Goal: Task Accomplishment & Management: Use online tool/utility

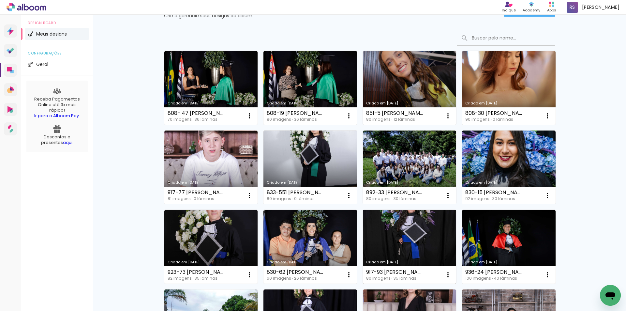
scroll to position [65, 0]
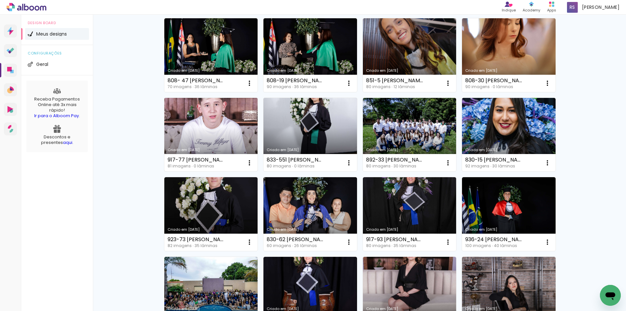
click at [183, 141] on link "Criado em [DATE]" at bounding box center [211, 135] width 94 height 74
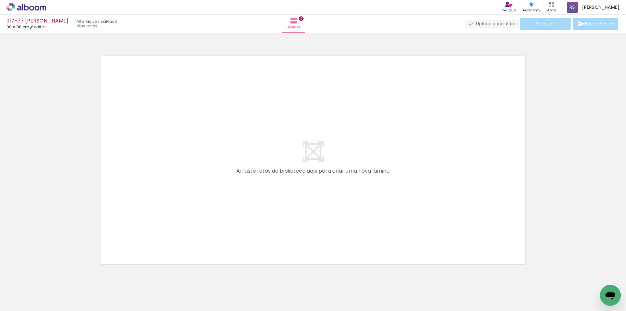
scroll to position [0, 1406]
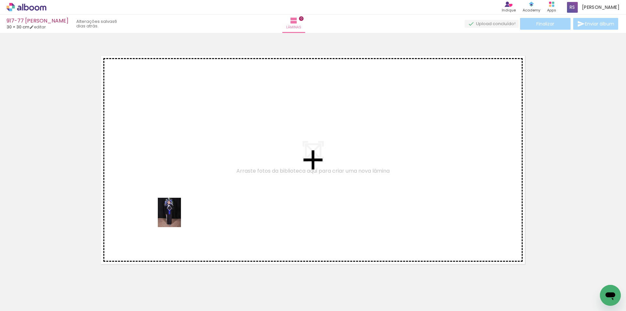
drag, startPoint x: 167, startPoint y: 290, endPoint x: 178, endPoint y: 226, distance: 64.8
click at [177, 216] on quentale-workspace at bounding box center [313, 155] width 626 height 311
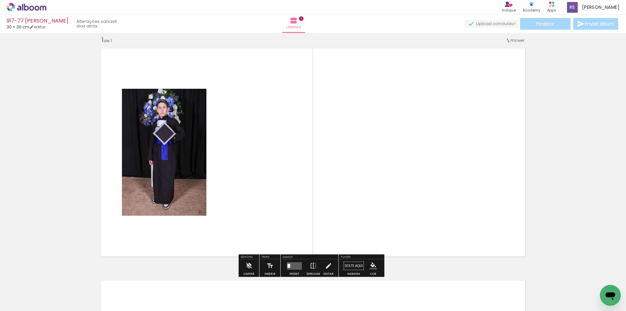
scroll to position [8, 0]
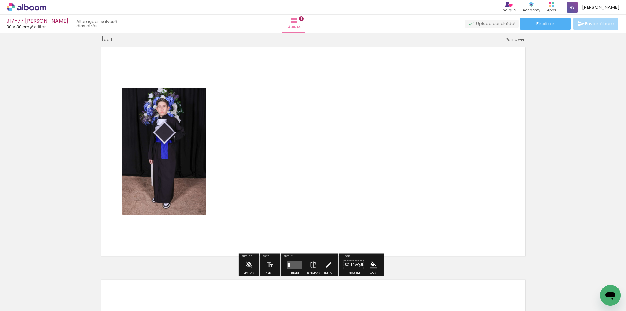
click at [29, 291] on input "Todas as fotos" at bounding box center [18, 291] width 25 height 6
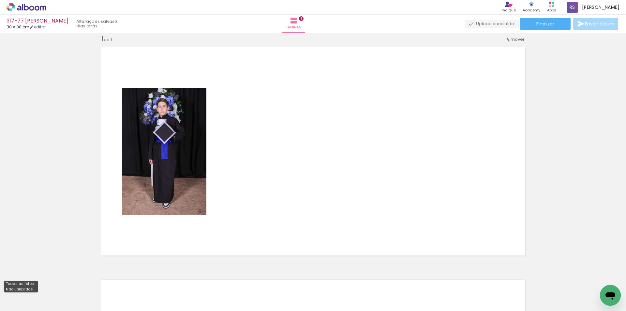
click at [0, 0] on slot "Não utilizadas" at bounding box center [0, 0] width 0 height 0
type input "Não utilizadas"
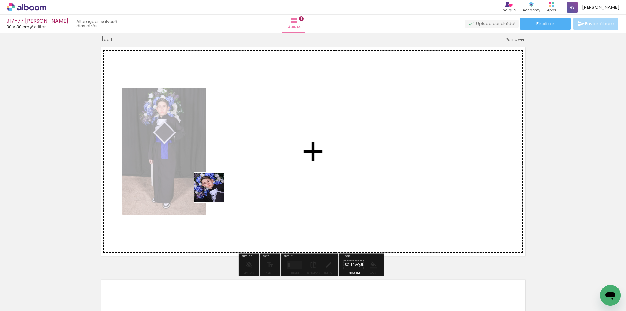
drag, startPoint x: 154, startPoint y: 294, endPoint x: 227, endPoint y: 172, distance: 141.9
click at [227, 172] on quentale-workspace at bounding box center [313, 155] width 626 height 311
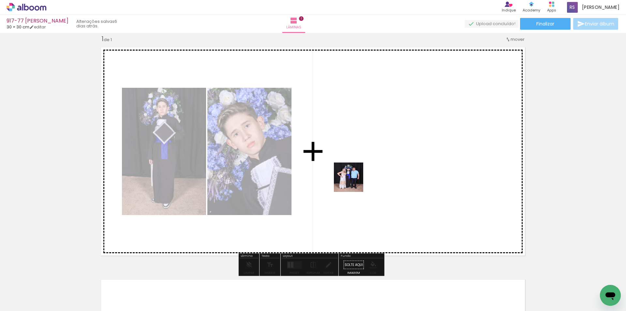
drag, startPoint x: 164, startPoint y: 289, endPoint x: 359, endPoint y: 180, distance: 224.1
click at [359, 180] on quentale-workspace at bounding box center [313, 155] width 626 height 311
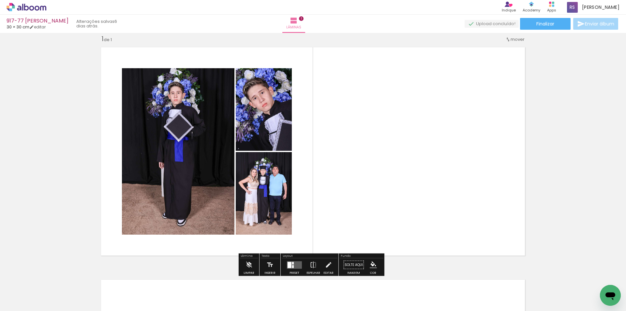
drag, startPoint x: 296, startPoint y: 261, endPoint x: 425, endPoint y: 216, distance: 136.3
click at [296, 261] on quentale-layouter at bounding box center [294, 264] width 15 height 7
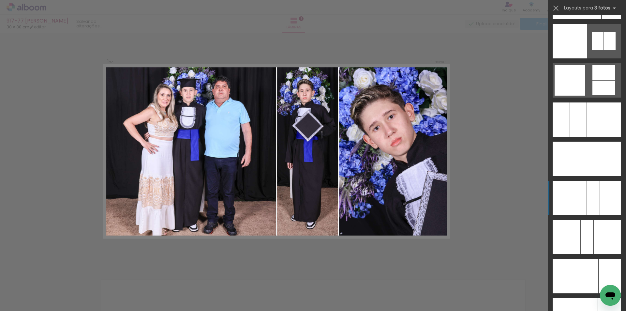
scroll to position [4743, 0]
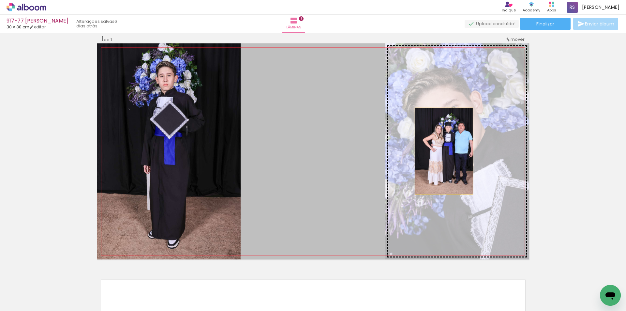
drag, startPoint x: 332, startPoint y: 162, endPoint x: 441, endPoint y: 151, distance: 110.1
click at [0, 0] on slot at bounding box center [0, 0] width 0 height 0
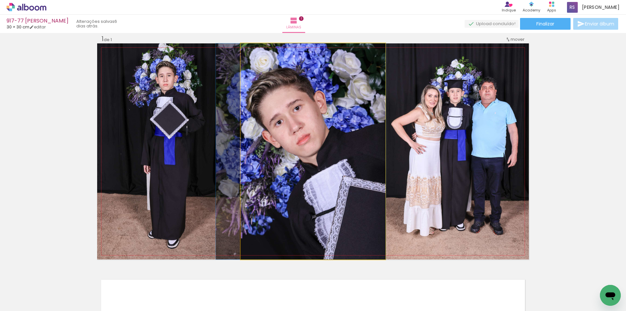
drag, startPoint x: 341, startPoint y: 162, endPoint x: 329, endPoint y: 167, distance: 12.9
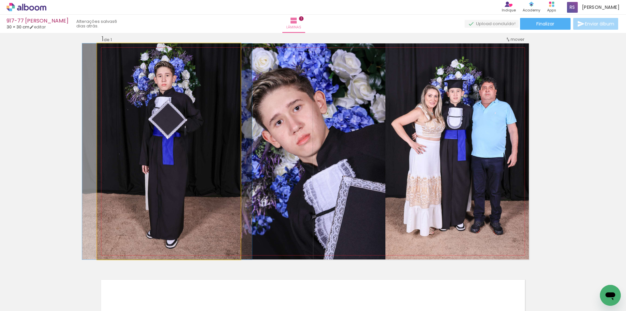
drag, startPoint x: 166, startPoint y: 171, endPoint x: 164, endPoint y: 178, distance: 7.8
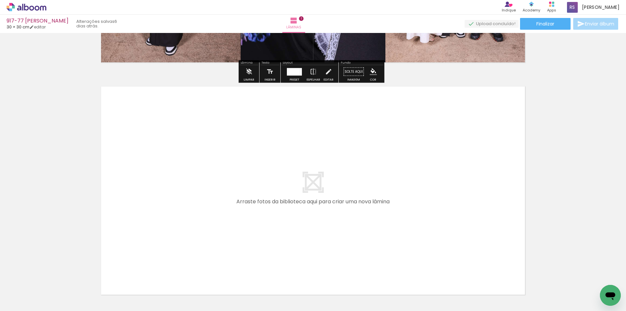
scroll to position [204, 0]
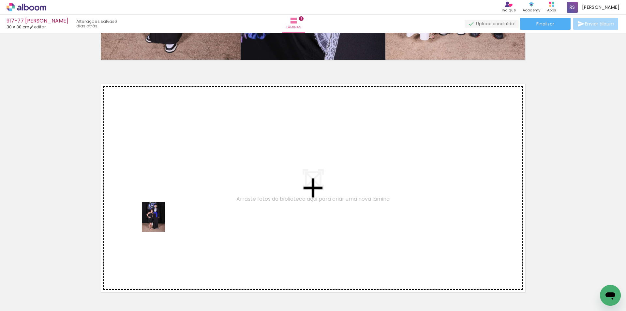
drag, startPoint x: 165, startPoint y: 280, endPoint x: 161, endPoint y: 221, distance: 58.8
click at [161, 221] on quentale-workspace at bounding box center [313, 155] width 626 height 311
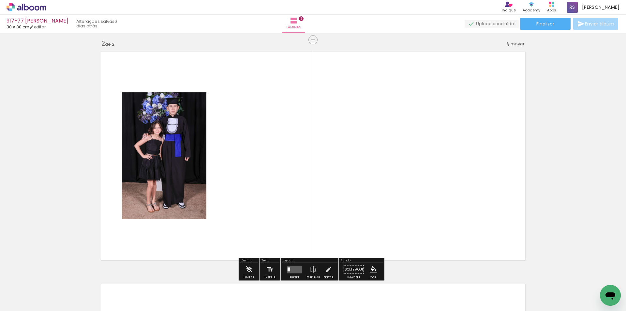
scroll to position [241, 0]
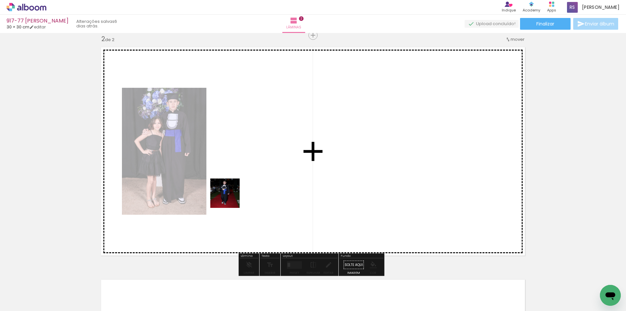
drag, startPoint x: 167, startPoint y: 289, endPoint x: 234, endPoint y: 193, distance: 117.4
click at [234, 193] on quentale-workspace at bounding box center [313, 155] width 626 height 311
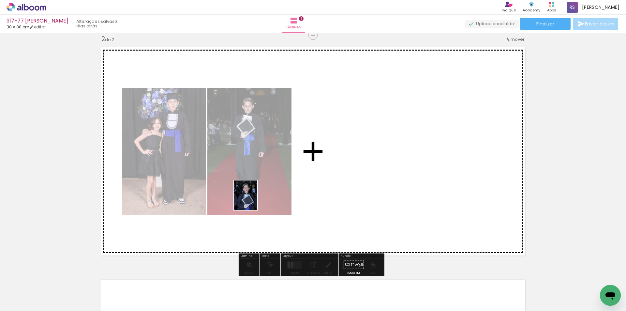
drag, startPoint x: 164, startPoint y: 287, endPoint x: 254, endPoint y: 200, distance: 125.2
click at [254, 200] on quentale-workspace at bounding box center [313, 155] width 626 height 311
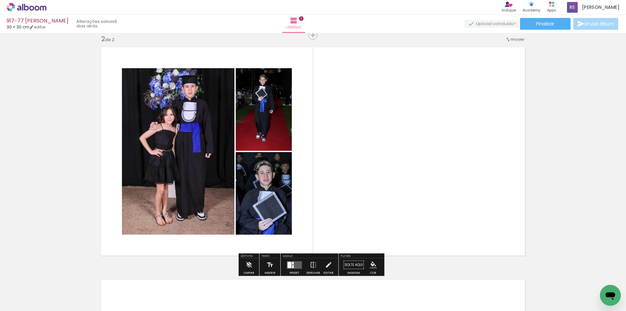
click at [293, 263] on quentale-layouter at bounding box center [294, 264] width 15 height 7
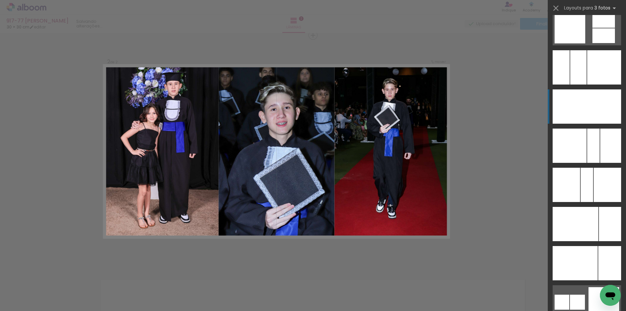
scroll to position [4743, 0]
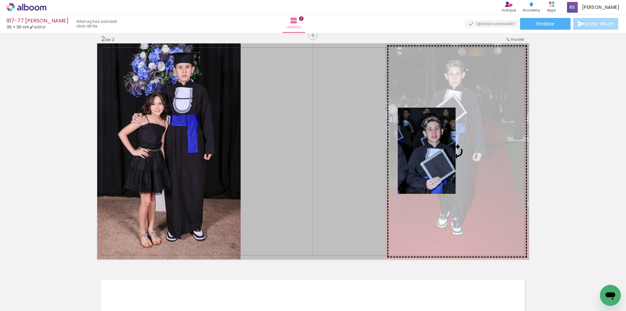
drag, startPoint x: 344, startPoint y: 159, endPoint x: 427, endPoint y: 150, distance: 83.6
click at [0, 0] on slot at bounding box center [0, 0] width 0 height 0
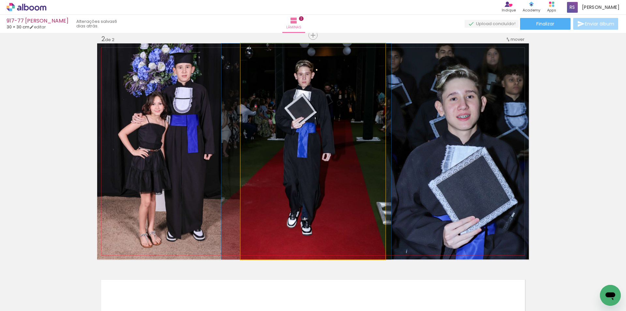
drag, startPoint x: 359, startPoint y: 155, endPoint x: 353, endPoint y: 158, distance: 7.0
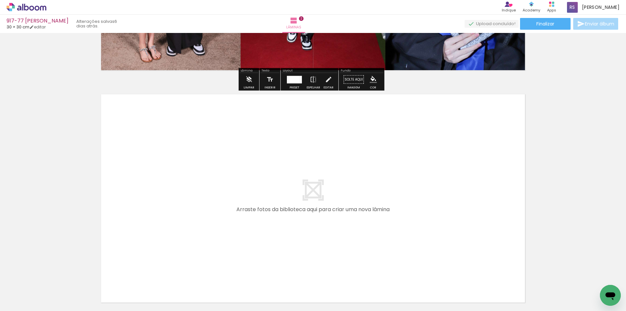
scroll to position [436, 0]
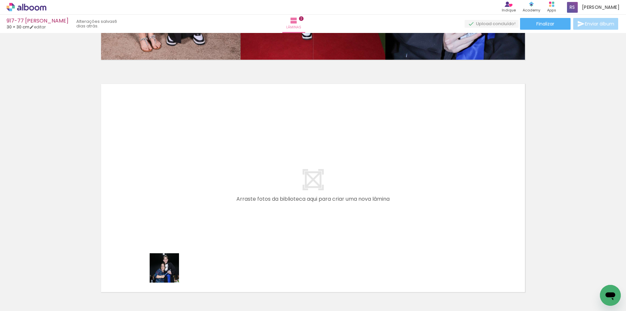
drag, startPoint x: 169, startPoint y: 291, endPoint x: 169, endPoint y: 231, distance: 60.0
click at [169, 231] on quentale-workspace at bounding box center [313, 155] width 626 height 311
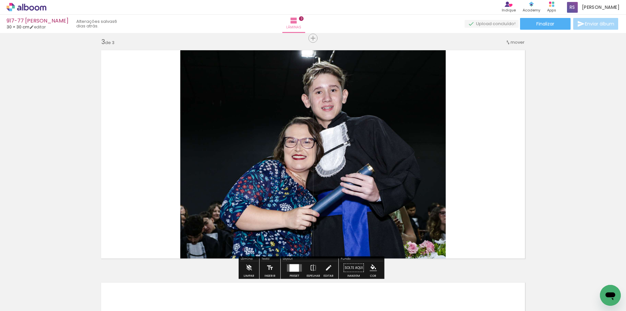
scroll to position [473, 0]
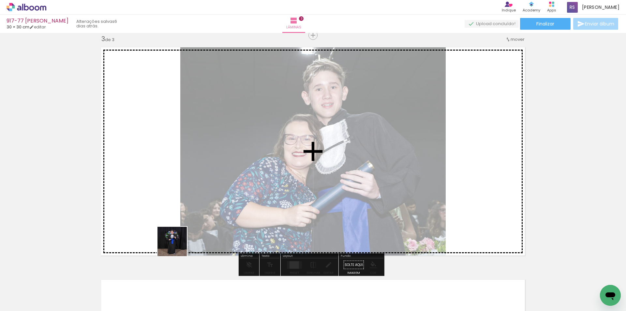
drag, startPoint x: 161, startPoint y: 287, endPoint x: 239, endPoint y: 216, distance: 105.9
click at [212, 192] on quentale-workspace at bounding box center [313, 155] width 626 height 311
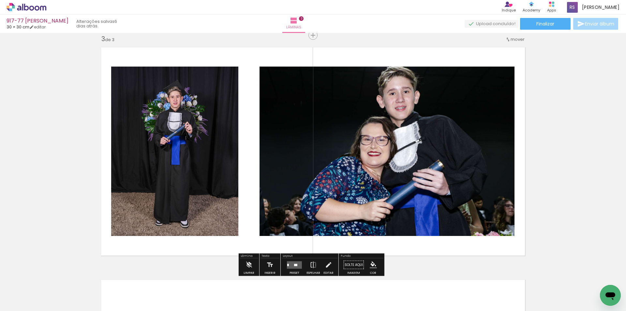
click at [294, 264] on div at bounding box center [295, 264] width 3 height 2
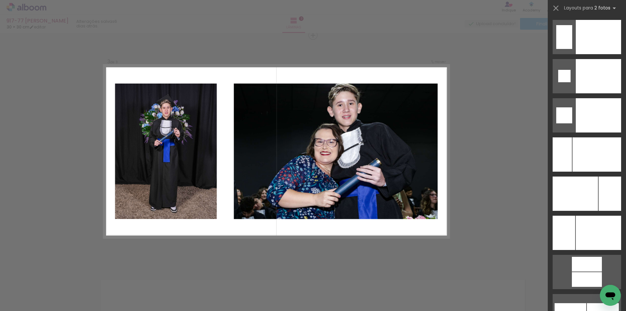
scroll to position [2742, 0]
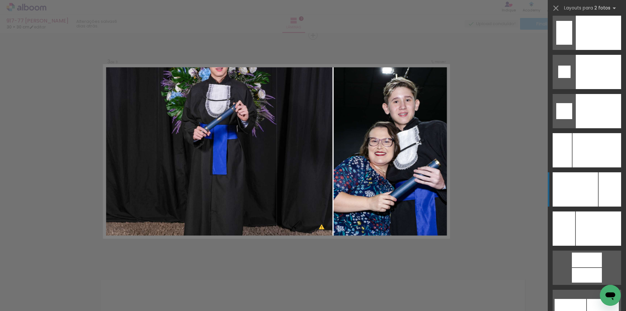
click at [605, 167] on div at bounding box center [596, 150] width 49 height 34
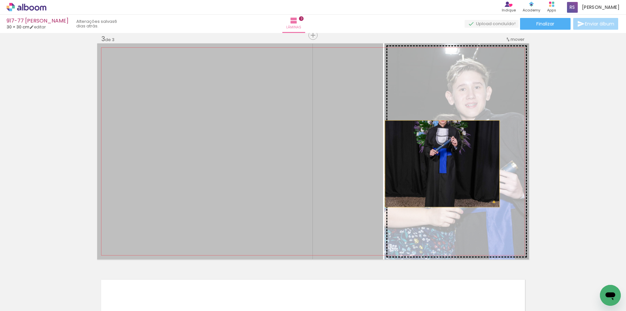
drag, startPoint x: 332, startPoint y: 170, endPoint x: 440, endPoint y: 164, distance: 107.7
click at [0, 0] on slot at bounding box center [0, 0] width 0 height 0
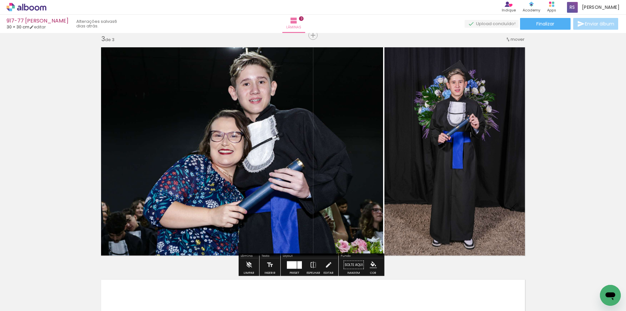
click at [370, 263] on iron-icon "color picker" at bounding box center [373, 264] width 7 height 7
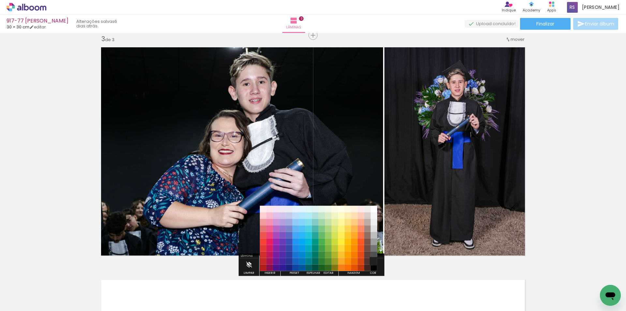
click at [373, 259] on paper-item "#212121" at bounding box center [374, 261] width 7 height 7
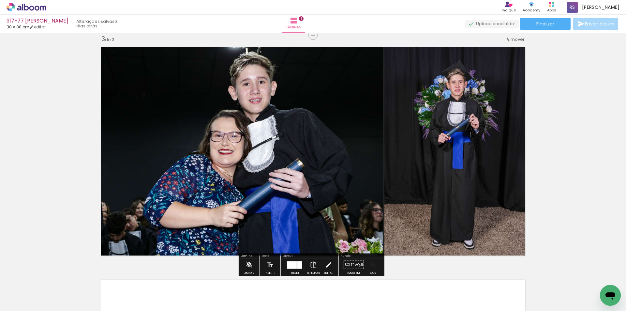
click at [372, 265] on iron-icon "color picker" at bounding box center [373, 264] width 7 height 7
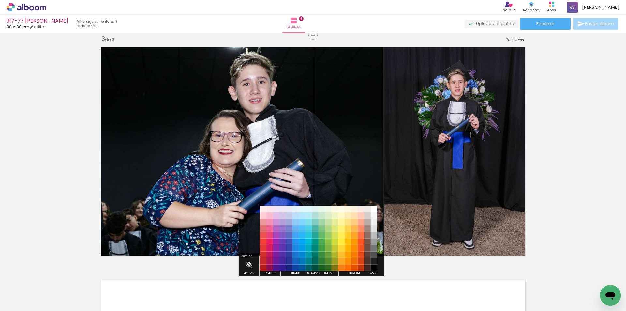
click at [374, 268] on paper-item "#000000" at bounding box center [374, 267] width 7 height 7
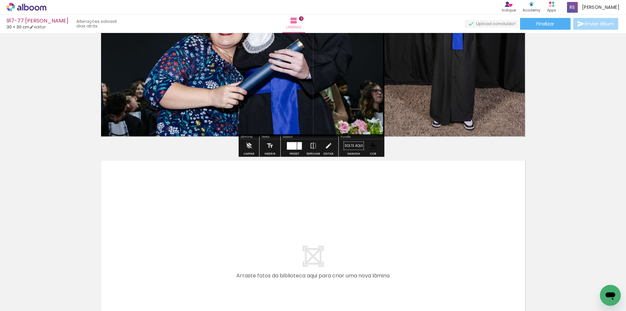
scroll to position [603, 0]
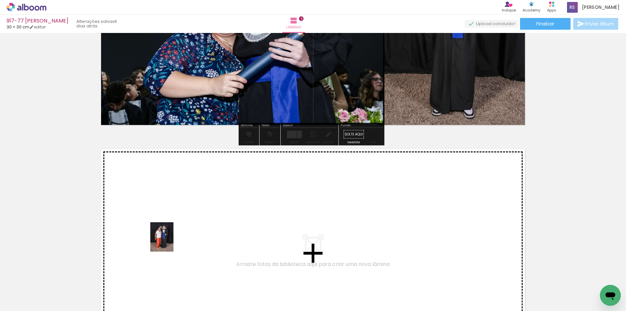
drag, startPoint x: 169, startPoint y: 284, endPoint x: 170, endPoint y: 242, distance: 42.7
click at [170, 242] on quentale-workspace at bounding box center [313, 155] width 626 height 311
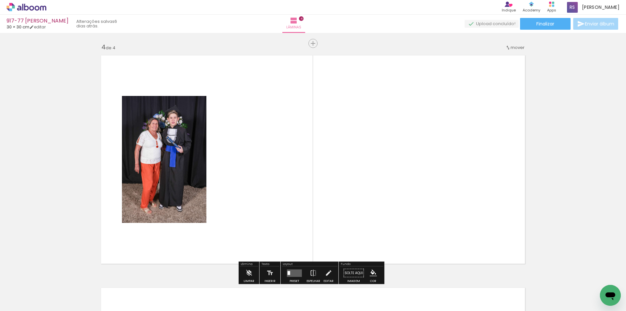
scroll to position [705, 0]
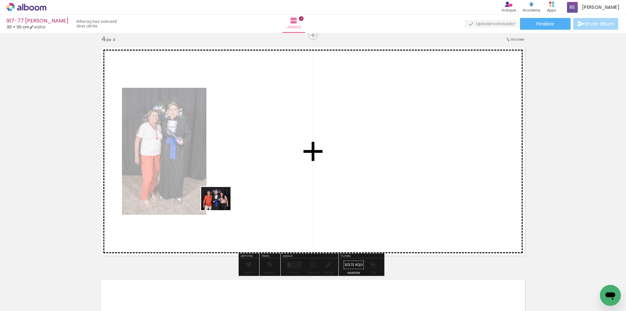
drag, startPoint x: 162, startPoint y: 291, endPoint x: 271, endPoint y: 249, distance: 116.7
click at [221, 206] on quentale-workspace at bounding box center [313, 155] width 626 height 311
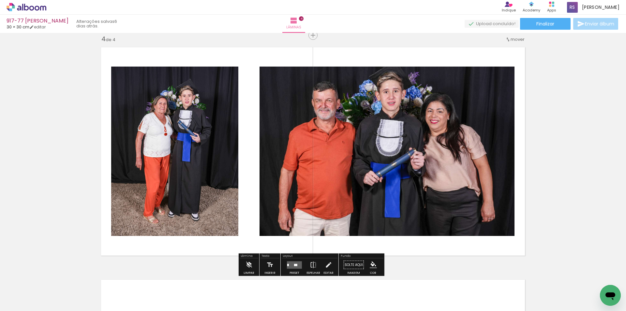
click at [293, 261] on quentale-layouter at bounding box center [294, 264] width 15 height 7
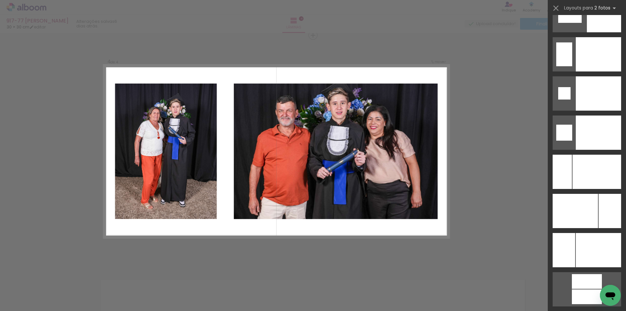
scroll to position [2729, 0]
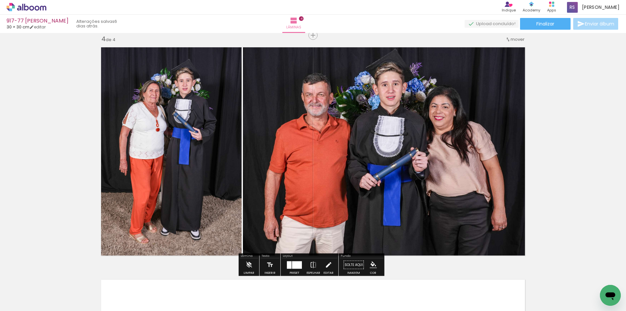
click at [326, 264] on iron-icon at bounding box center [328, 264] width 7 height 13
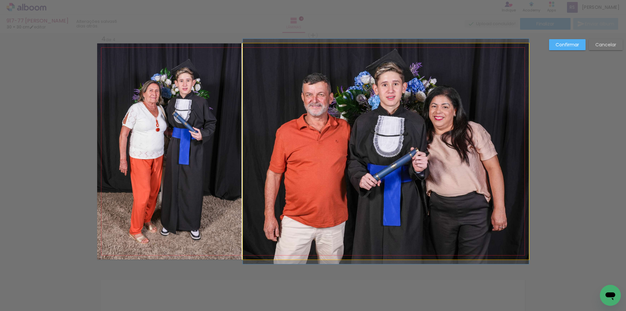
click at [340, 201] on quentale-photo at bounding box center [386, 151] width 286 height 216
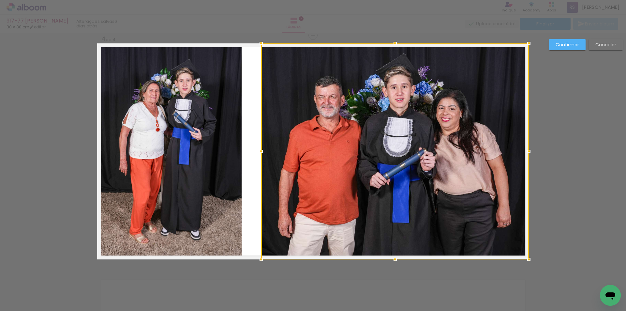
drag, startPoint x: 243, startPoint y: 152, endPoint x: 261, endPoint y: 149, distance: 18.6
click at [261, 149] on div at bounding box center [261, 151] width 13 height 13
click at [226, 160] on quentale-photo at bounding box center [169, 151] width 144 height 216
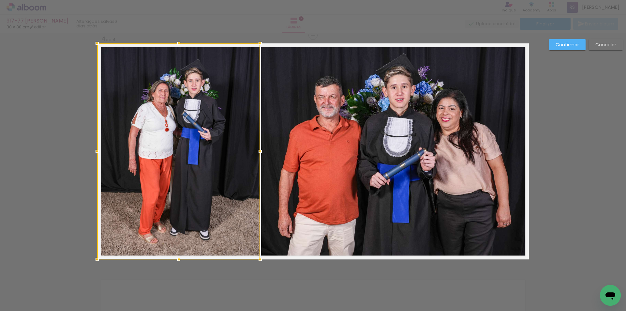
drag, startPoint x: 241, startPoint y: 150, endPoint x: 259, endPoint y: 149, distance: 18.6
click at [259, 149] on div at bounding box center [260, 151] width 13 height 13
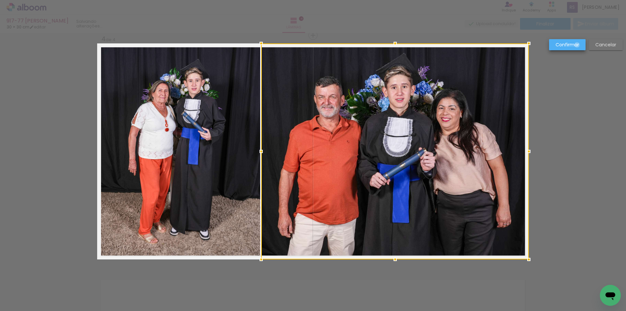
drag, startPoint x: 577, startPoint y: 45, endPoint x: 565, endPoint y: 66, distance: 24.5
click at [0, 0] on slot "Confirmar" at bounding box center [0, 0] width 0 height 0
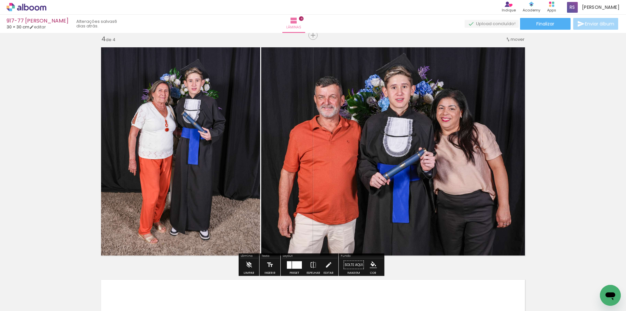
click at [370, 263] on iron-icon "color picker" at bounding box center [373, 264] width 7 height 7
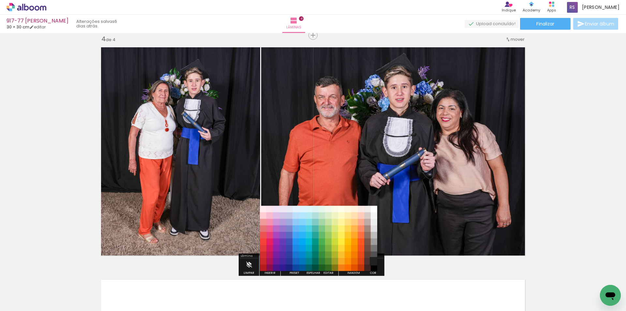
click at [372, 261] on paper-item "#212121" at bounding box center [374, 261] width 7 height 7
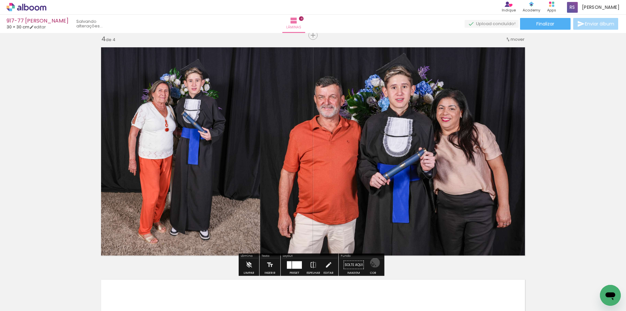
click at [373, 263] on iron-icon "color picker" at bounding box center [373, 264] width 7 height 7
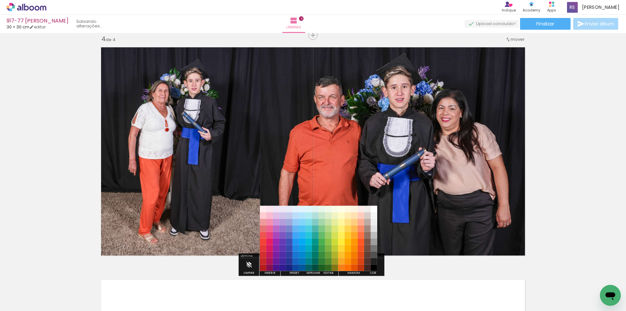
click at [372, 267] on paper-item "#000000" at bounding box center [374, 267] width 7 height 7
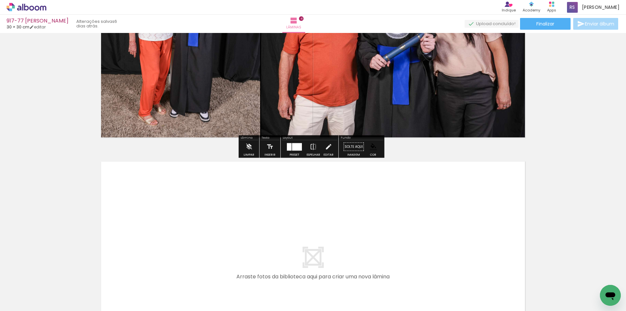
scroll to position [835, 0]
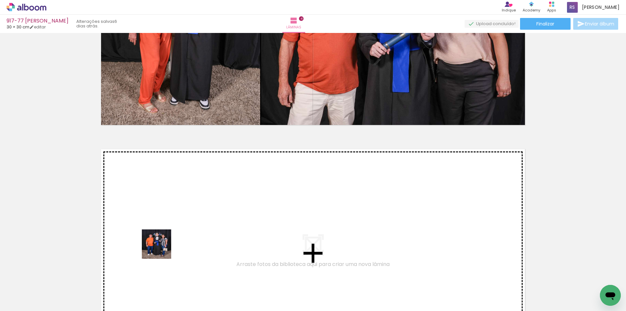
drag, startPoint x: 160, startPoint y: 292, endPoint x: 241, endPoint y: 271, distance: 84.0
click at [165, 229] on quentale-workspace at bounding box center [313, 155] width 626 height 311
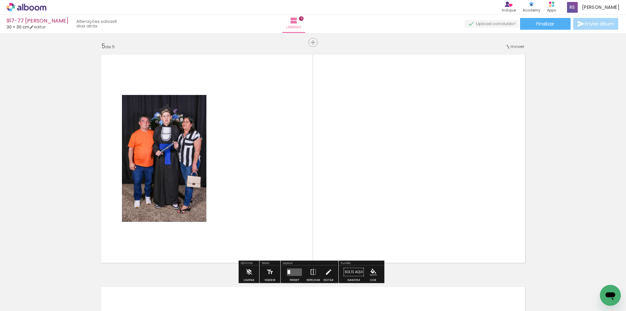
scroll to position [937, 0]
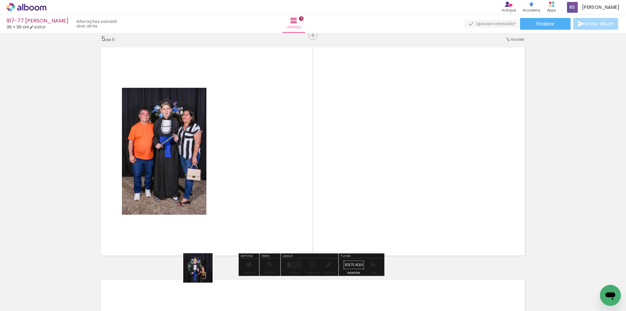
drag, startPoint x: 203, startPoint y: 272, endPoint x: 254, endPoint y: 231, distance: 65.4
click at [247, 206] on quentale-workspace at bounding box center [313, 155] width 626 height 311
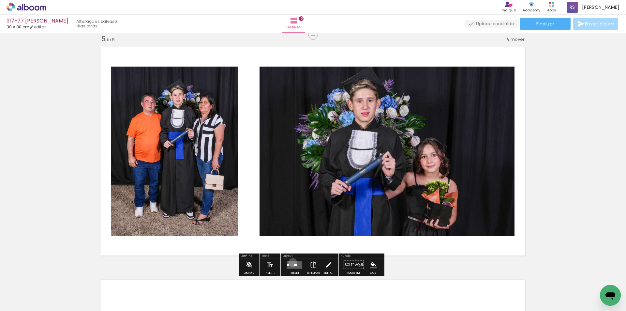
click at [291, 262] on quentale-layouter at bounding box center [294, 264] width 15 height 7
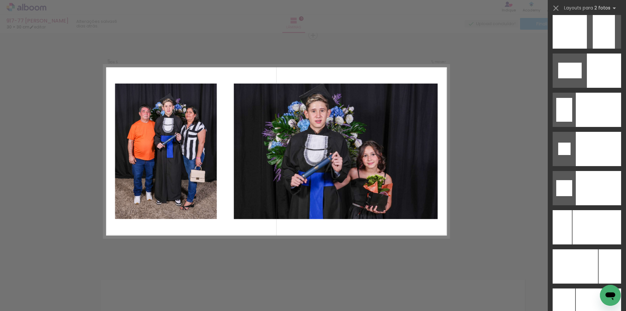
scroll to position [2695, 0]
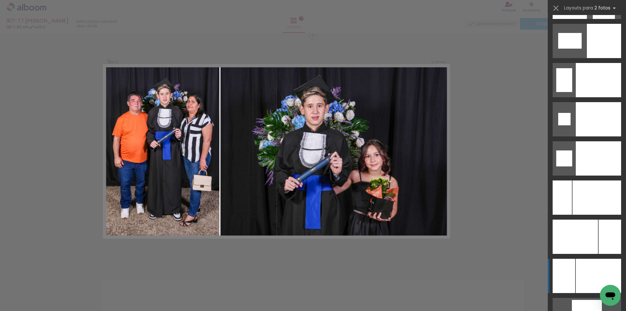
click at [585, 136] on div at bounding box center [598, 119] width 45 height 34
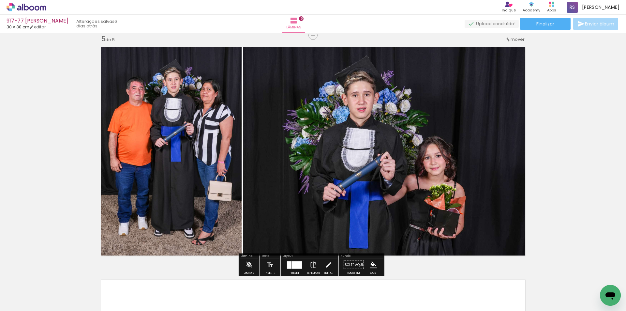
click at [325, 266] on iron-icon at bounding box center [328, 264] width 7 height 13
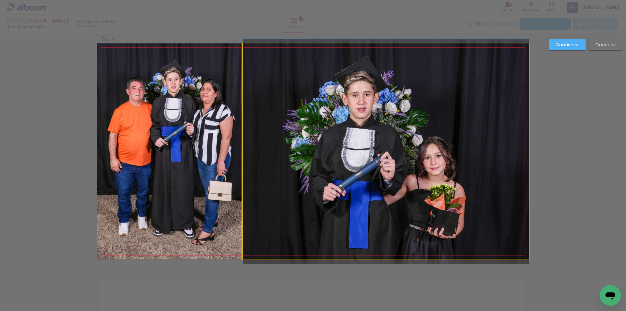
click at [310, 180] on quentale-photo at bounding box center [386, 151] width 286 height 216
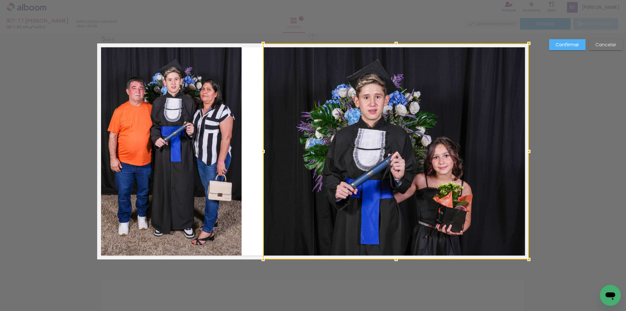
drag, startPoint x: 241, startPoint y: 151, endPoint x: 261, endPoint y: 150, distance: 19.9
click at [261, 150] on div at bounding box center [263, 151] width 13 height 13
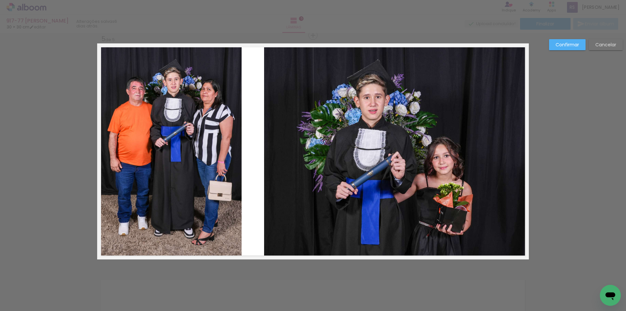
click at [229, 142] on quentale-photo at bounding box center [169, 151] width 144 height 216
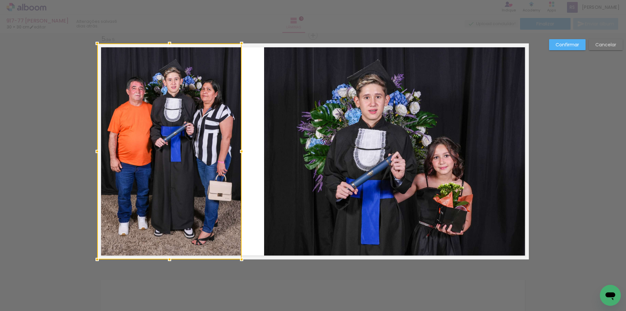
click at [242, 142] on quentale-layouter at bounding box center [313, 151] width 432 height 216
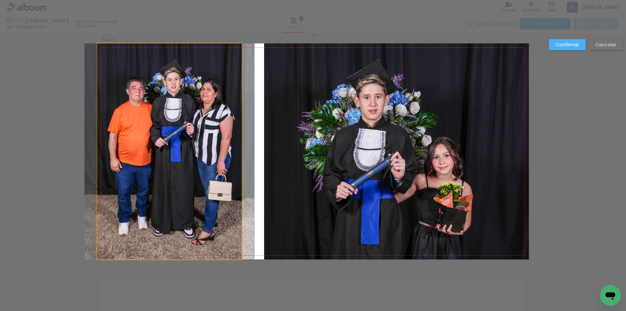
click at [232, 149] on quentale-photo at bounding box center [169, 151] width 144 height 216
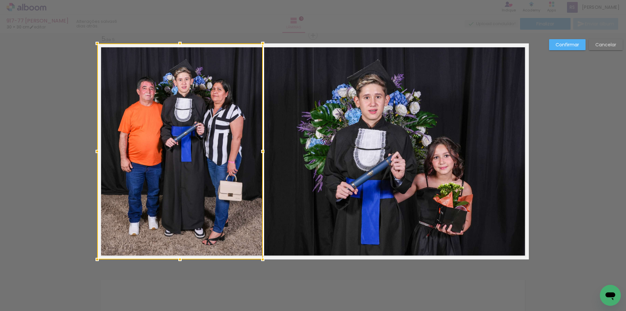
drag, startPoint x: 240, startPoint y: 151, endPoint x: 261, endPoint y: 151, distance: 21.2
click at [261, 151] on div at bounding box center [262, 151] width 13 height 13
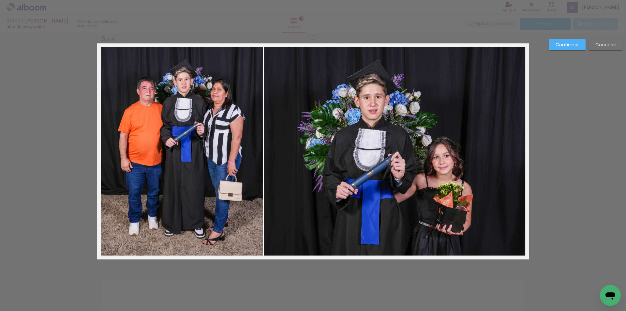
click at [578, 39] on paper-button "Confirmar" at bounding box center [567, 44] width 37 height 11
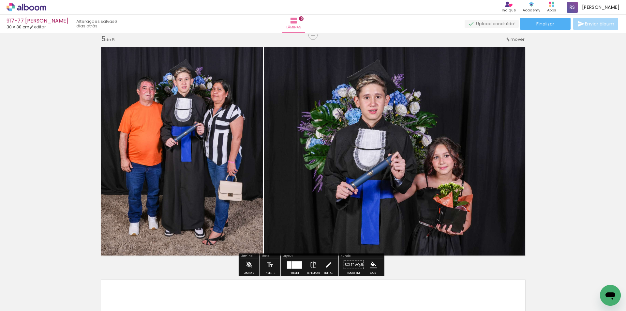
click at [370, 264] on iron-icon "color picker" at bounding box center [373, 264] width 7 height 7
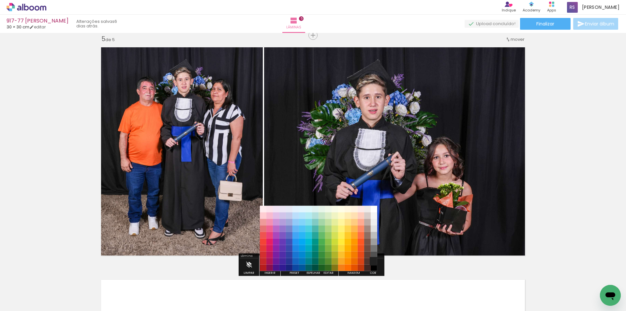
click at [373, 258] on paper-item "#212121" at bounding box center [374, 261] width 7 height 7
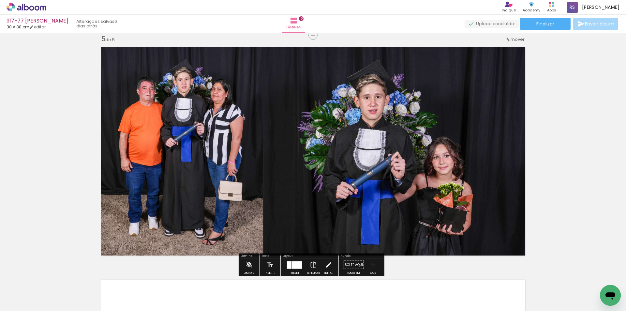
click at [370, 264] on iron-icon "color picker" at bounding box center [373, 264] width 7 height 7
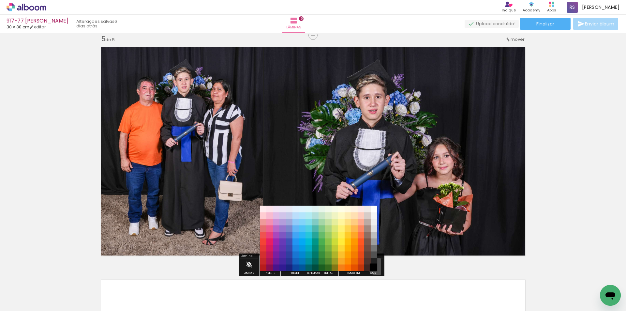
click at [374, 266] on paper-item "#000000" at bounding box center [374, 267] width 7 height 7
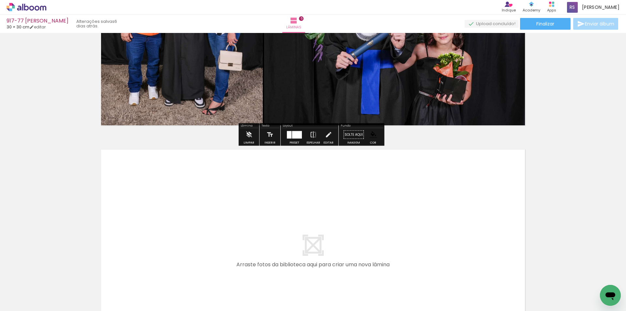
scroll to position [1067, 0]
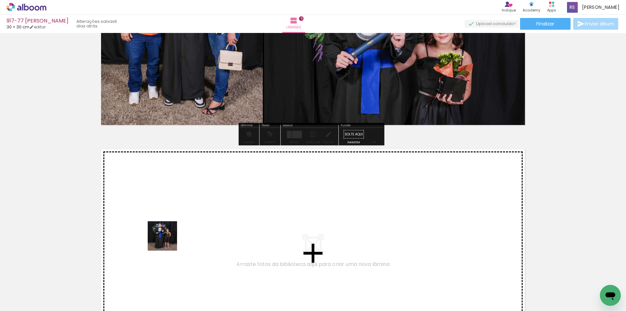
drag, startPoint x: 167, startPoint y: 266, endPoint x: 167, endPoint y: 239, distance: 27.1
click at [167, 239] on quentale-workspace at bounding box center [313, 155] width 626 height 311
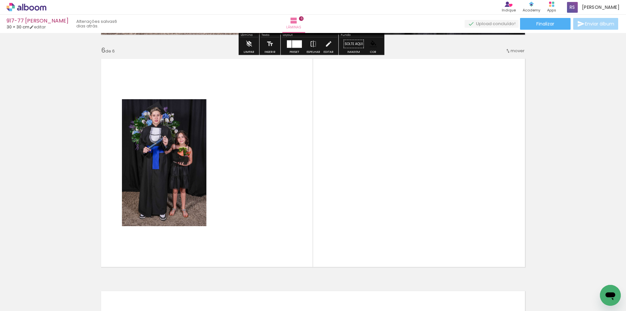
scroll to position [1169, 0]
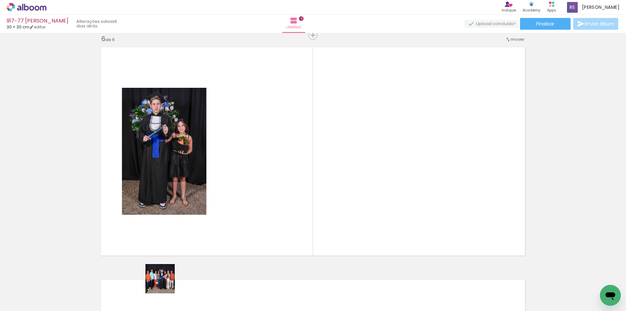
drag, startPoint x: 164, startPoint y: 286, endPoint x: 293, endPoint y: 254, distance: 132.6
click at [211, 198] on quentale-workspace at bounding box center [313, 155] width 626 height 311
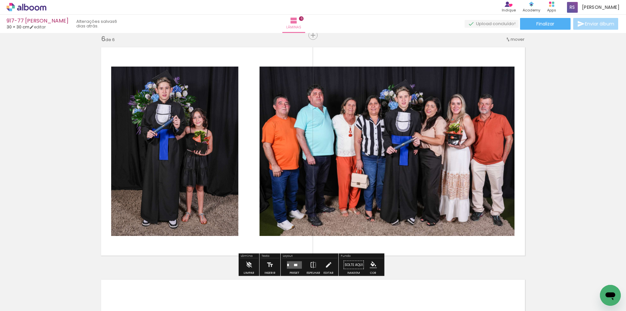
click at [292, 262] on quentale-layouter at bounding box center [294, 264] width 15 height 7
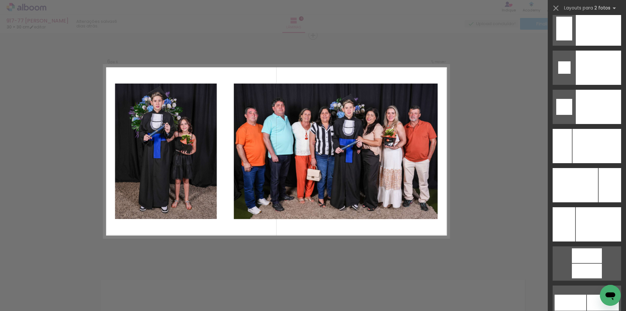
scroll to position [2750, 0]
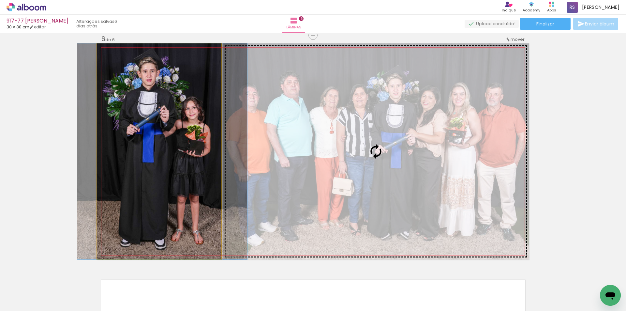
drag, startPoint x: 217, startPoint y: 168, endPoint x: 220, endPoint y: 176, distance: 8.4
click at [0, 0] on slot at bounding box center [0, 0] width 0 height 0
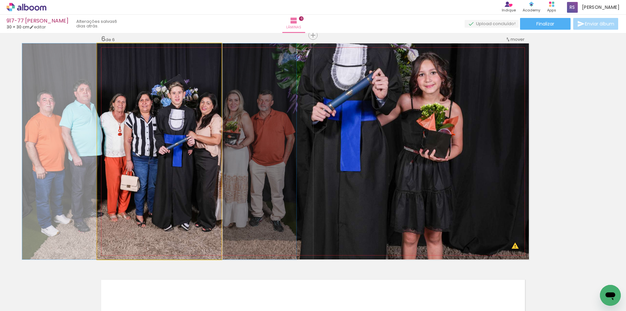
click at [0, 0] on slot at bounding box center [0, 0] width 0 height 0
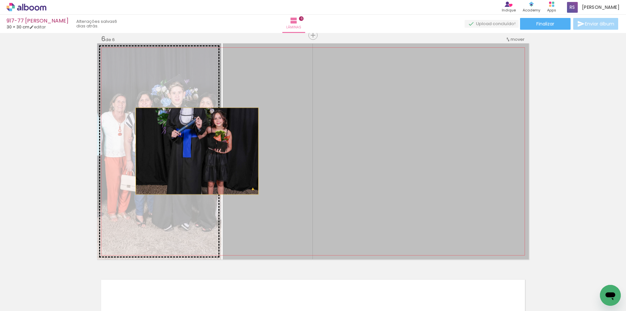
drag, startPoint x: 271, startPoint y: 157, endPoint x: 190, endPoint y: 151, distance: 80.8
click at [0, 0] on slot at bounding box center [0, 0] width 0 height 0
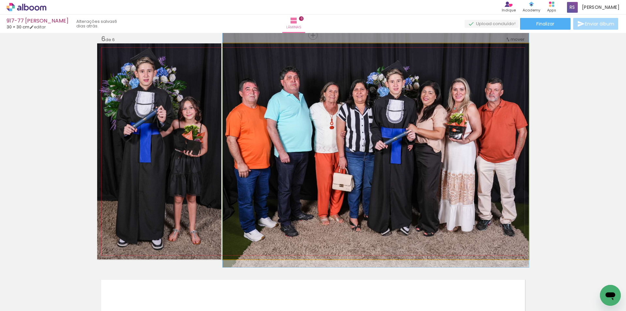
drag, startPoint x: 254, startPoint y: 152, endPoint x: 250, endPoint y: 147, distance: 5.8
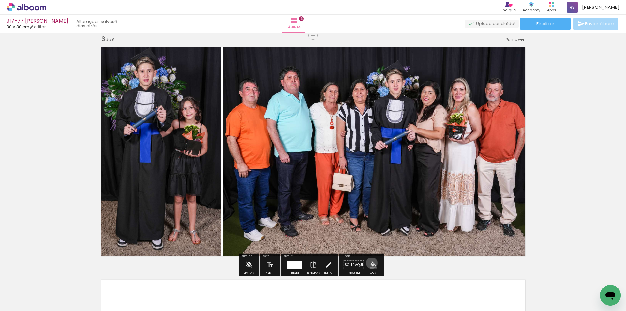
click at [370, 263] on iron-icon "color picker" at bounding box center [373, 264] width 7 height 7
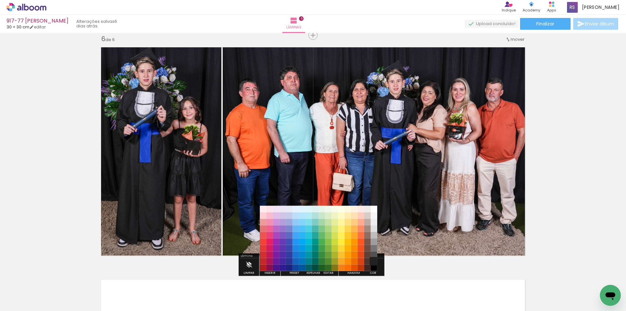
click at [374, 259] on paper-item "#212121" at bounding box center [374, 261] width 7 height 7
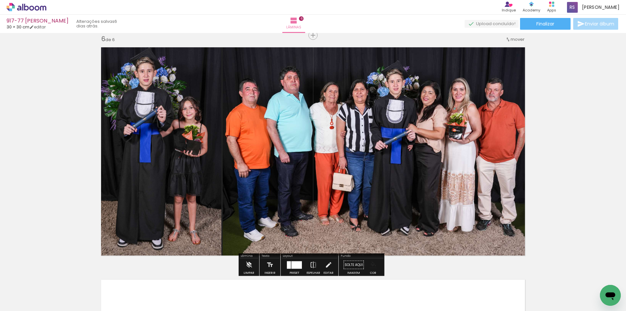
click at [374, 265] on iron-icon "color picker" at bounding box center [373, 264] width 7 height 7
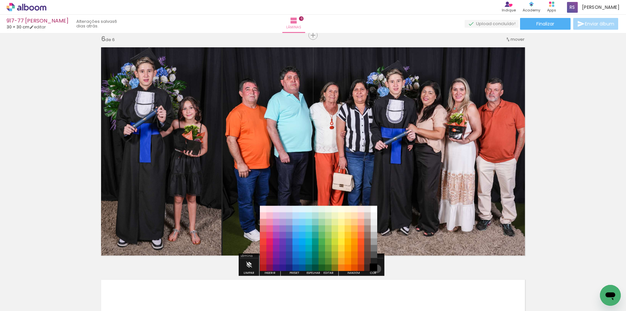
click at [374, 269] on paper-item "#000000" at bounding box center [374, 267] width 7 height 7
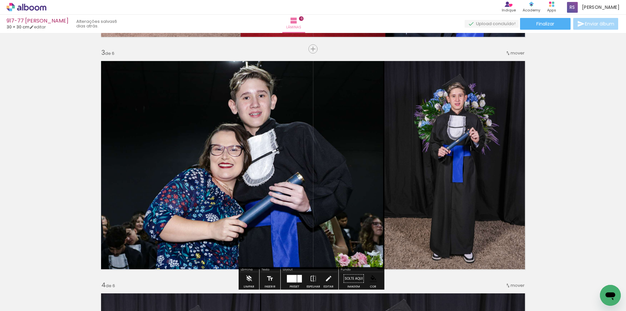
scroll to position [452, 0]
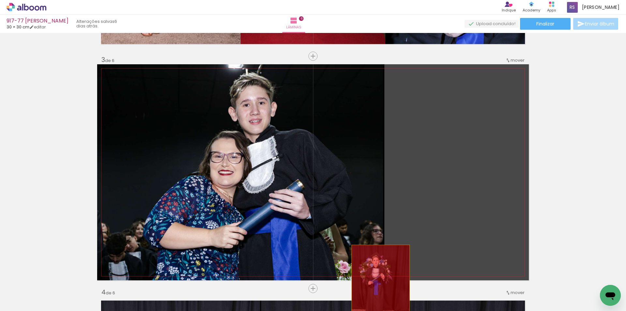
drag, startPoint x: 438, startPoint y: 152, endPoint x: 378, endPoint y: 288, distance: 148.9
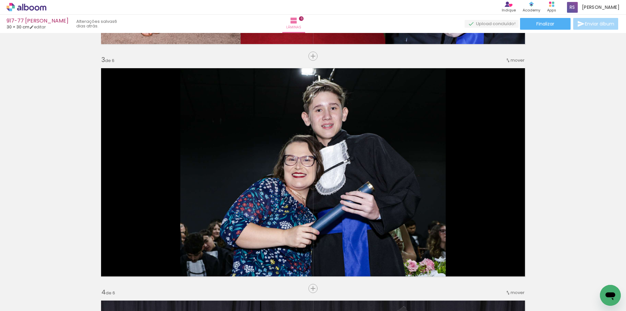
scroll to position [0, 1912]
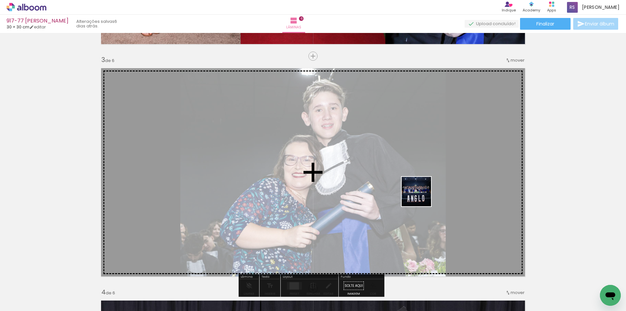
drag, startPoint x: 455, startPoint y: 217, endPoint x: 421, endPoint y: 196, distance: 39.5
click at [421, 196] on quentale-workspace at bounding box center [313, 155] width 626 height 311
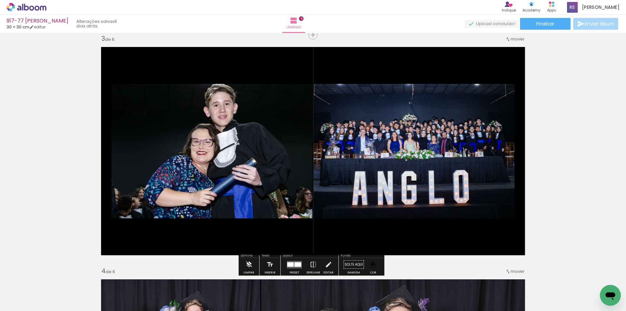
scroll to position [484, 0]
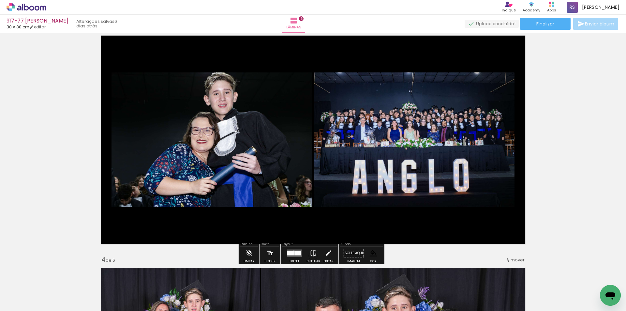
drag, startPoint x: 292, startPoint y: 250, endPoint x: 625, endPoint y: 60, distance: 383.9
click at [292, 251] on div at bounding box center [290, 252] width 7 height 5
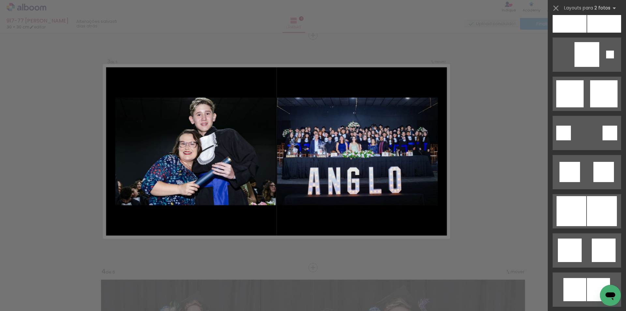
scroll to position [917, 0]
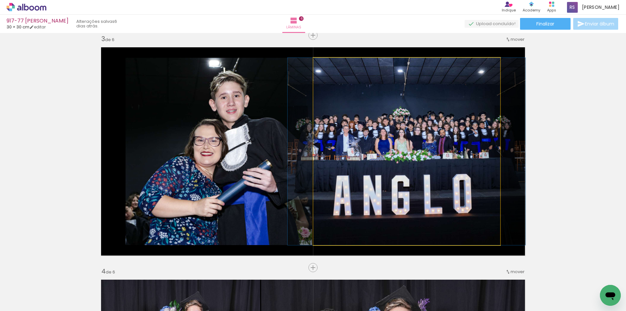
click at [341, 173] on quentale-photo at bounding box center [406, 151] width 187 height 187
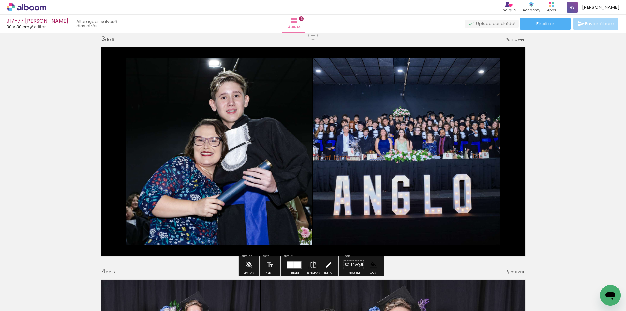
click at [325, 263] on iron-icon at bounding box center [328, 264] width 7 height 13
click at [374, 174] on quentale-photo at bounding box center [406, 151] width 187 height 187
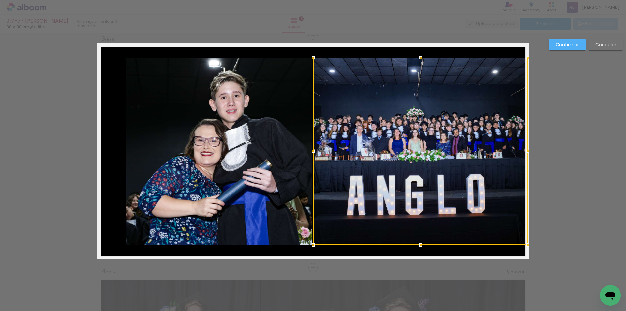
drag, startPoint x: 495, startPoint y: 149, endPoint x: 522, endPoint y: 152, distance: 26.9
click at [522, 152] on div at bounding box center [527, 151] width 13 height 13
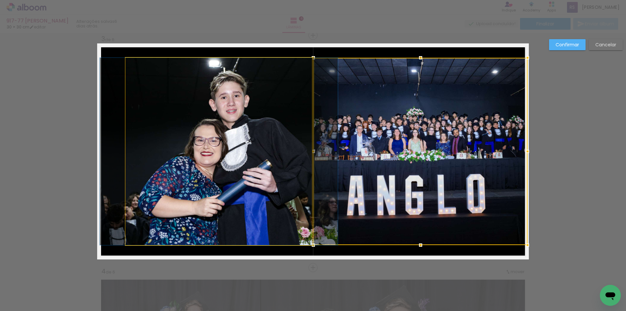
click at [211, 166] on quentale-photo at bounding box center [218, 151] width 186 height 187
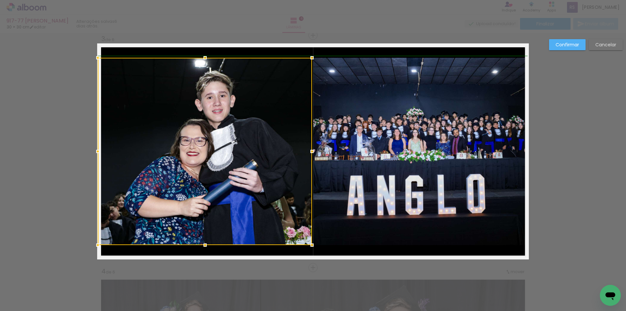
drag, startPoint x: 123, startPoint y: 151, endPoint x: 98, endPoint y: 151, distance: 25.1
click at [98, 151] on div at bounding box center [97, 151] width 13 height 13
click at [178, 185] on div at bounding box center [205, 151] width 214 height 187
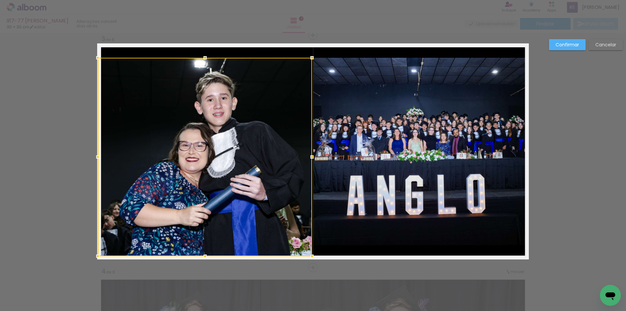
drag, startPoint x: 201, startPoint y: 243, endPoint x: 200, endPoint y: 254, distance: 11.1
click at [200, 254] on div at bounding box center [204, 255] width 13 height 13
click at [191, 111] on div at bounding box center [205, 157] width 214 height 198
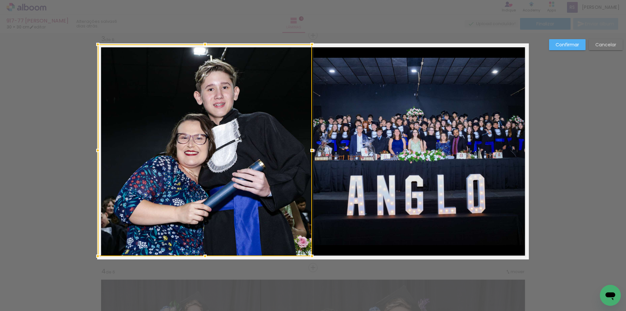
drag, startPoint x: 204, startPoint y: 57, endPoint x: 203, endPoint y: 47, distance: 9.8
click at [203, 47] on div at bounding box center [204, 44] width 13 height 13
click at [312, 151] on div at bounding box center [311, 150] width 13 height 13
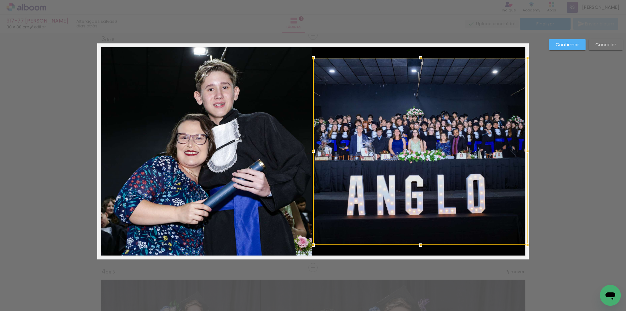
click at [0, 0] on slot "Confirmar" at bounding box center [0, 0] width 0 height 0
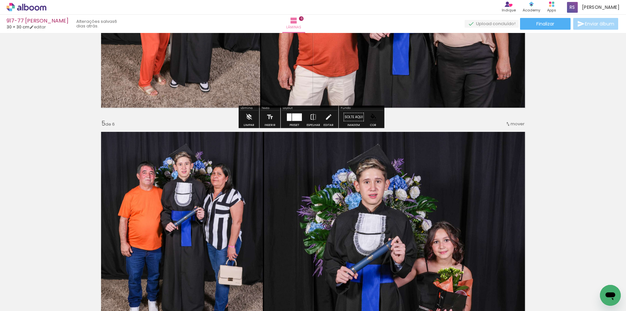
scroll to position [864, 0]
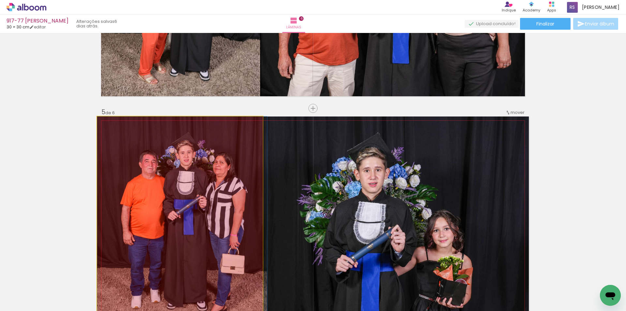
drag, startPoint x: 190, startPoint y: 215, endPoint x: 200, endPoint y: 293, distance: 78.9
click at [200, 293] on quentale-workspace at bounding box center [313, 155] width 626 height 311
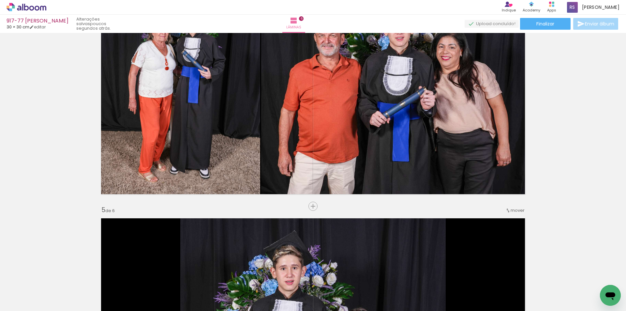
scroll to position [799, 0]
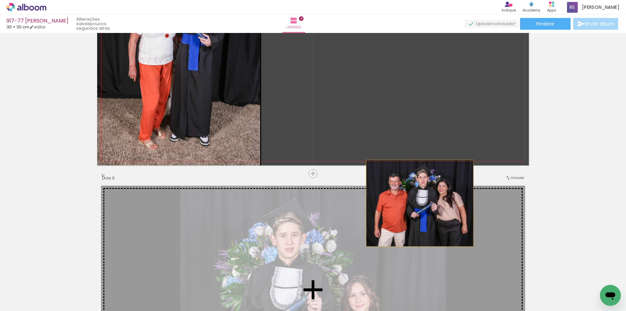
drag, startPoint x: 351, startPoint y: 135, endPoint x: 419, endPoint y: 206, distance: 98.2
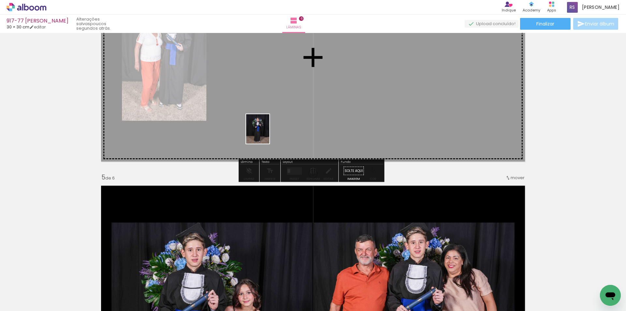
drag, startPoint x: 302, startPoint y: 279, endPoint x: 268, endPoint y: 116, distance: 166.8
click at [268, 116] on quentale-workspace at bounding box center [313, 155] width 626 height 311
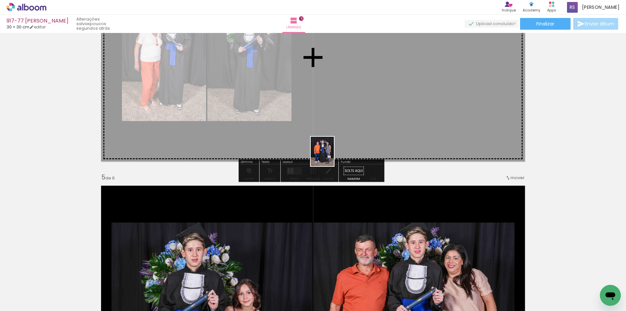
drag, startPoint x: 300, startPoint y: 288, endPoint x: 330, endPoint y: 134, distance: 157.1
click at [330, 150] on quentale-workspace at bounding box center [313, 155] width 626 height 311
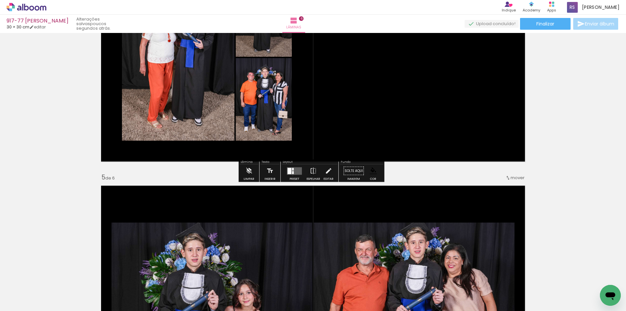
click at [291, 175] on div at bounding box center [295, 170] width 18 height 13
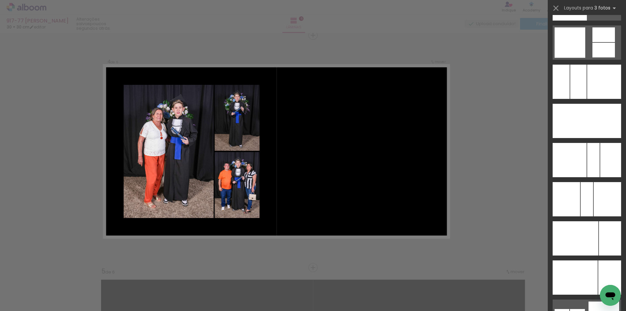
scroll to position [4795, 0]
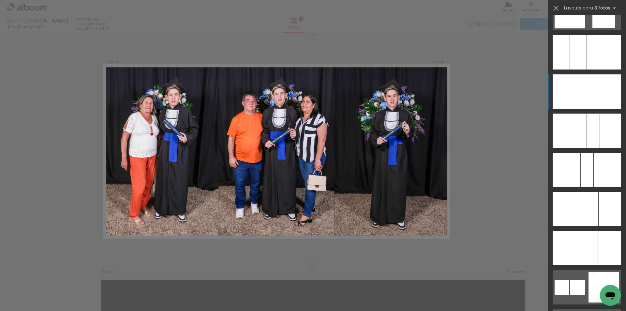
click at [594, 82] on div at bounding box center [586, 91] width 25 height 34
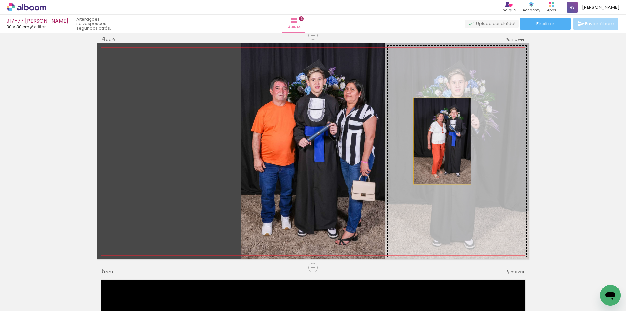
drag, startPoint x: 194, startPoint y: 139, endPoint x: 442, endPoint y: 141, distance: 247.7
click at [0, 0] on slot at bounding box center [0, 0] width 0 height 0
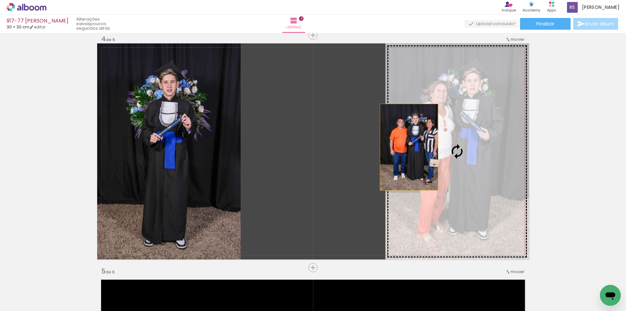
drag, startPoint x: 346, startPoint y: 142, endPoint x: 422, endPoint y: 147, distance: 76.8
click at [0, 0] on slot at bounding box center [0, 0] width 0 height 0
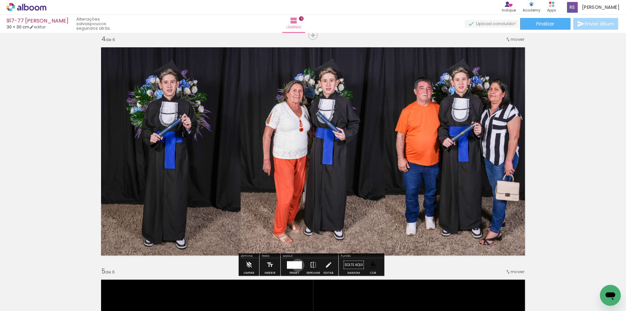
click at [296, 265] on div at bounding box center [294, 264] width 11 height 7
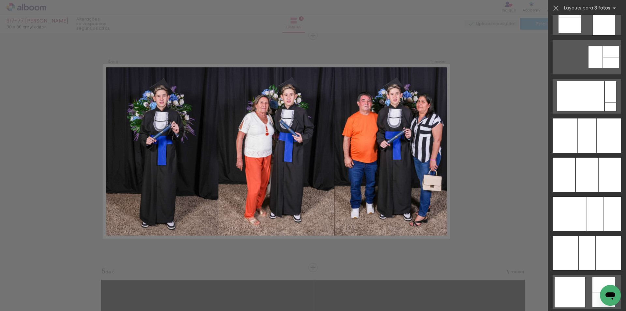
scroll to position [4135, 0]
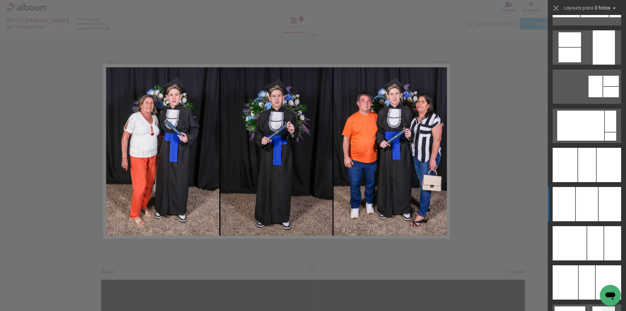
click at [598, 182] on div at bounding box center [608, 165] width 24 height 34
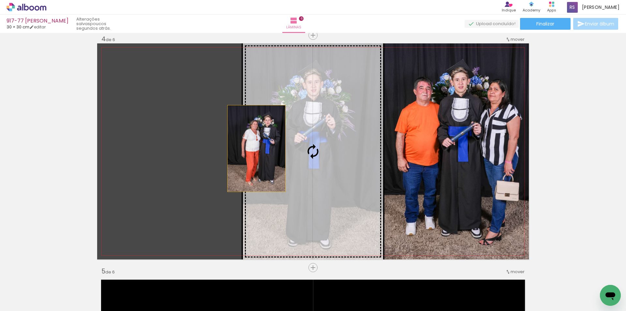
drag, startPoint x: 245, startPoint y: 149, endPoint x: 296, endPoint y: 143, distance: 51.5
click at [0, 0] on slot at bounding box center [0, 0] width 0 height 0
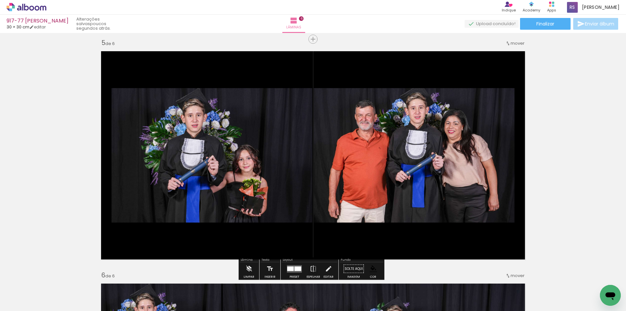
scroll to position [965, 0]
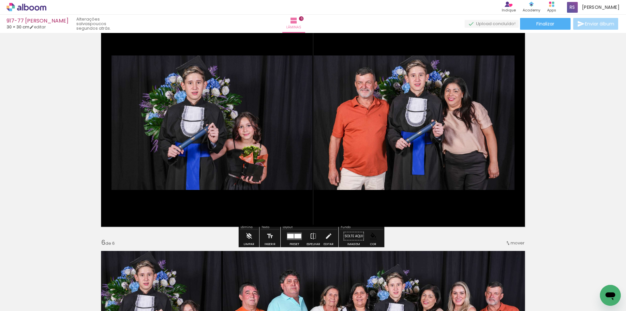
click at [291, 235] on div at bounding box center [290, 235] width 7 height 5
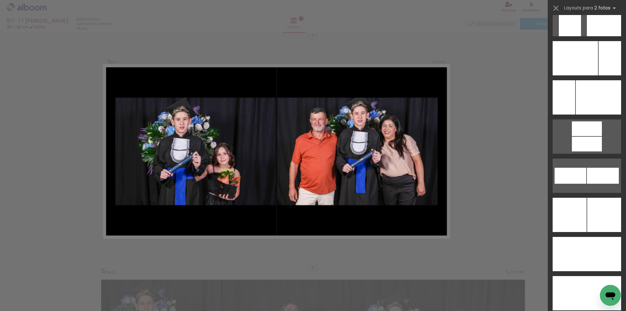
scroll to position [2729, 0]
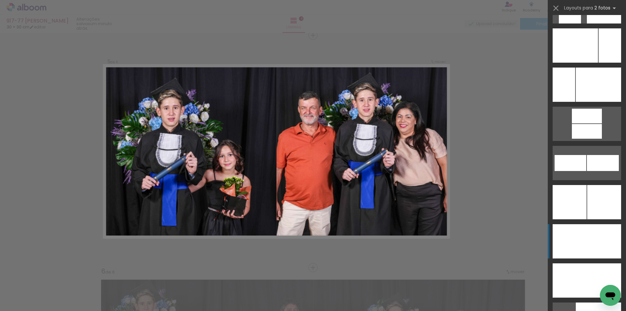
click at [598, 238] on div at bounding box center [604, 241] width 34 height 34
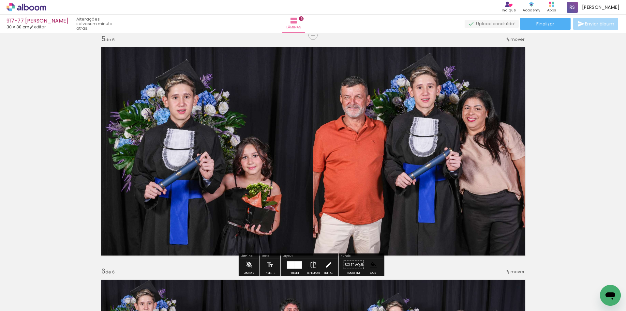
click at [322, 264] on paper-button "Editar" at bounding box center [328, 266] width 13 height 17
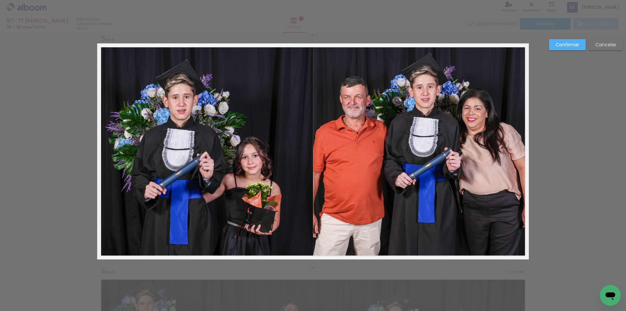
click at [258, 154] on quentale-photo at bounding box center [205, 151] width 216 height 216
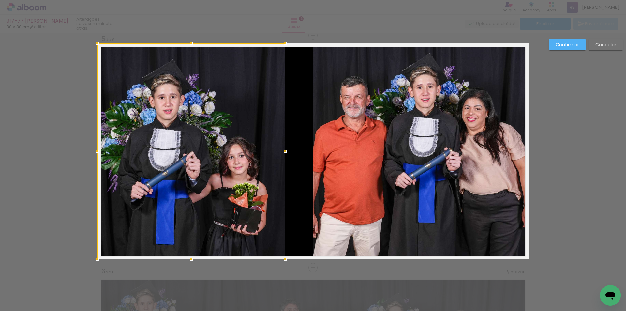
drag, startPoint x: 308, startPoint y: 152, endPoint x: 278, endPoint y: 150, distance: 30.7
click at [279, 150] on div at bounding box center [285, 151] width 13 height 13
click at [335, 154] on quentale-photo at bounding box center [421, 151] width 216 height 216
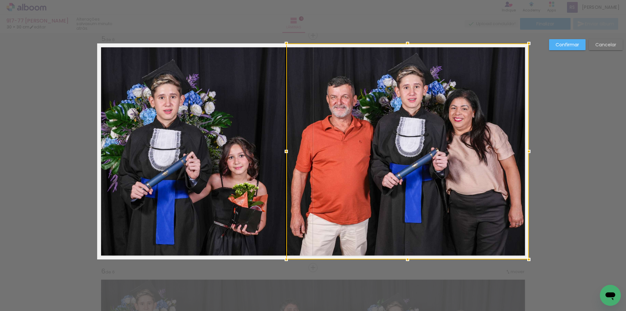
drag, startPoint x: 309, startPoint y: 153, endPoint x: 282, endPoint y: 150, distance: 26.9
click at [282, 150] on div at bounding box center [286, 151] width 13 height 13
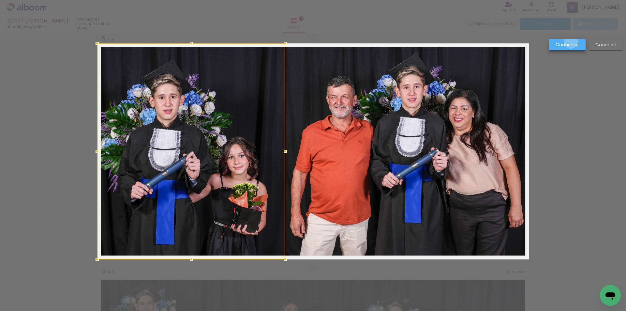
click at [0, 0] on slot "Confirmar" at bounding box center [0, 0] width 0 height 0
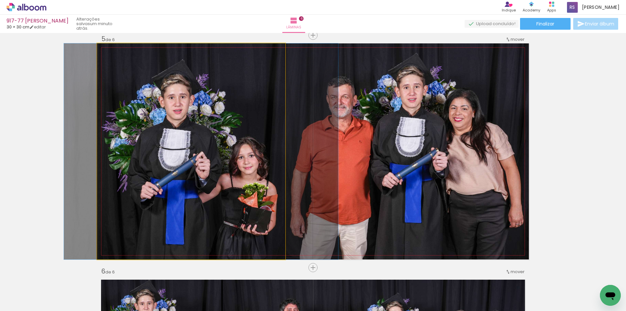
drag, startPoint x: 223, startPoint y: 159, endPoint x: 233, endPoint y: 158, distance: 9.5
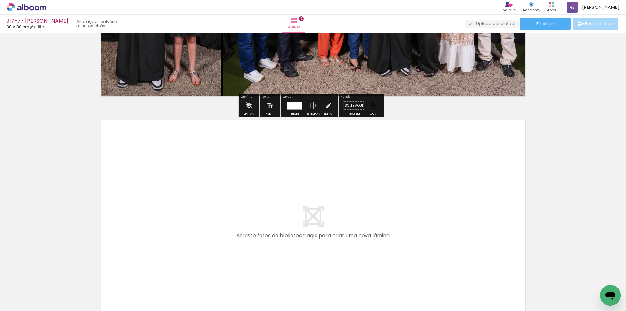
scroll to position [1360, 0]
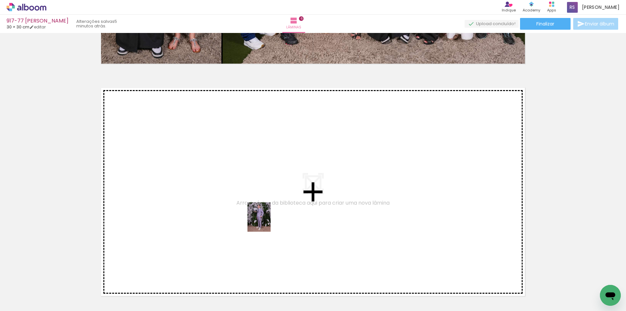
drag, startPoint x: 293, startPoint y: 291, endPoint x: 267, endPoint y: 222, distance: 73.7
click at [267, 222] on quentale-workspace at bounding box center [313, 155] width 626 height 311
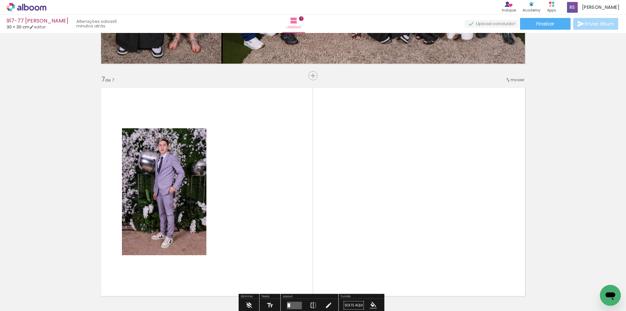
scroll to position [1401, 0]
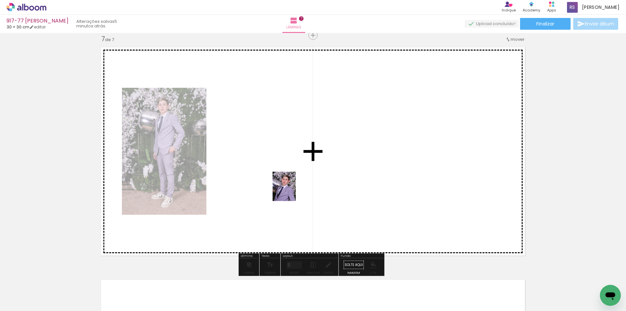
drag, startPoint x: 301, startPoint y: 288, endPoint x: 314, endPoint y: 262, distance: 28.7
click at [292, 189] on quentale-workspace at bounding box center [313, 155] width 626 height 311
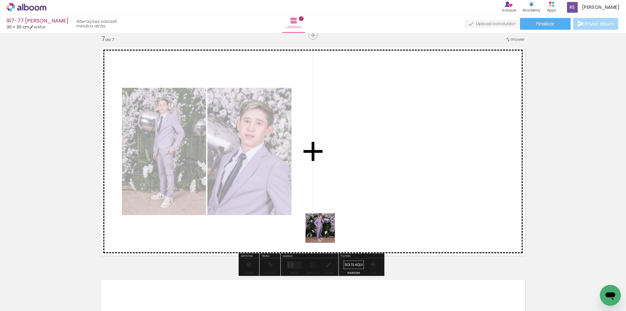
drag, startPoint x: 314, startPoint y: 254, endPoint x: 349, endPoint y: 222, distance: 47.1
click at [366, 159] on quentale-workspace at bounding box center [313, 155] width 626 height 311
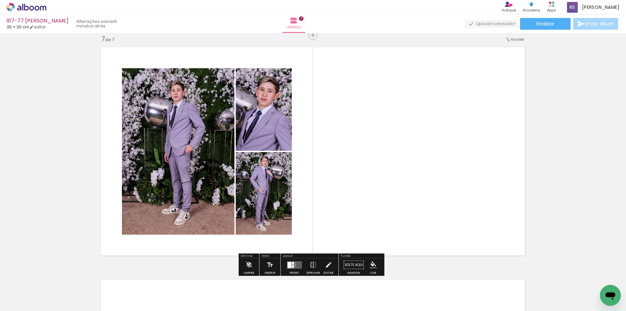
click at [292, 264] on quentale-layouter at bounding box center [294, 264] width 15 height 7
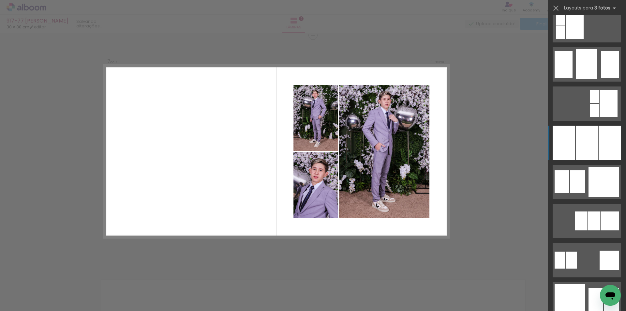
scroll to position [521, 0]
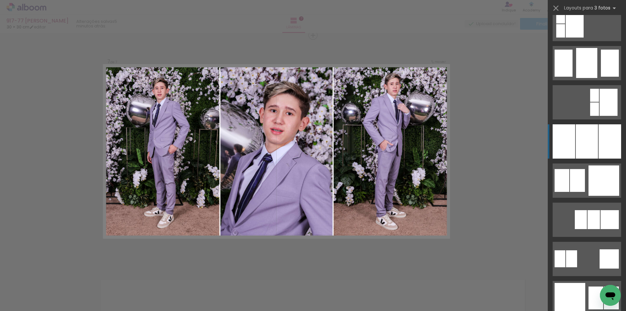
click at [576, 135] on div at bounding box center [587, 141] width 22 height 34
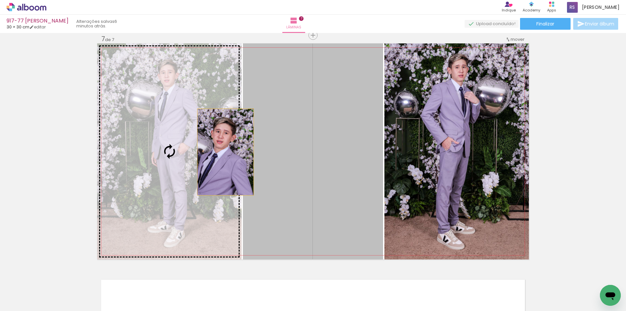
drag, startPoint x: 333, startPoint y: 154, endPoint x: 195, endPoint y: 143, distance: 138.9
click at [0, 0] on slot at bounding box center [0, 0] width 0 height 0
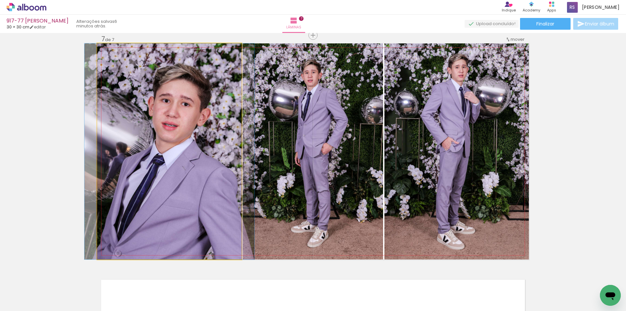
scroll to position [0, 1271]
click at [196, 173] on quentale-photo at bounding box center [169, 151] width 144 height 216
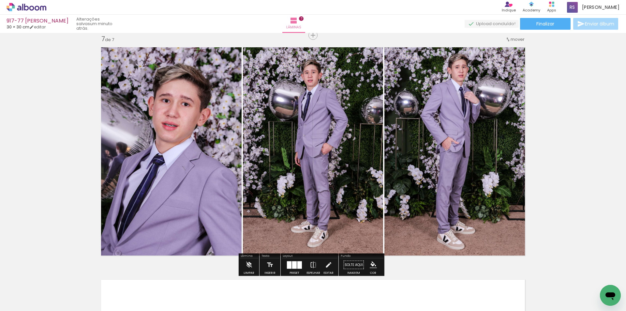
click at [373, 263] on iron-icon "color picker" at bounding box center [373, 264] width 7 height 7
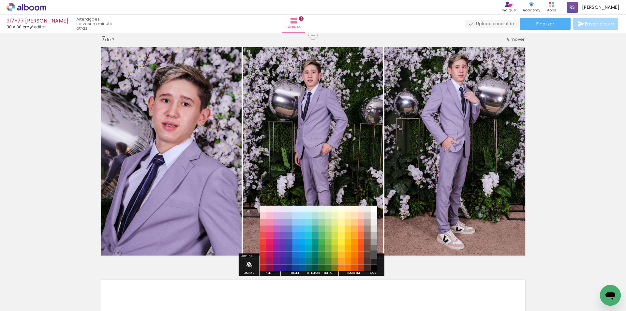
click at [372, 257] on paper-item "#515151" at bounding box center [374, 254] width 7 height 7
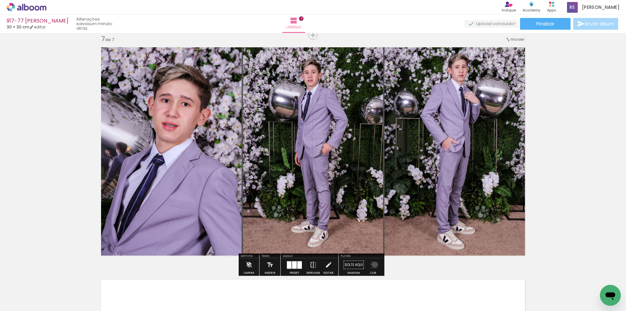
click at [373, 264] on iron-icon "color picker" at bounding box center [373, 264] width 7 height 7
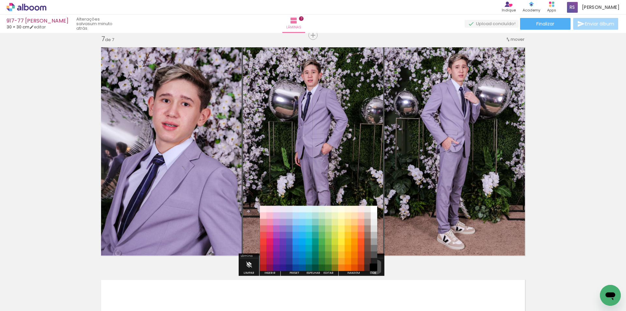
click at [373, 267] on paper-item "#000000" at bounding box center [374, 267] width 7 height 7
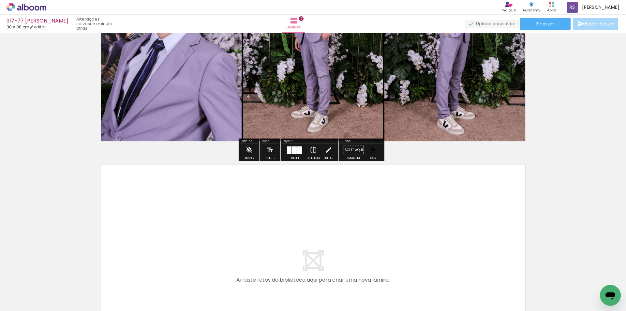
scroll to position [1531, 0]
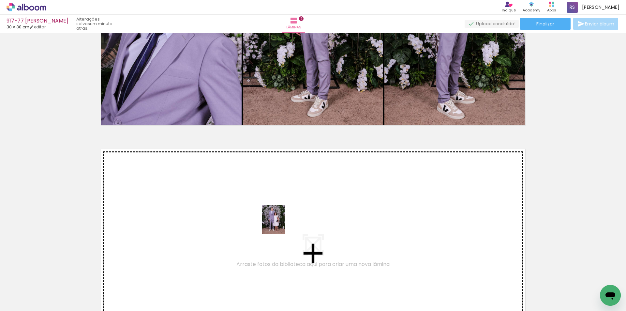
drag, startPoint x: 301, startPoint y: 285, endPoint x: 282, endPoint y: 224, distance: 63.9
click at [282, 224] on quentale-workspace at bounding box center [313, 155] width 626 height 311
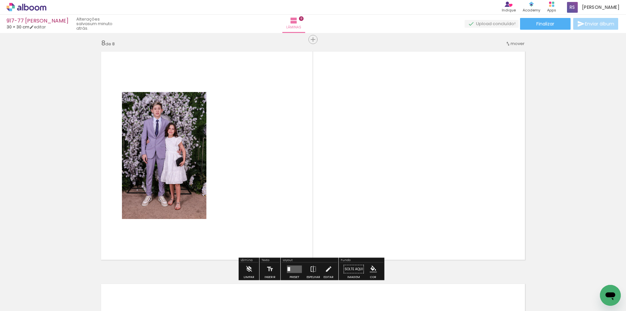
scroll to position [1633, 0]
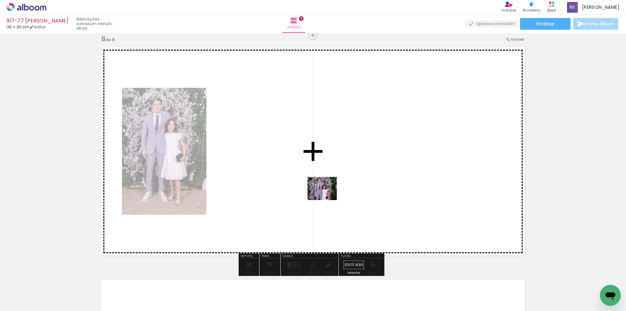
drag, startPoint x: 299, startPoint y: 285, endPoint x: 327, endPoint y: 195, distance: 94.2
click at [327, 195] on quentale-workspace at bounding box center [313, 155] width 626 height 311
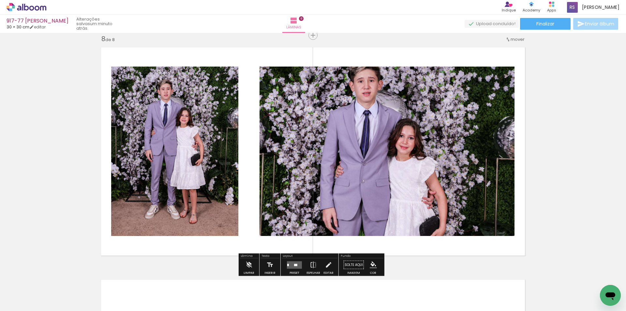
click at [299, 260] on div at bounding box center [295, 264] width 18 height 13
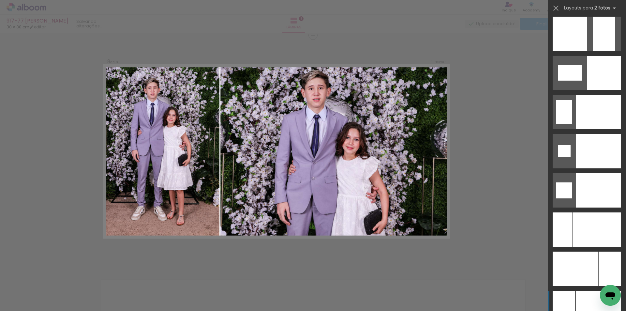
scroll to position [2712, 0]
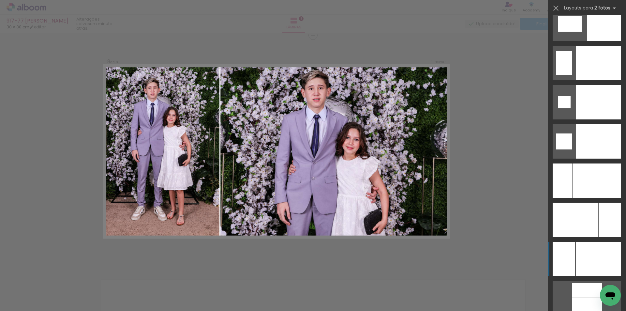
click at [594, 198] on div at bounding box center [596, 180] width 49 height 34
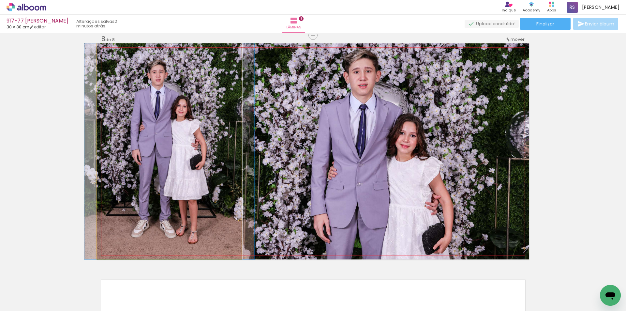
click at [195, 176] on quentale-photo at bounding box center [169, 151] width 144 height 216
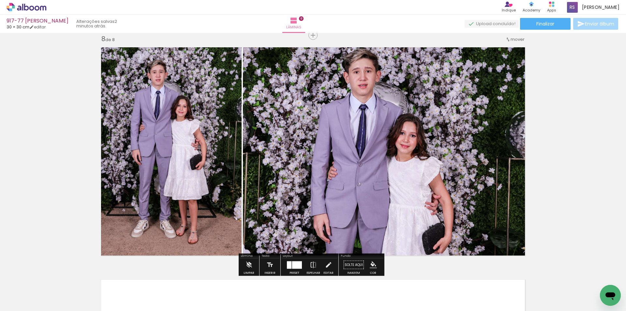
click at [370, 264] on iron-icon "color picker" at bounding box center [373, 264] width 7 height 7
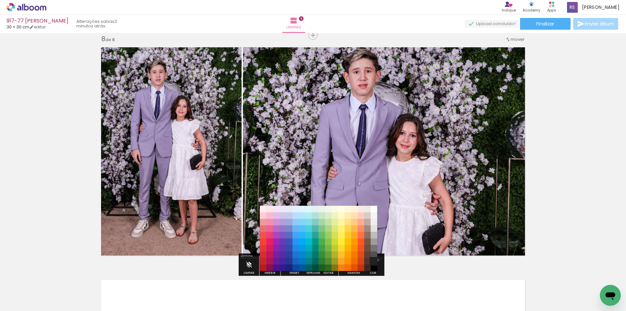
click at [375, 260] on paper-item "#212121" at bounding box center [374, 261] width 7 height 7
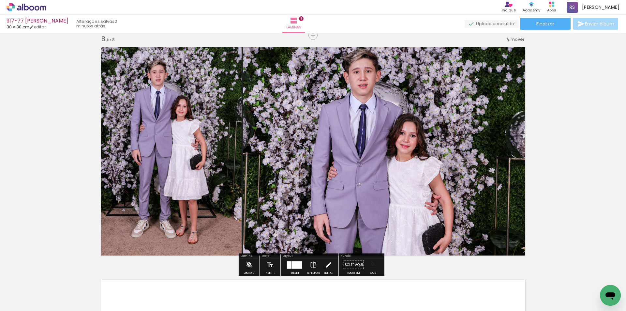
click at [373, 265] on iron-icon "color picker" at bounding box center [373, 264] width 7 height 7
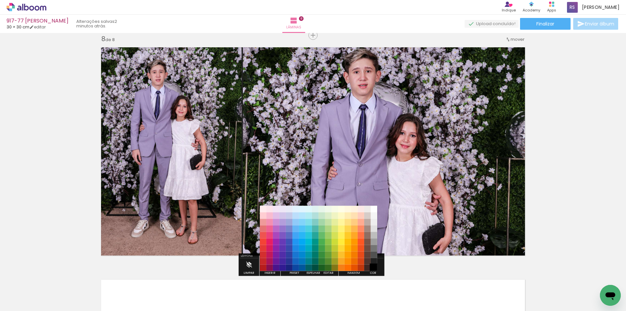
click at [375, 267] on paper-item "#000000" at bounding box center [374, 267] width 7 height 7
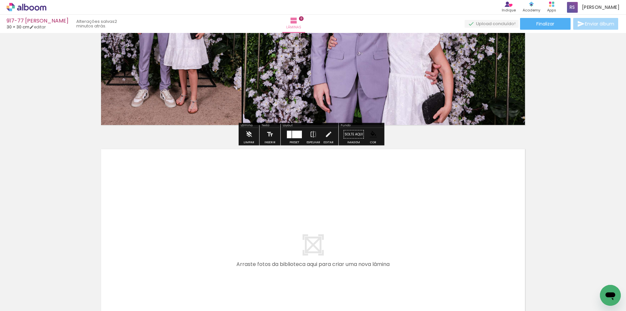
scroll to position [1796, 0]
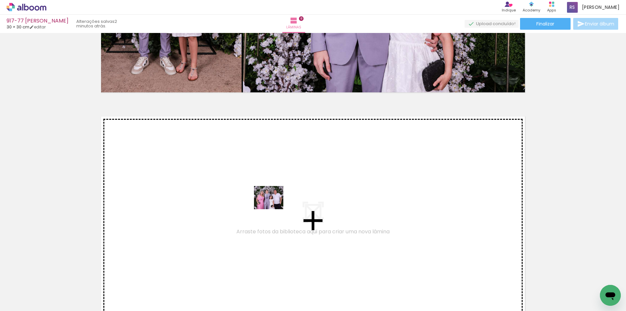
drag, startPoint x: 290, startPoint y: 288, endPoint x: 273, endPoint y: 205, distance: 84.1
click at [273, 205] on quentale-workspace at bounding box center [313, 155] width 626 height 311
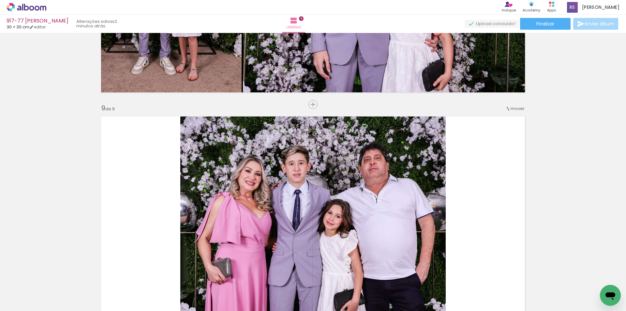
scroll to position [1865, 0]
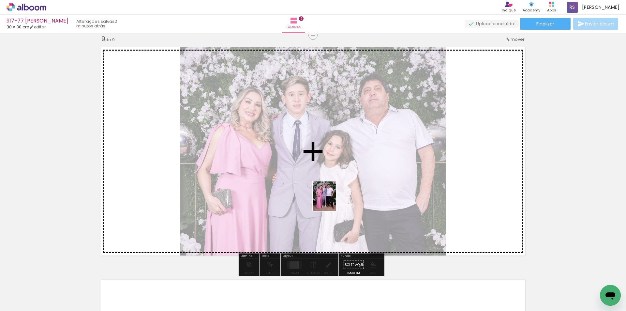
drag, startPoint x: 300, startPoint y: 288, endPoint x: 328, endPoint y: 222, distance: 71.3
click at [332, 200] on quentale-workspace at bounding box center [313, 155] width 626 height 311
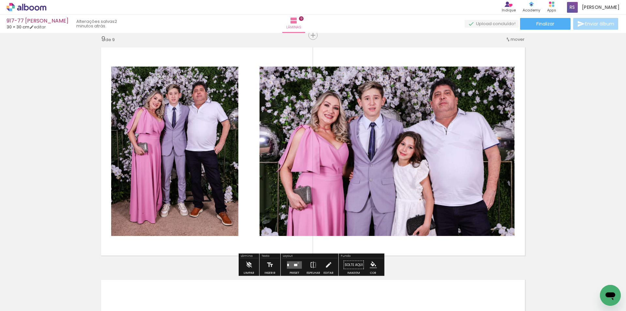
click at [297, 262] on quentale-layouter at bounding box center [294, 264] width 15 height 7
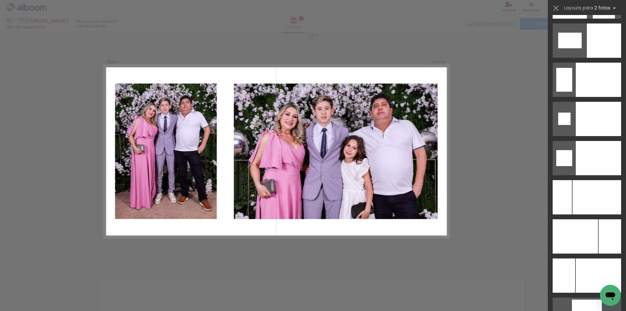
scroll to position [2699, 0]
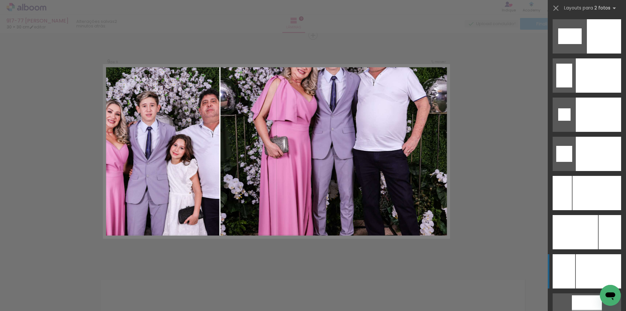
click at [583, 132] on div at bounding box center [598, 114] width 45 height 34
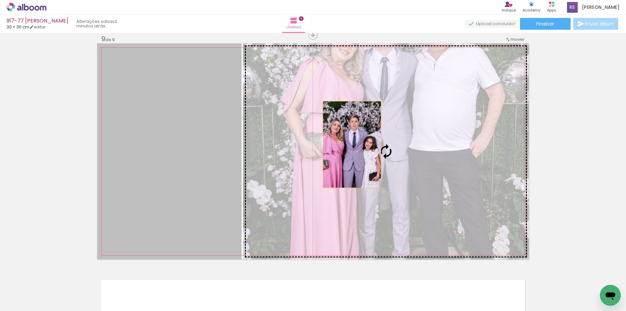
drag, startPoint x: 219, startPoint y: 149, endPoint x: 353, endPoint y: 144, distance: 133.4
click at [0, 0] on slot at bounding box center [0, 0] width 0 height 0
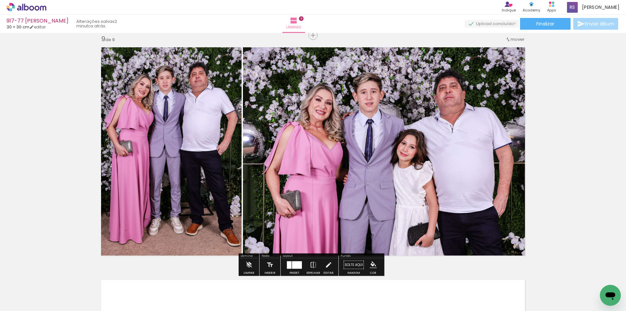
click at [370, 262] on iron-icon "color picker" at bounding box center [373, 264] width 7 height 7
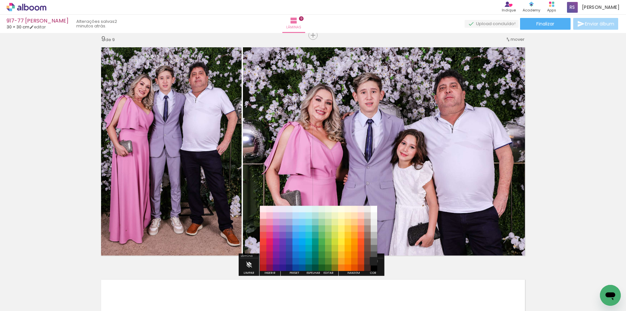
click at [373, 261] on paper-item "#212121" at bounding box center [374, 261] width 7 height 7
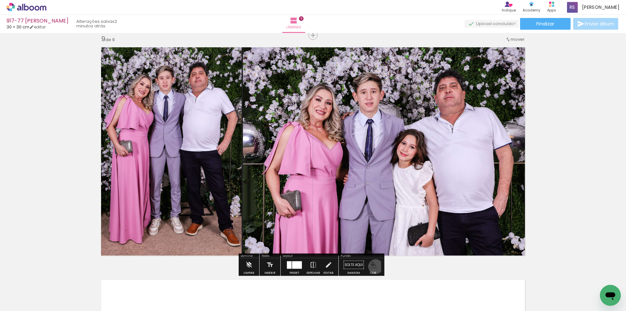
click at [373, 266] on iron-icon "color picker" at bounding box center [373, 264] width 7 height 7
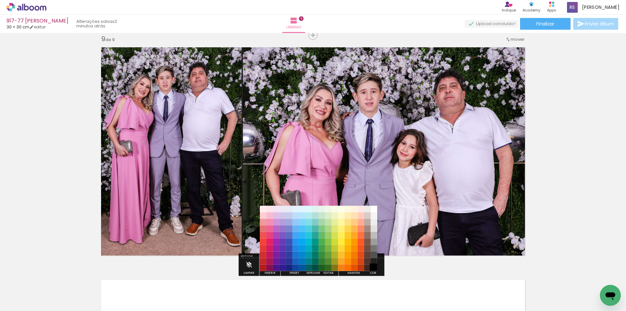
click at [373, 266] on paper-item "#000000" at bounding box center [374, 267] width 7 height 7
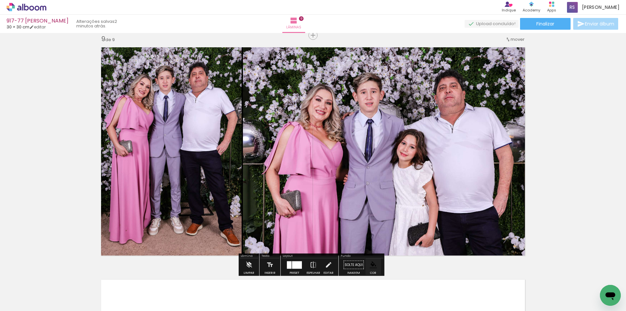
drag, startPoint x: 314, startPoint y: 213, endPoint x: 275, endPoint y: 192, distance: 44.4
click at [314, 213] on quentale-photo at bounding box center [386, 151] width 286 height 216
click at [328, 264] on iron-icon at bounding box center [328, 264] width 7 height 13
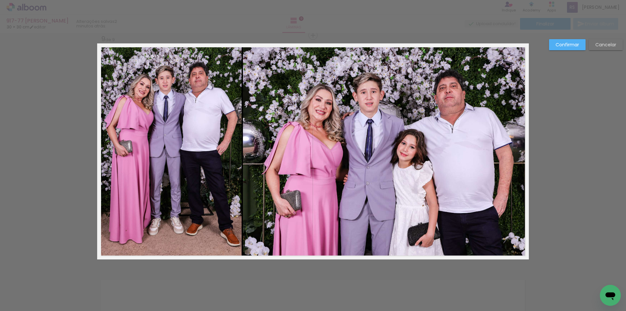
click at [282, 171] on quentale-photo at bounding box center [386, 151] width 286 height 216
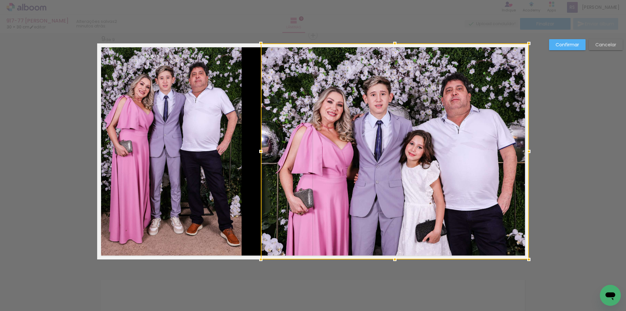
drag, startPoint x: 239, startPoint y: 151, endPoint x: 257, endPoint y: 151, distance: 17.9
click at [257, 151] on div at bounding box center [260, 151] width 13 height 13
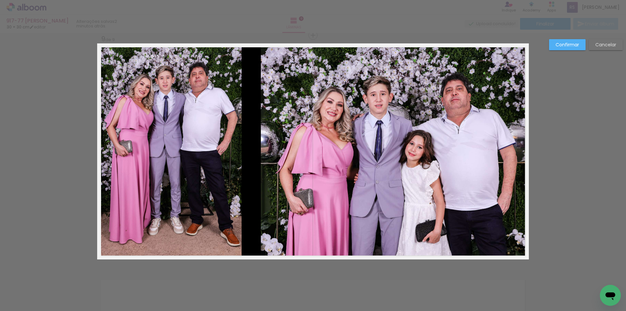
click at [230, 146] on quentale-photo at bounding box center [169, 151] width 144 height 216
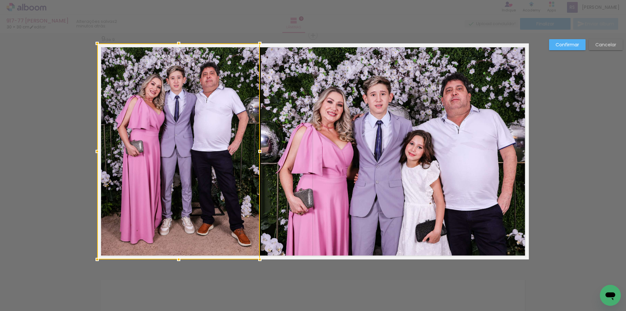
drag, startPoint x: 240, startPoint y: 147, endPoint x: 258, endPoint y: 148, distance: 18.3
click at [258, 148] on div at bounding box center [259, 151] width 13 height 13
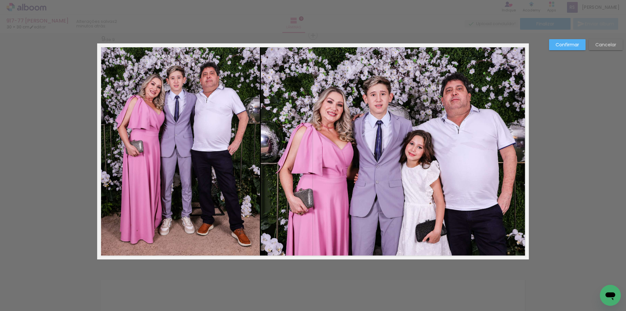
click at [0, 0] on slot "Confirmar" at bounding box center [0, 0] width 0 height 0
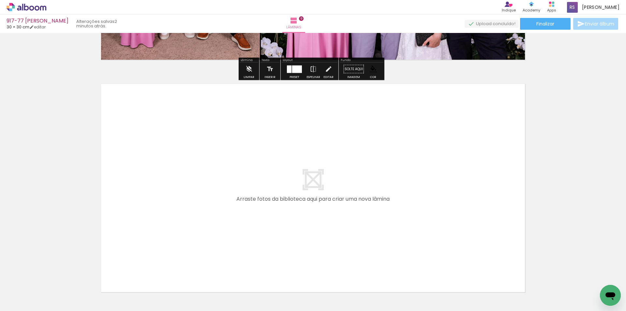
scroll to position [0, 1271]
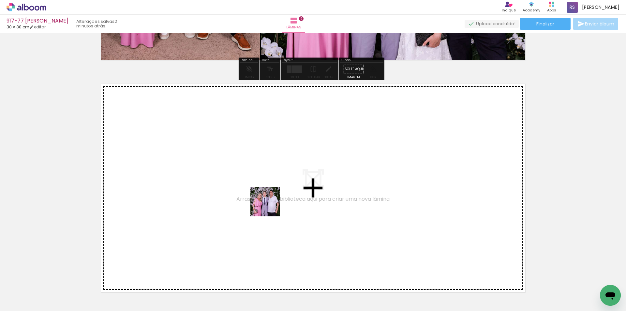
drag, startPoint x: 301, startPoint y: 288, endPoint x: 269, endPoint y: 203, distance: 91.7
click at [269, 203] on quentale-workspace at bounding box center [313, 155] width 626 height 311
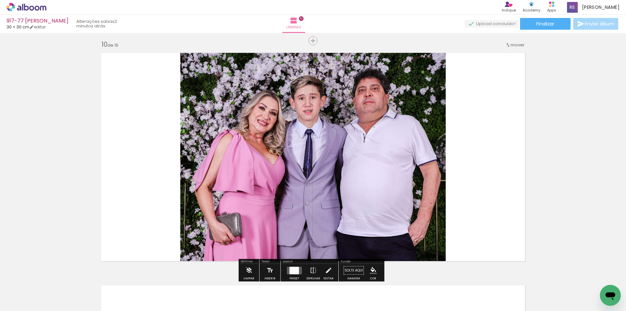
scroll to position [2097, 0]
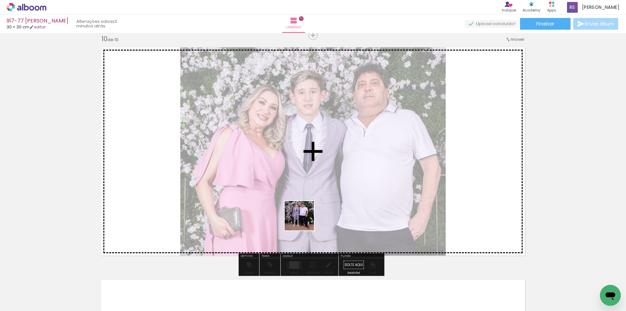
drag, startPoint x: 300, startPoint y: 283, endPoint x: 317, endPoint y: 188, distance: 96.3
click at [315, 185] on quentale-workspace at bounding box center [313, 155] width 626 height 311
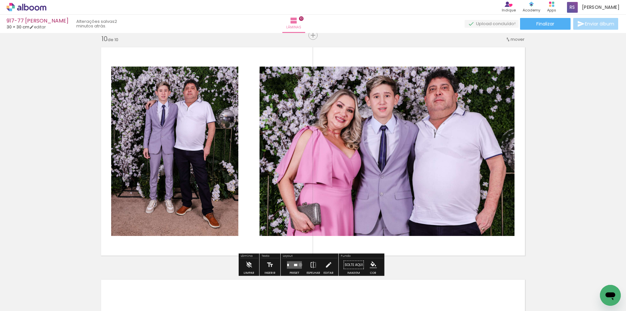
click at [299, 264] on quentale-layouter at bounding box center [294, 264] width 15 height 7
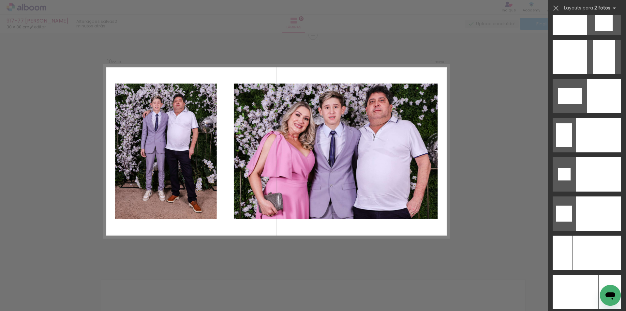
scroll to position [2665, 0]
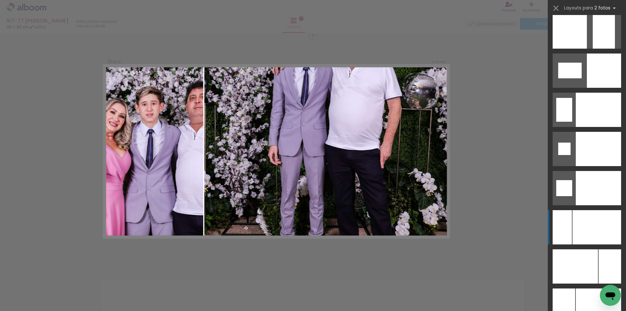
click at [604, 288] on div at bounding box center [598, 305] width 45 height 34
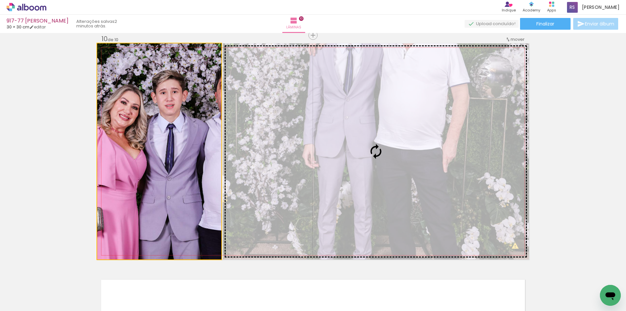
drag, startPoint x: 205, startPoint y: 167, endPoint x: 281, endPoint y: 162, distance: 75.4
click at [0, 0] on slot at bounding box center [0, 0] width 0 height 0
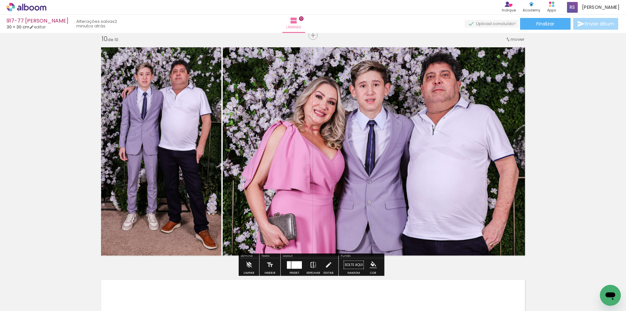
click at [313, 265] on iron-icon at bounding box center [313, 264] width 7 height 13
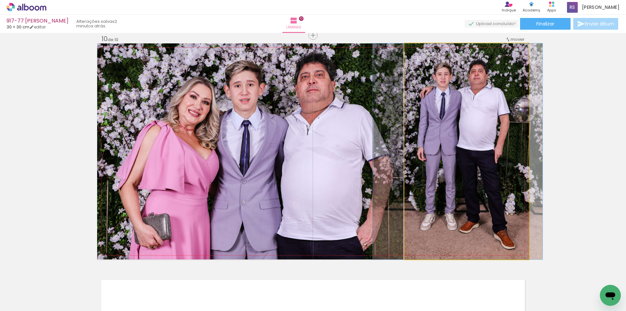
drag, startPoint x: 456, startPoint y: 162, endPoint x: 447, endPoint y: 165, distance: 9.8
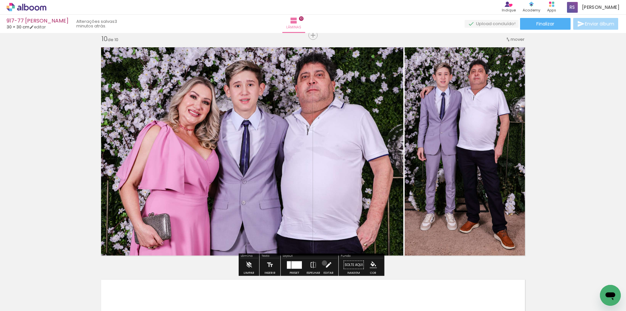
drag, startPoint x: 323, startPoint y: 263, endPoint x: 327, endPoint y: 224, distance: 38.7
click at [322, 263] on paper-button "Editar" at bounding box center [328, 266] width 13 height 17
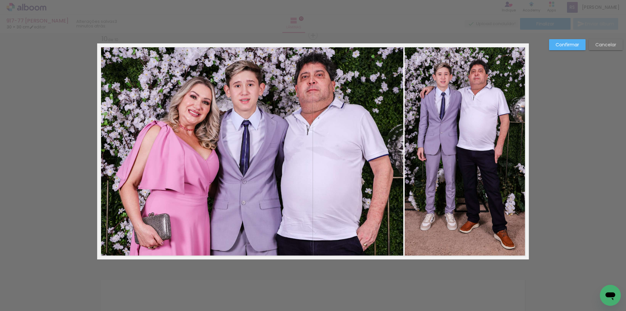
click at [338, 184] on quentale-photo at bounding box center [250, 151] width 306 height 216
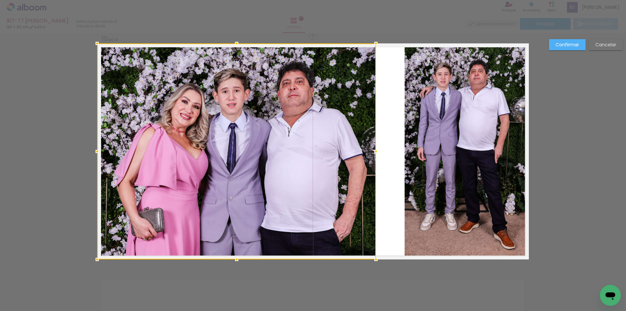
drag, startPoint x: 399, startPoint y: 154, endPoint x: 371, endPoint y: 152, distance: 27.5
click at [371, 152] on div at bounding box center [375, 151] width 13 height 13
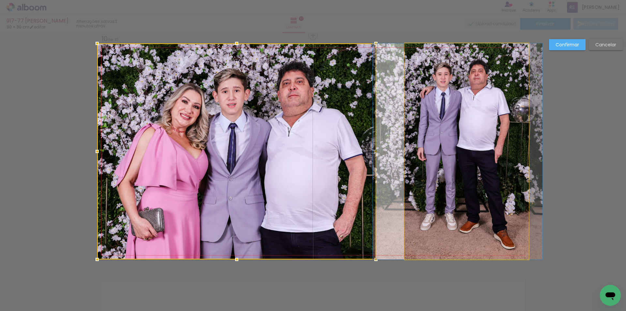
click at [409, 153] on quentale-photo at bounding box center [466, 151] width 124 height 216
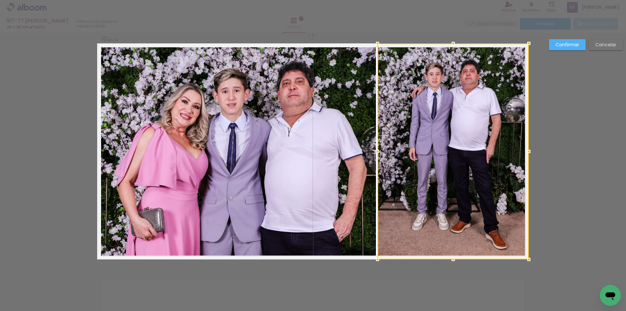
drag, startPoint x: 403, startPoint y: 150, endPoint x: 375, endPoint y: 150, distance: 27.1
click at [375, 150] on div at bounding box center [377, 151] width 13 height 13
click at [0, 0] on slot "Confirmar" at bounding box center [0, 0] width 0 height 0
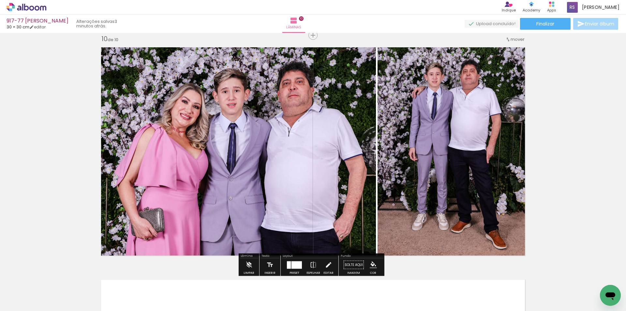
click at [326, 266] on iron-icon at bounding box center [328, 264] width 7 height 13
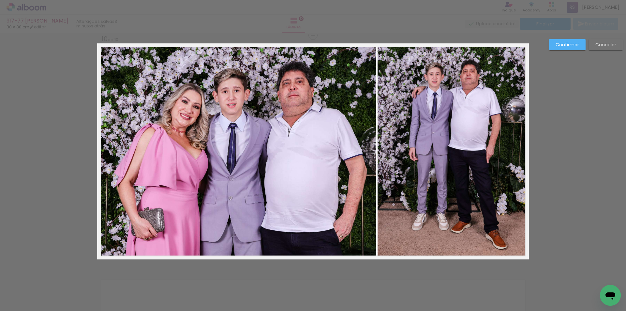
click at [409, 179] on quentale-photo at bounding box center [452, 151] width 151 height 216
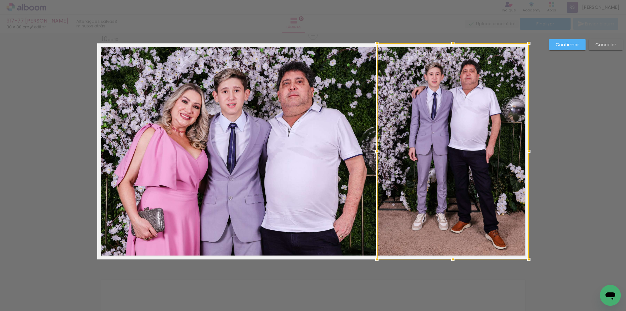
click at [375, 151] on div at bounding box center [376, 151] width 13 height 13
click at [568, 48] on paper-button "Confirmar" at bounding box center [567, 44] width 37 height 11
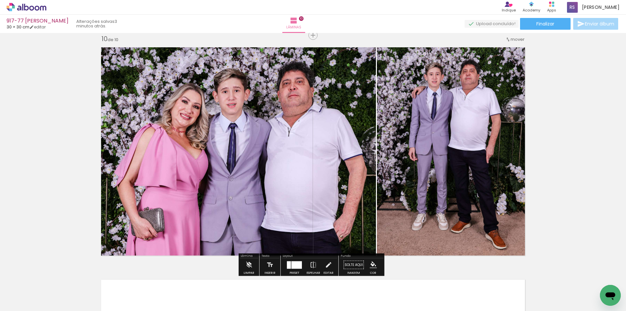
click at [374, 263] on iron-icon "color picker" at bounding box center [373, 264] width 7 height 7
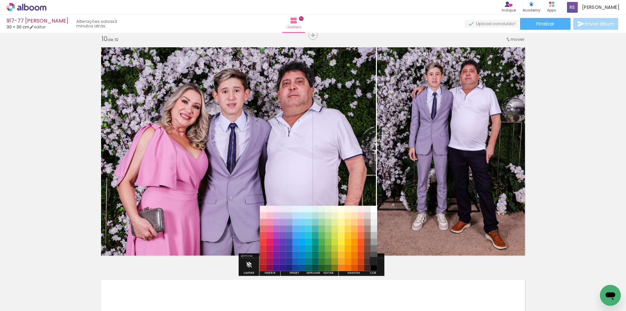
click at [372, 262] on paper-item "#212121" at bounding box center [374, 261] width 7 height 7
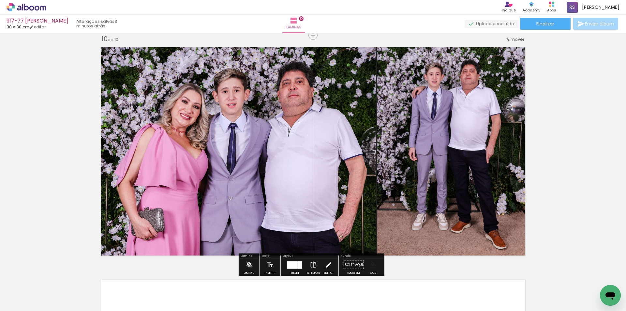
click at [370, 265] on iron-icon "color picker" at bounding box center [373, 264] width 7 height 7
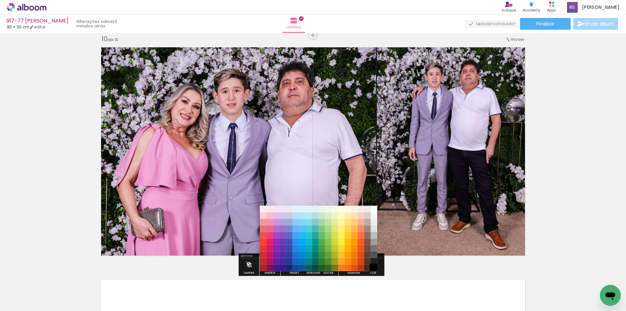
click at [374, 268] on paper-item "#000000" at bounding box center [374, 267] width 7 height 7
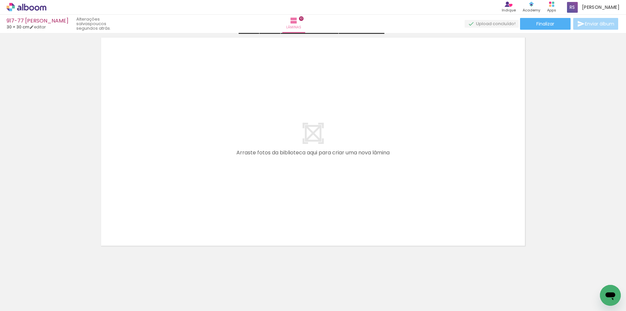
scroll to position [2341, 0]
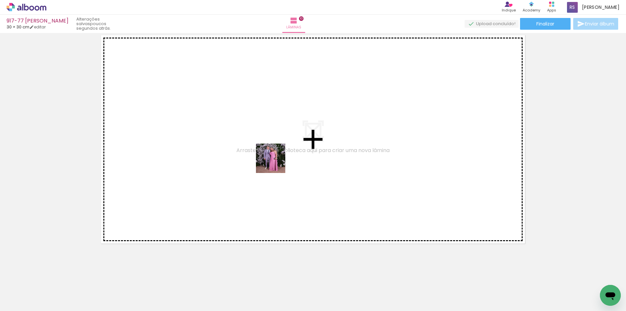
drag, startPoint x: 298, startPoint y: 286, endPoint x: 285, endPoint y: 209, distance: 77.7
click at [274, 156] on quentale-workspace at bounding box center [313, 155] width 626 height 311
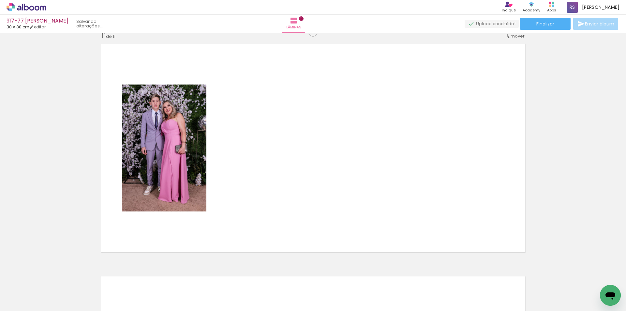
scroll to position [2329, 0]
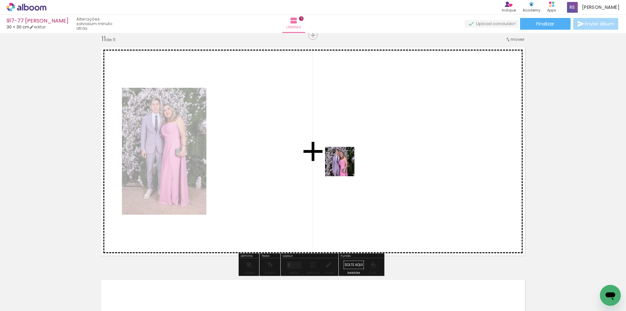
drag, startPoint x: 294, startPoint y: 291, endPoint x: 346, endPoint y: 163, distance: 139.1
click at [346, 163] on quentale-workspace at bounding box center [313, 155] width 626 height 311
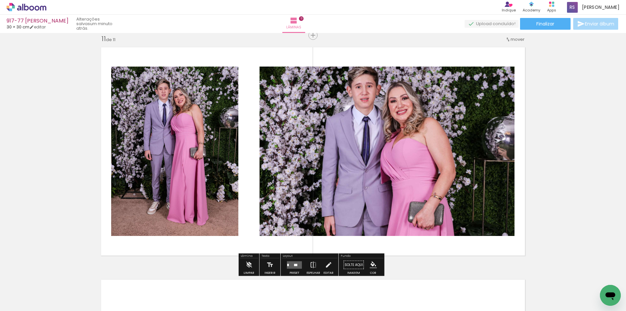
click at [295, 263] on quentale-layouter at bounding box center [294, 264] width 15 height 7
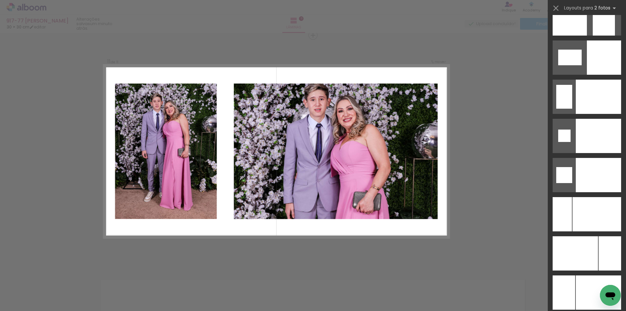
scroll to position [2687, 0]
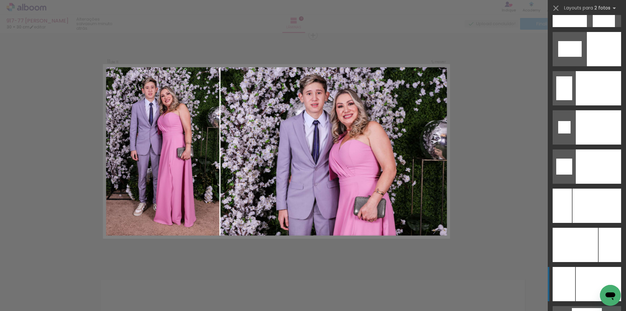
click at [595, 105] on div at bounding box center [598, 88] width 45 height 34
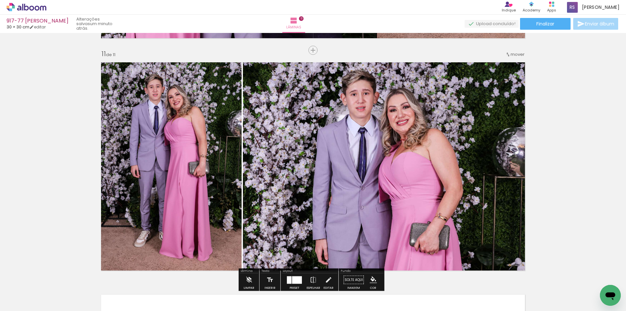
scroll to position [2329, 0]
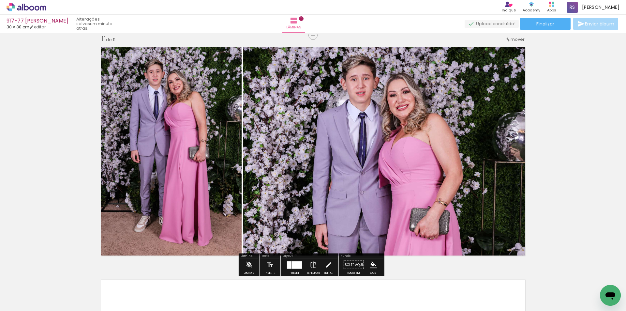
click at [373, 263] on iron-icon "color picker" at bounding box center [373, 264] width 7 height 7
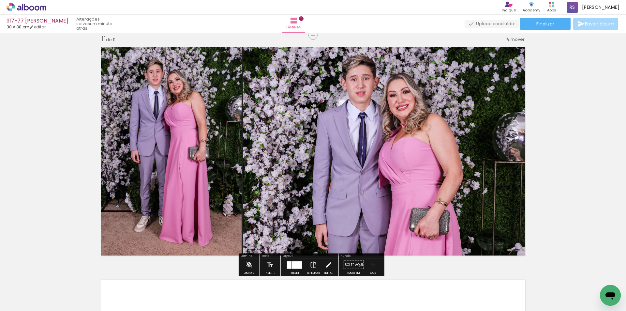
scroll to position [0, 1271]
click at [374, 263] on iron-icon "color picker" at bounding box center [373, 264] width 7 height 7
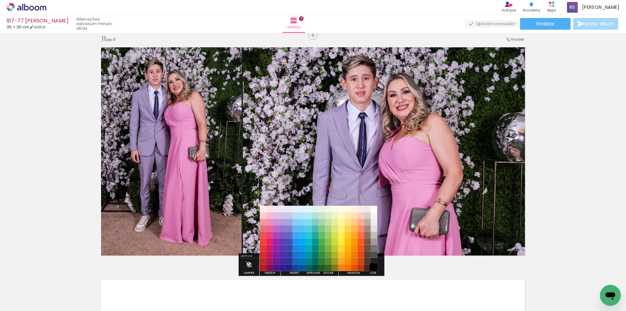
click at [374, 266] on paper-item "#000000" at bounding box center [374, 267] width 7 height 7
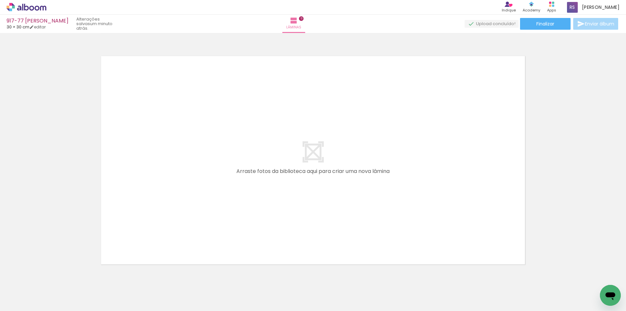
scroll to position [2557, 0]
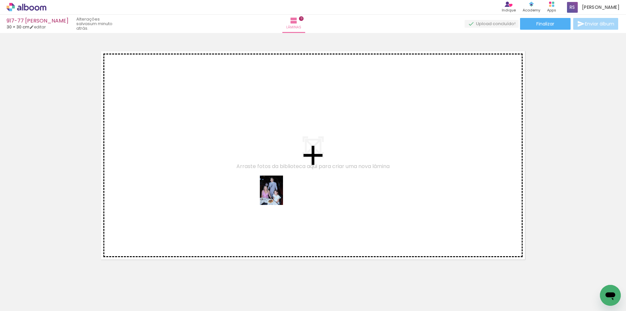
drag, startPoint x: 294, startPoint y: 288, endPoint x: 279, endPoint y: 195, distance: 94.7
click at [279, 195] on quentale-workspace at bounding box center [313, 155] width 626 height 311
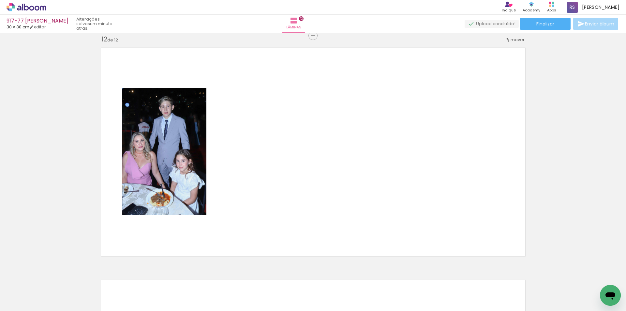
scroll to position [2561, 0]
drag, startPoint x: 296, startPoint y: 286, endPoint x: 301, endPoint y: 225, distance: 60.9
click at [280, 161] on quentale-workspace at bounding box center [313, 155] width 626 height 311
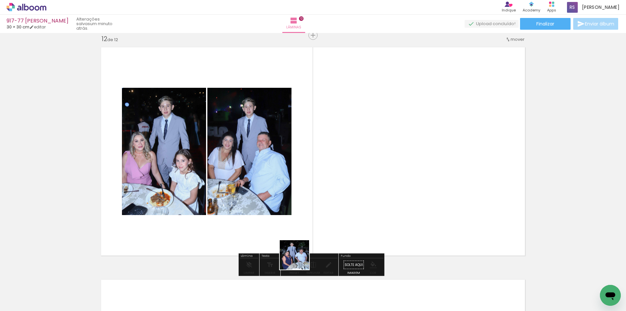
drag, startPoint x: 300, startPoint y: 289, endPoint x: 322, endPoint y: 168, distance: 123.4
click at [322, 168] on quentale-workspace at bounding box center [313, 155] width 626 height 311
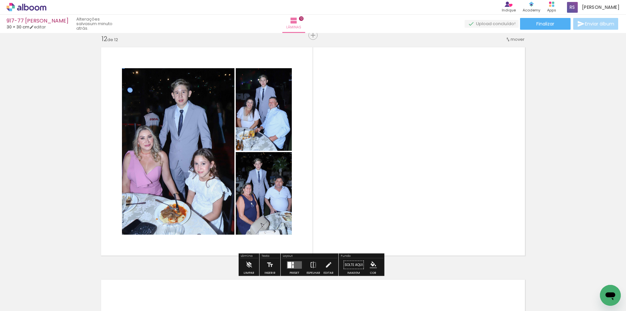
click at [299, 262] on quentale-layouter at bounding box center [294, 264] width 15 height 7
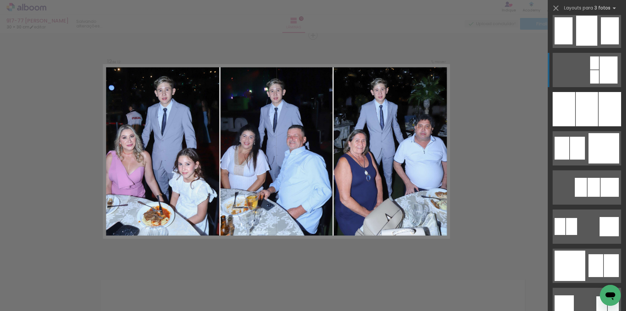
scroll to position [554, 0]
click at [585, 111] on div at bounding box center [587, 109] width 22 height 34
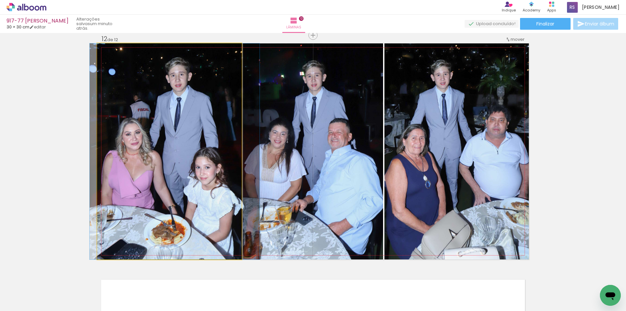
drag, startPoint x: 188, startPoint y: 190, endPoint x: 193, endPoint y: 190, distance: 5.2
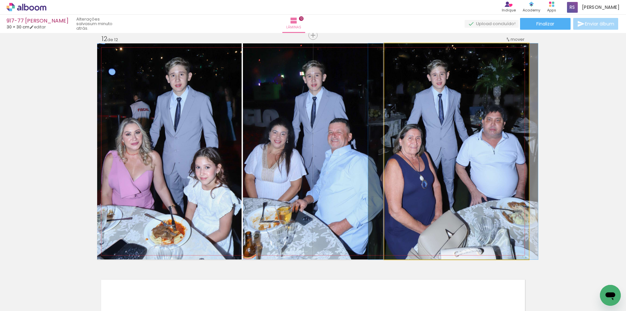
drag, startPoint x: 441, startPoint y: 163, endPoint x: 437, endPoint y: 164, distance: 3.6
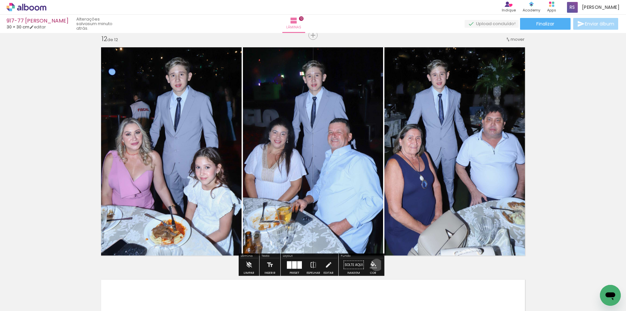
click at [374, 265] on iron-icon "color picker" at bounding box center [373, 264] width 7 height 7
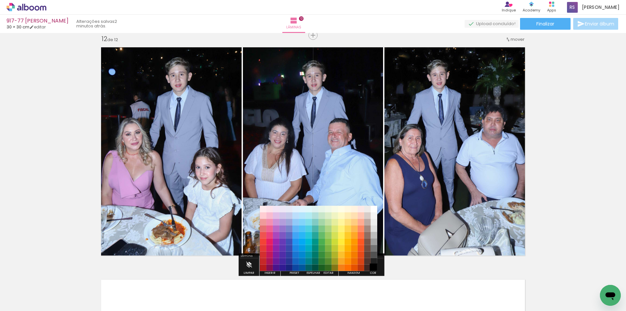
click at [374, 264] on paper-item "#000000" at bounding box center [374, 267] width 7 height 7
click at [373, 266] on paper-item "#000000" at bounding box center [374, 267] width 7 height 7
click at [372, 260] on paper-item "#212121" at bounding box center [374, 261] width 7 height 7
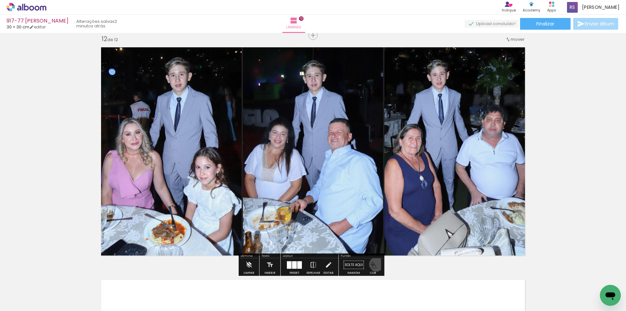
click at [374, 264] on iron-icon "color picker" at bounding box center [373, 264] width 7 height 7
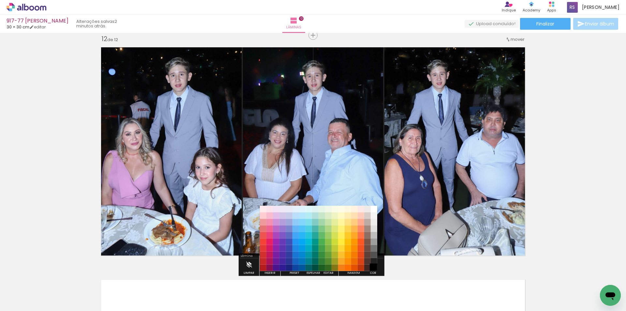
click at [374, 267] on paper-item "#000000" at bounding box center [374, 267] width 7 height 7
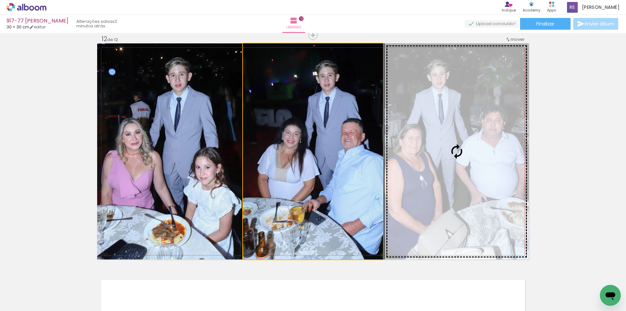
drag, startPoint x: 323, startPoint y: 180, endPoint x: 423, endPoint y: 170, distance: 100.5
click at [0, 0] on slot at bounding box center [0, 0] width 0 height 0
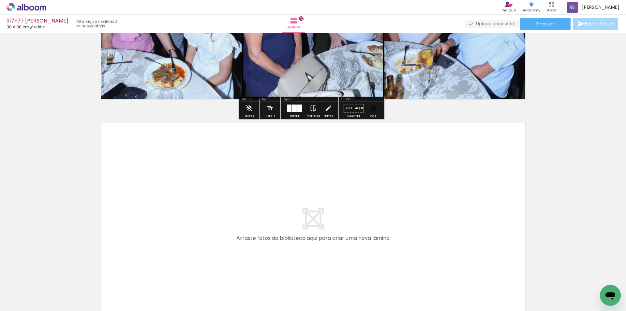
scroll to position [2724, 0]
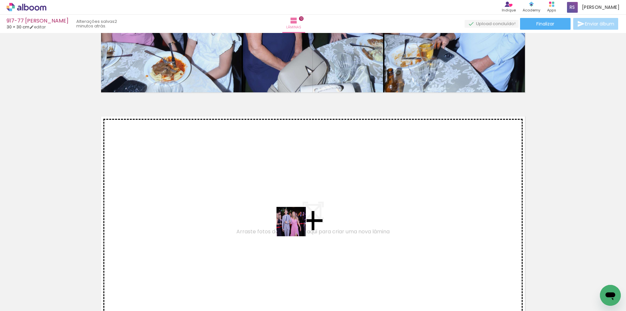
drag, startPoint x: 296, startPoint y: 286, endPoint x: 296, endPoint y: 226, distance: 60.3
click at [296, 226] on quentale-workspace at bounding box center [313, 155] width 626 height 311
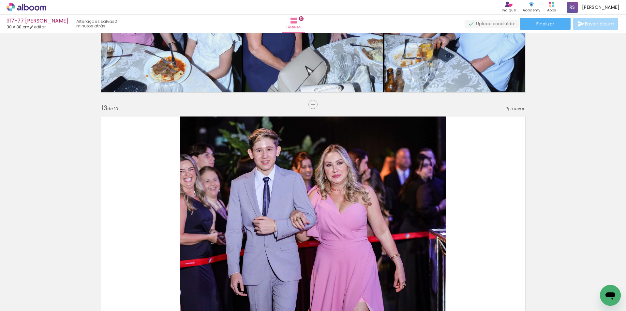
scroll to position [2793, 0]
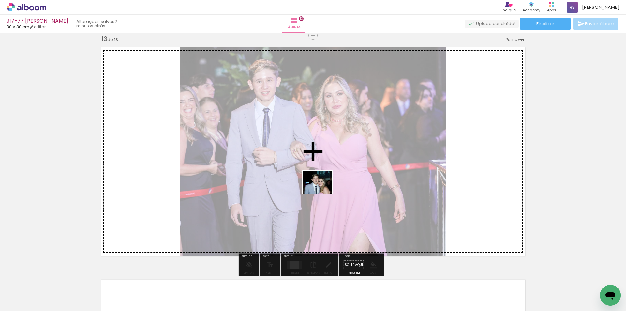
drag, startPoint x: 300, startPoint y: 289, endPoint x: 322, endPoint y: 190, distance: 101.9
click at [322, 190] on quentale-workspace at bounding box center [313, 155] width 626 height 311
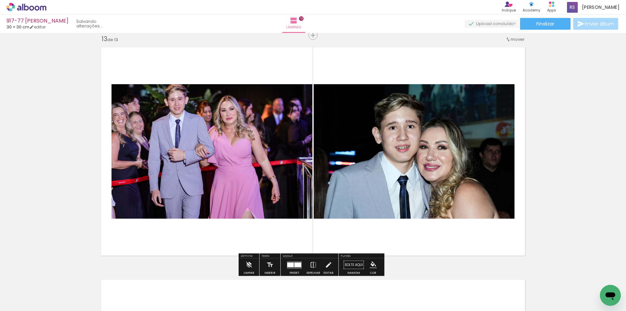
scroll to position [0, 1255]
drag, startPoint x: 296, startPoint y: 263, endPoint x: 300, endPoint y: 262, distance: 3.7
click at [296, 263] on div at bounding box center [297, 264] width 7 height 5
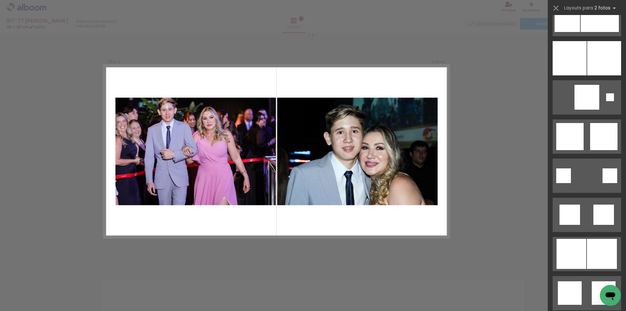
scroll to position [840, 0]
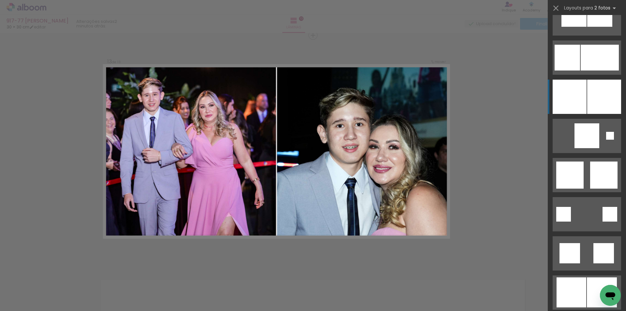
click at [591, 105] on div at bounding box center [604, 97] width 34 height 34
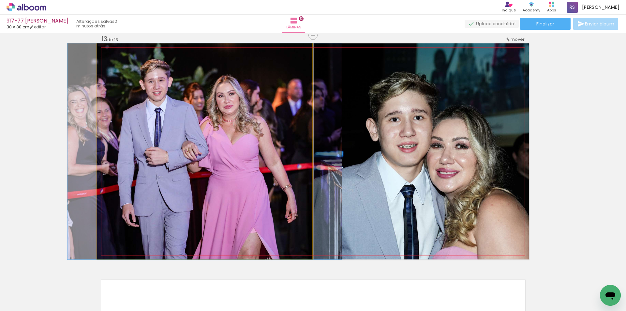
click at [299, 182] on quentale-photo at bounding box center [204, 151] width 215 height 216
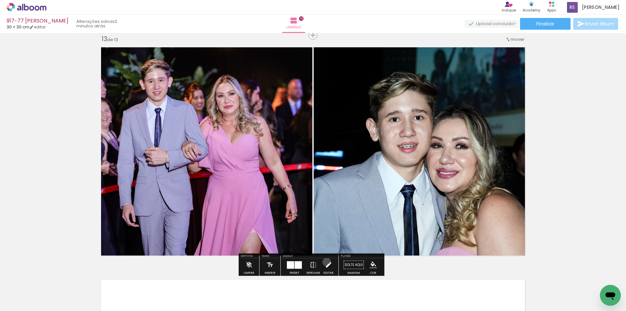
click at [325, 262] on iron-icon at bounding box center [328, 264] width 7 height 13
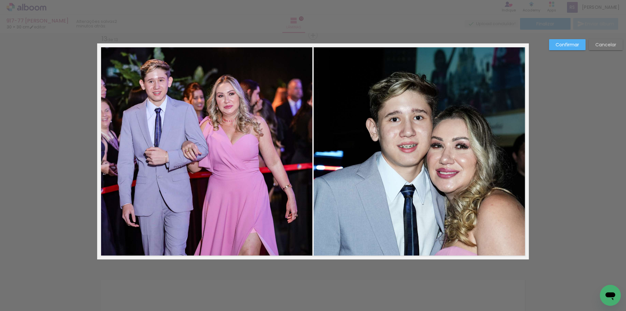
click at [266, 153] on quentale-photo at bounding box center [204, 151] width 215 height 216
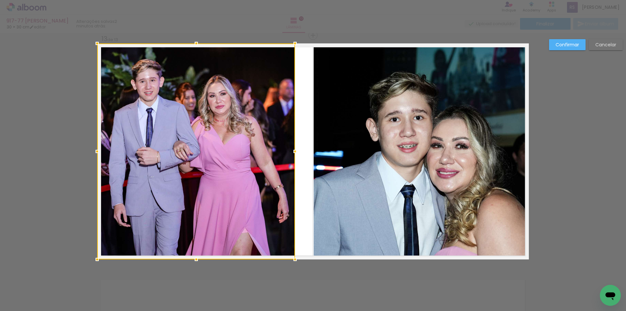
drag, startPoint x: 308, startPoint y: 153, endPoint x: 290, endPoint y: 148, distance: 18.0
click at [290, 148] on div at bounding box center [294, 151] width 13 height 13
click at [337, 148] on quentale-photo at bounding box center [421, 151] width 215 height 216
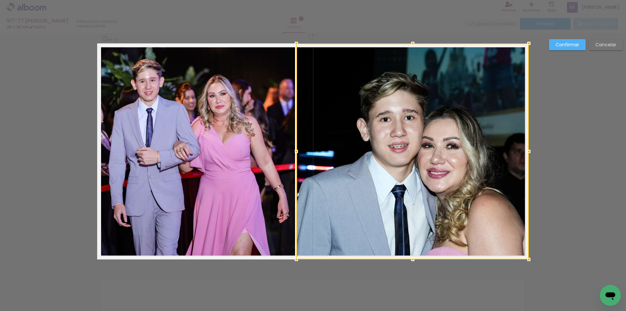
drag, startPoint x: 313, startPoint y: 147, endPoint x: 295, endPoint y: 145, distance: 17.4
click at [295, 145] on div at bounding box center [296, 151] width 13 height 13
click at [559, 50] on div "Confirmar Cancelar" at bounding box center [584, 47] width 77 height 16
click at [0, 0] on slot "Confirmar" at bounding box center [0, 0] width 0 height 0
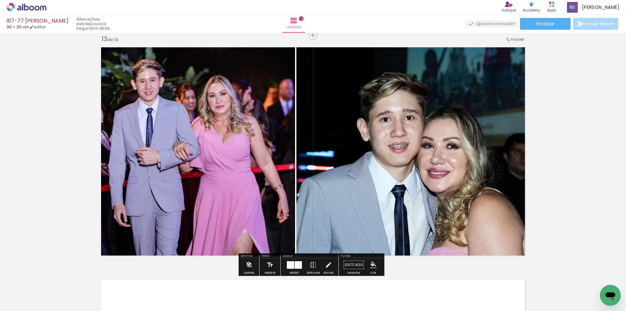
click at [370, 265] on iron-icon "color picker" at bounding box center [373, 264] width 7 height 7
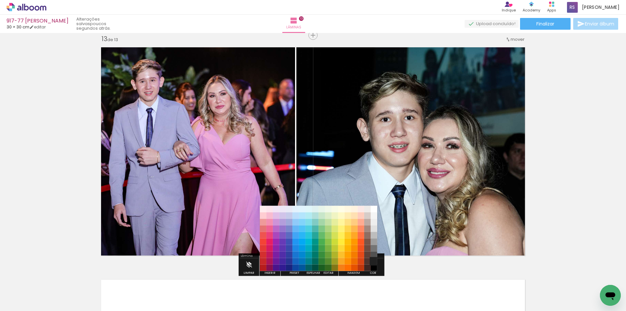
click at [371, 260] on paper-item "#212121" at bounding box center [374, 261] width 7 height 7
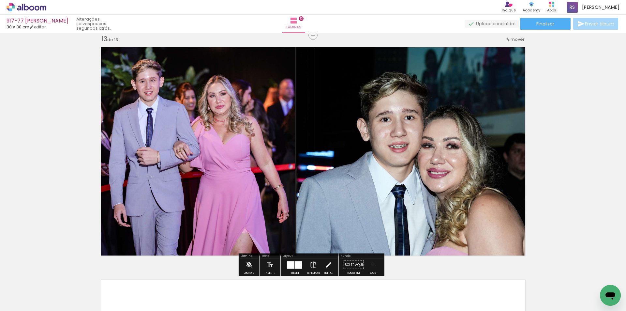
click at [370, 264] on iron-icon "color picker" at bounding box center [373, 264] width 7 height 7
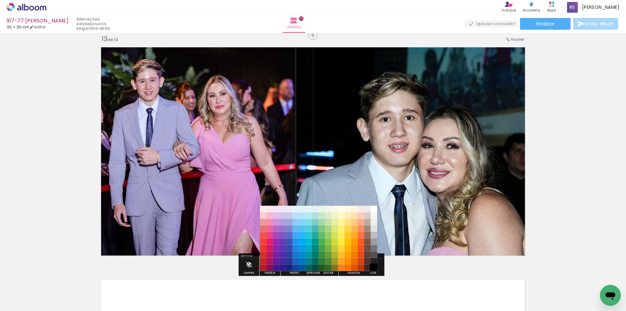
click at [375, 267] on paper-item "#000000" at bounding box center [374, 267] width 7 height 7
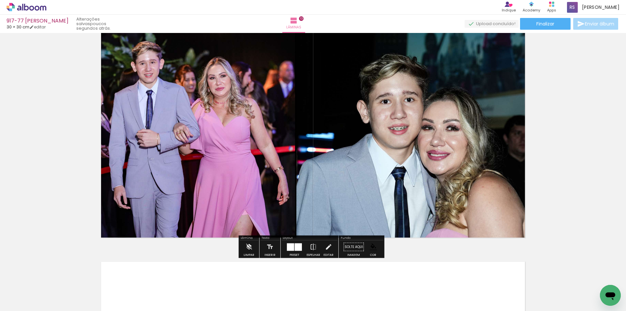
scroll to position [2826, 0]
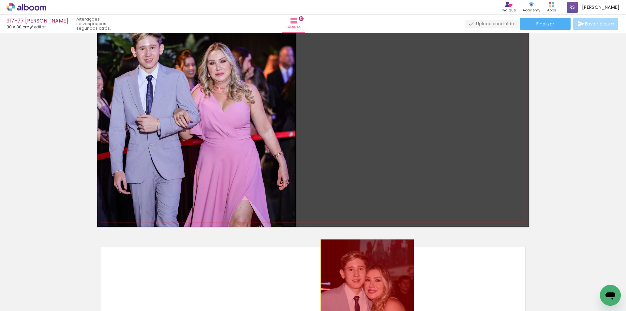
drag, startPoint x: 397, startPoint y: 142, endPoint x: 361, endPoint y: 291, distance: 153.6
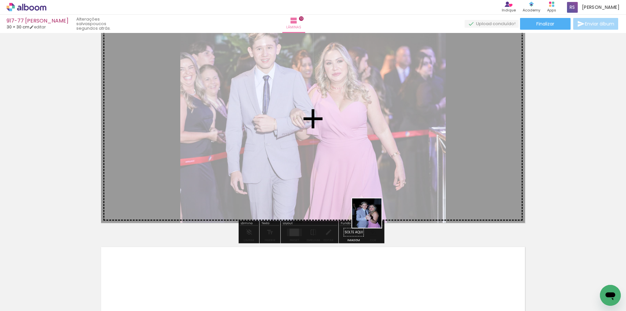
drag, startPoint x: 351, startPoint y: 288, endPoint x: 388, endPoint y: 187, distance: 107.8
click at [388, 187] on quentale-workspace at bounding box center [313, 155] width 626 height 311
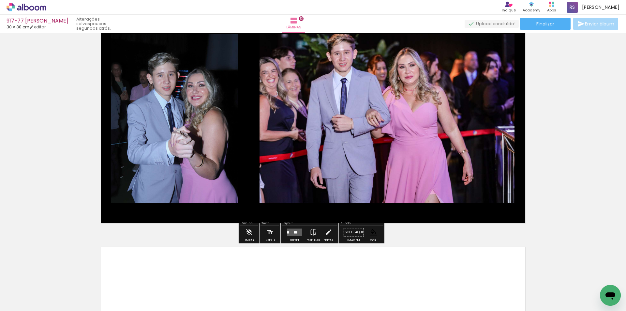
click at [294, 230] on quentale-layouter at bounding box center [294, 231] width 15 height 7
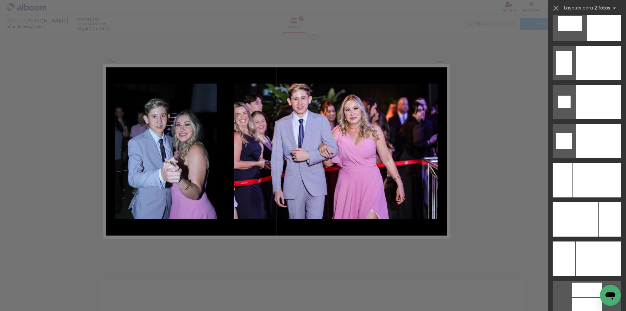
scroll to position [2721, 0]
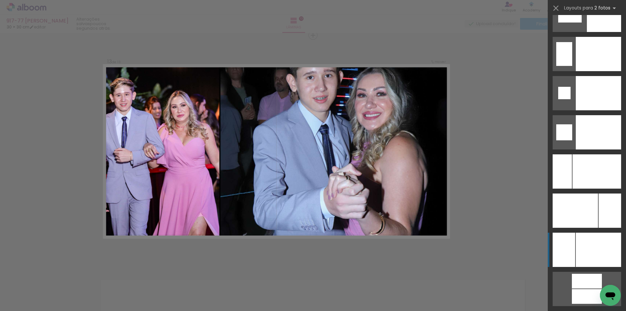
click at [600, 110] on div at bounding box center [598, 93] width 45 height 34
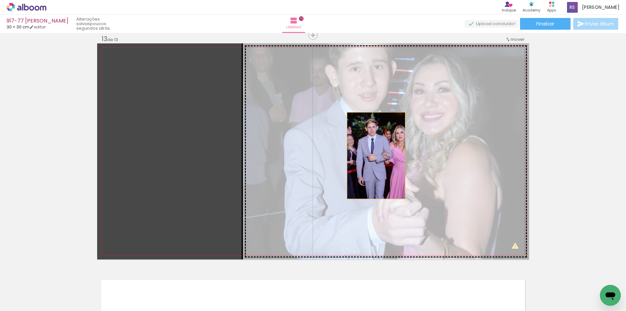
drag, startPoint x: 274, startPoint y: 170, endPoint x: 399, endPoint y: 152, distance: 126.5
click at [0, 0] on slot at bounding box center [0, 0] width 0 height 0
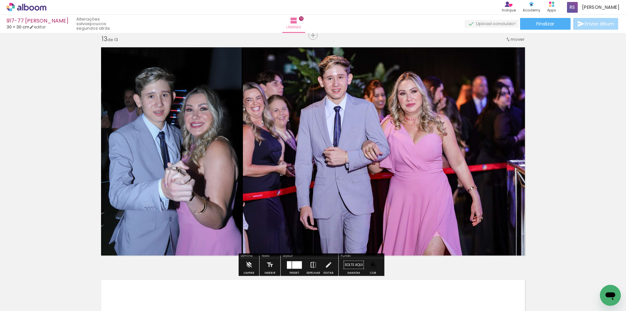
click at [312, 265] on iron-icon at bounding box center [313, 264] width 7 height 13
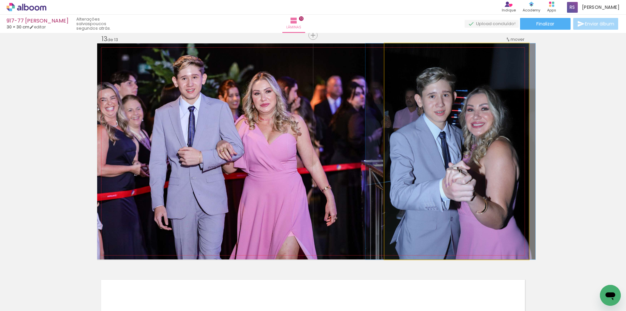
drag, startPoint x: 449, startPoint y: 142, endPoint x: 443, endPoint y: 143, distance: 6.3
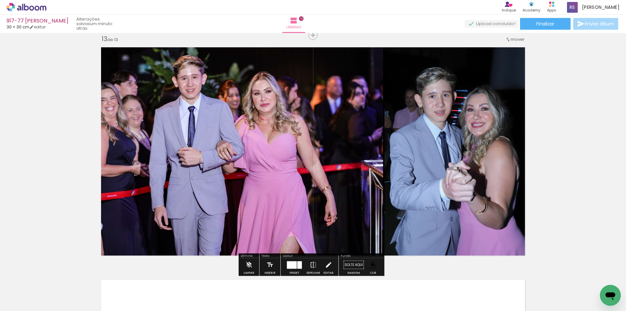
click at [325, 264] on iron-icon at bounding box center [328, 264] width 7 height 13
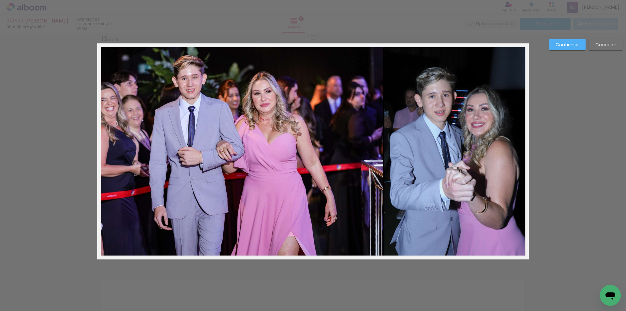
click at [350, 180] on quentale-photo at bounding box center [240, 151] width 286 height 216
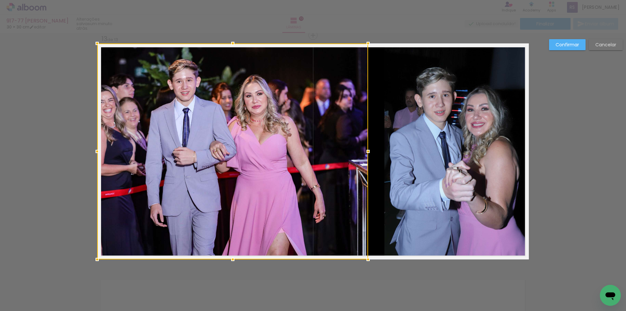
drag, startPoint x: 382, startPoint y: 155, endPoint x: 367, endPoint y: 151, distance: 15.8
click at [367, 151] on div at bounding box center [367, 151] width 13 height 13
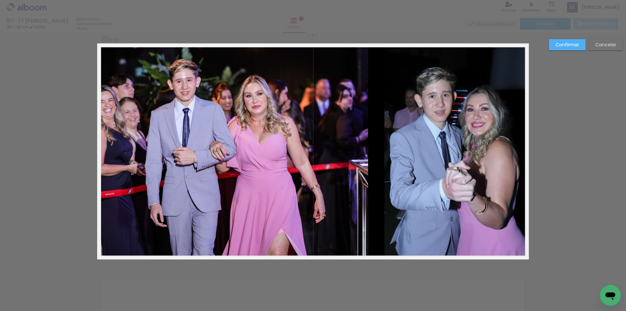
click at [397, 147] on quentale-photo at bounding box center [456, 151] width 144 height 216
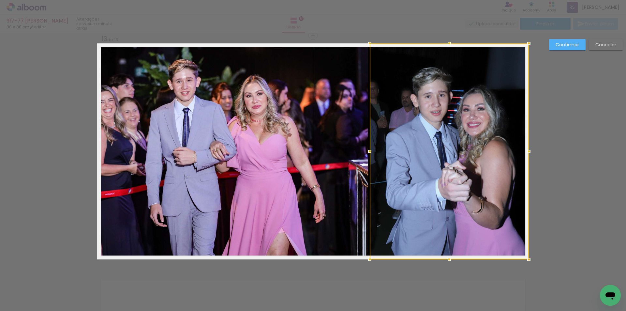
drag, startPoint x: 383, startPoint y: 149, endPoint x: 369, endPoint y: 150, distance: 14.7
click at [369, 150] on div at bounding box center [369, 151] width 13 height 13
click at [554, 49] on paper-button "Confirmar" at bounding box center [567, 44] width 37 height 11
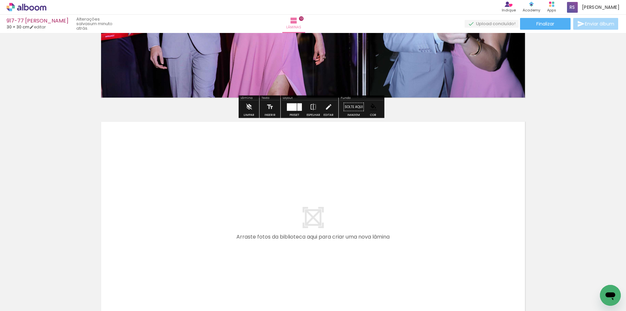
scroll to position [2956, 0]
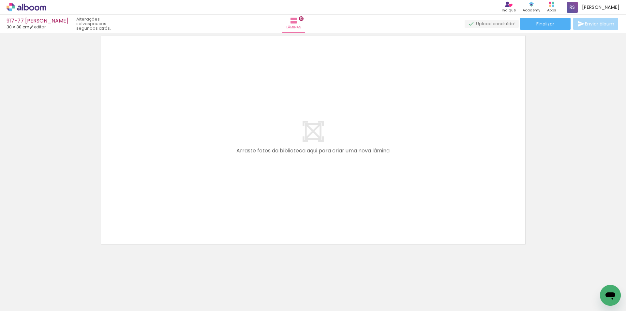
scroll to position [3037, 0]
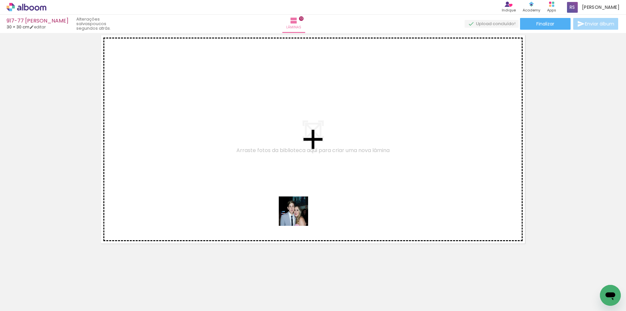
drag, startPoint x: 319, startPoint y: 290, endPoint x: 285, endPoint y: 169, distance: 125.9
click at [285, 169] on quentale-workspace at bounding box center [313, 155] width 626 height 311
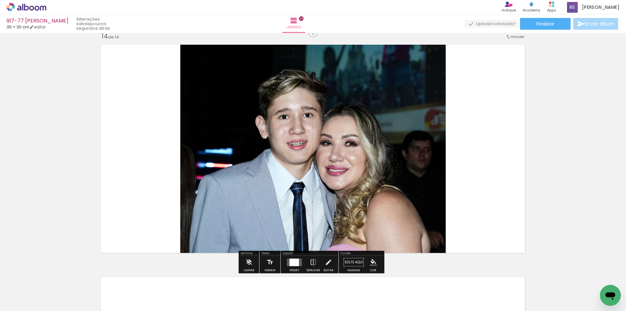
scroll to position [3025, 0]
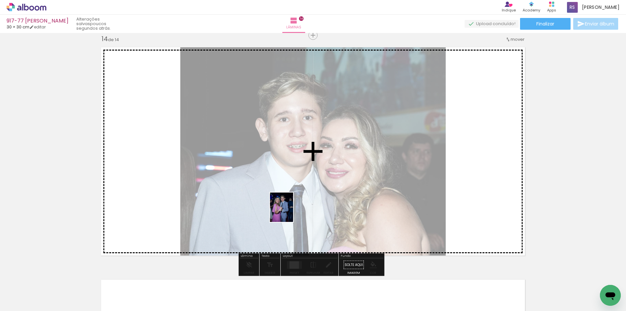
drag, startPoint x: 349, startPoint y: 292, endPoint x: 287, endPoint y: 211, distance: 102.1
click at [287, 211] on quentale-workspace at bounding box center [313, 155] width 626 height 311
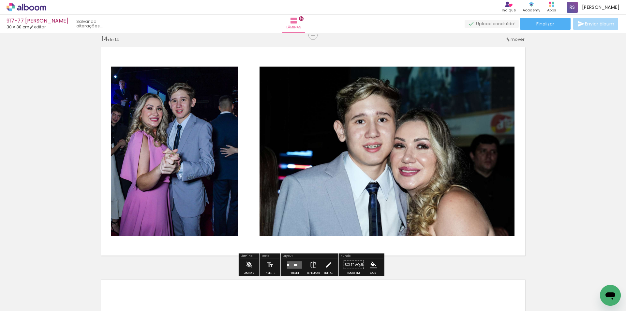
scroll to position [0, 1182]
click at [295, 261] on quentale-layouter at bounding box center [294, 264] width 15 height 7
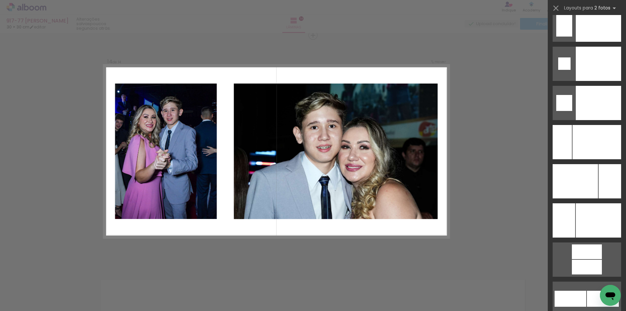
scroll to position [2763, 0]
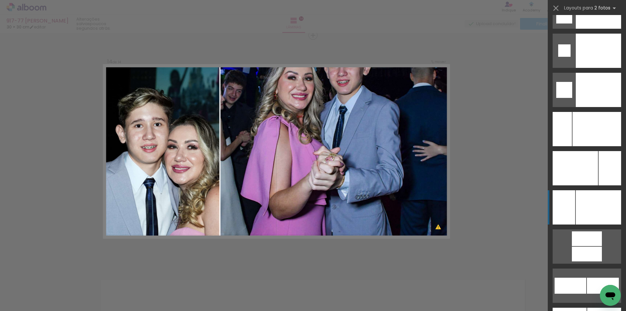
click at [595, 29] on div at bounding box center [598, 11] width 45 height 34
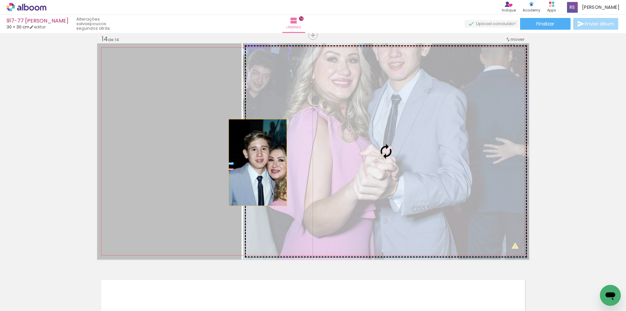
drag, startPoint x: 215, startPoint y: 169, endPoint x: 314, endPoint y: 154, distance: 100.3
click at [0, 0] on slot at bounding box center [0, 0] width 0 height 0
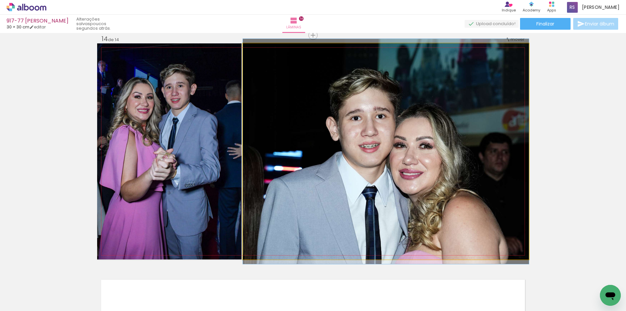
click at [286, 174] on quentale-photo at bounding box center [386, 151] width 286 height 216
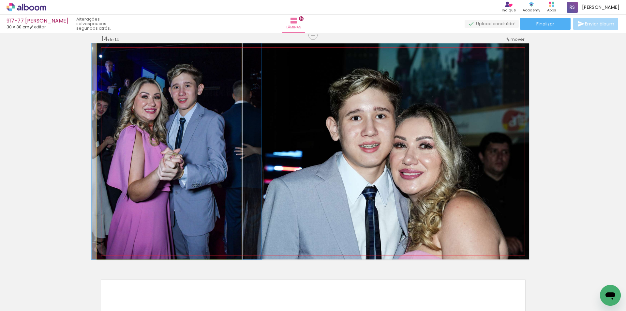
drag, startPoint x: 214, startPoint y: 169, endPoint x: 221, endPoint y: 167, distance: 7.5
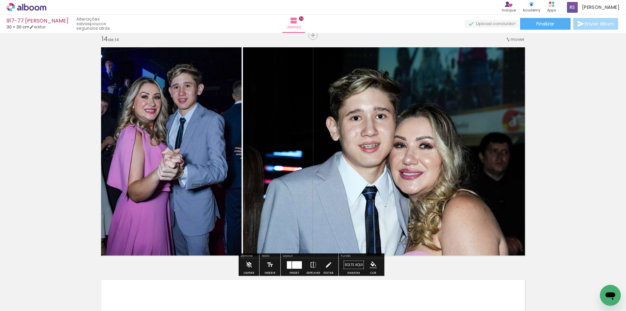
click at [370, 263] on iron-icon "color picker" at bounding box center [373, 264] width 7 height 7
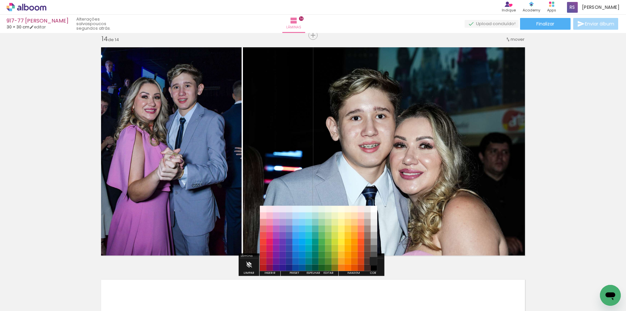
click at [372, 259] on paper-item "#212121" at bounding box center [374, 261] width 7 height 7
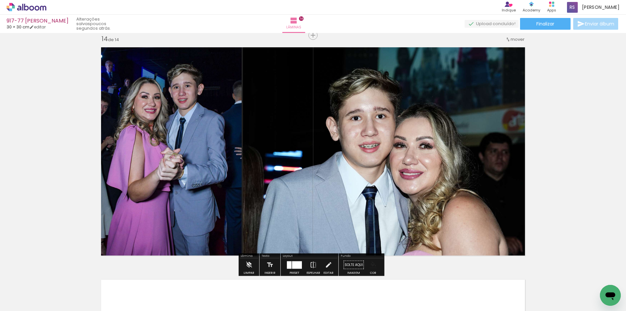
click at [372, 267] on iron-icon "color picker" at bounding box center [373, 264] width 7 height 7
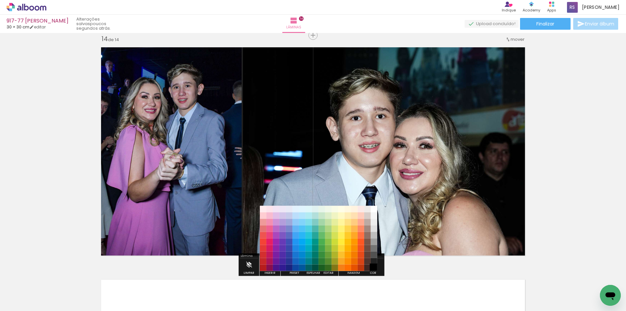
click at [375, 267] on paper-item "#000000" at bounding box center [374, 267] width 7 height 7
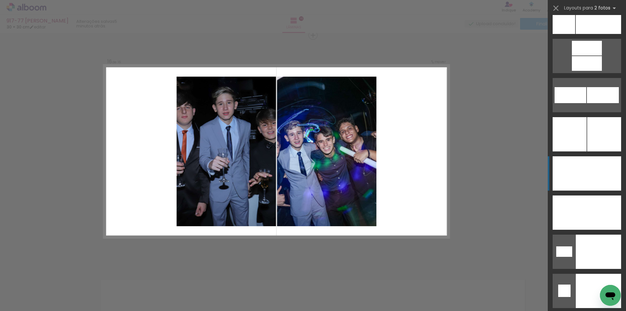
scroll to position [2801, 0]
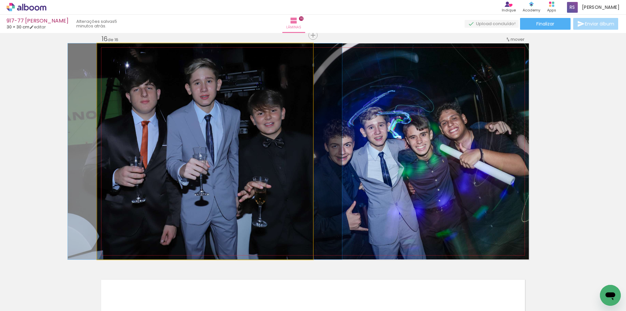
click at [255, 189] on quentale-photo at bounding box center [205, 151] width 216 height 216
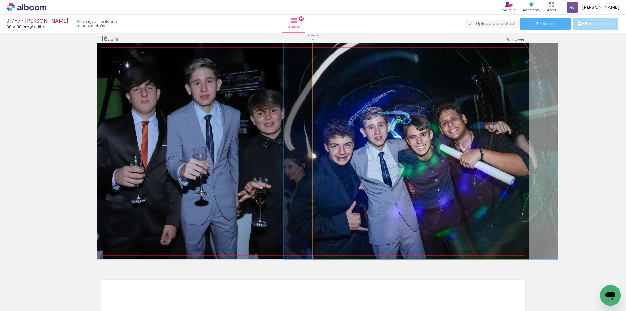
click at [405, 188] on quentale-photo at bounding box center [421, 151] width 216 height 216
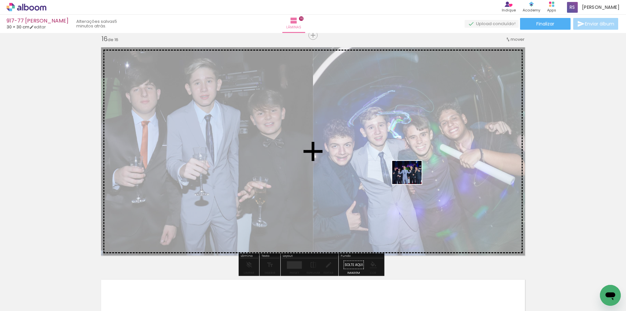
drag, startPoint x: 529, startPoint y: 291, endPoint x: 412, endPoint y: 180, distance: 161.8
click at [412, 180] on quentale-workspace at bounding box center [313, 155] width 626 height 311
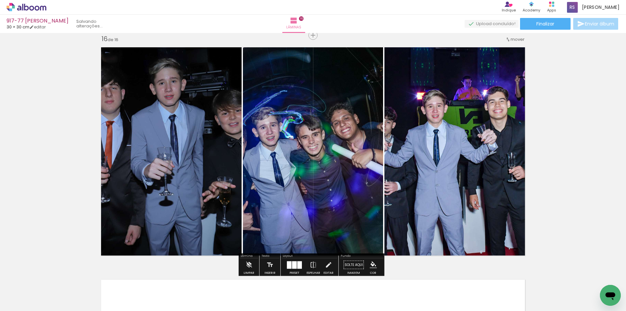
scroll to position [0, 999]
click at [292, 264] on div at bounding box center [294, 264] width 5 height 7
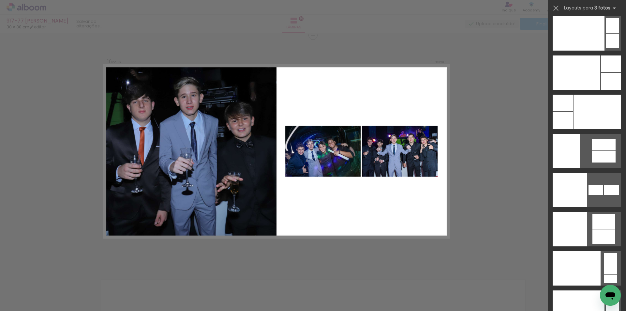
scroll to position [7937, 0]
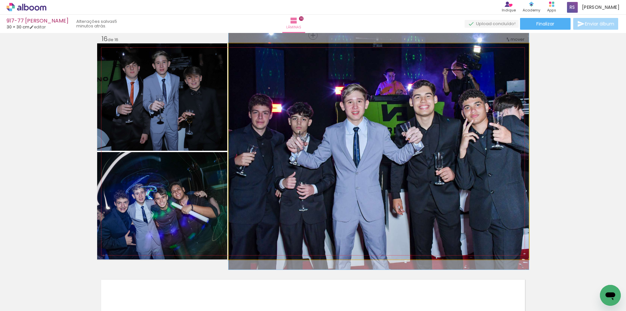
click at [422, 181] on quentale-photo at bounding box center [378, 151] width 300 height 216
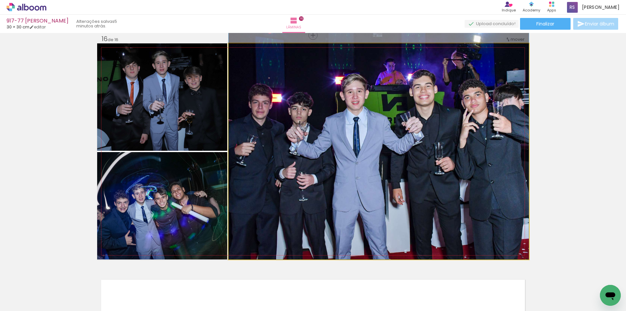
drag, startPoint x: 421, startPoint y: 182, endPoint x: 422, endPoint y: 159, distance: 22.5
click at [419, 160] on quentale-photo at bounding box center [378, 151] width 300 height 216
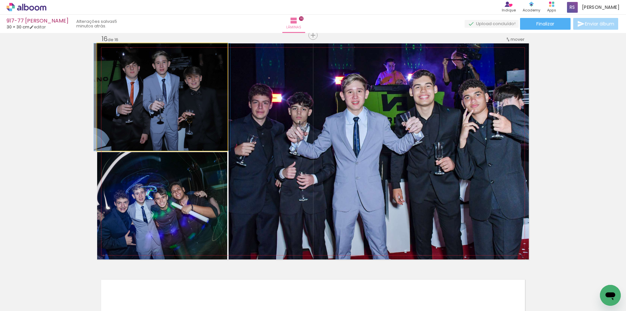
click at [180, 126] on quentale-photo at bounding box center [162, 96] width 130 height 107
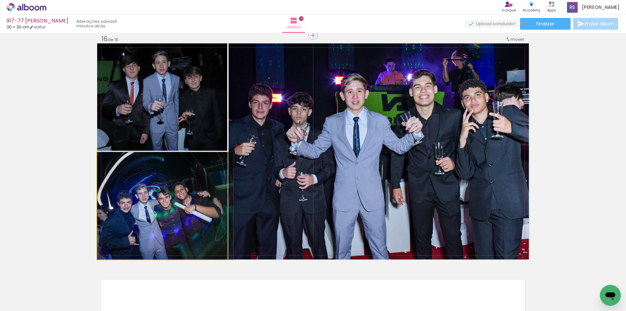
drag, startPoint x: 115, startPoint y: 219, endPoint x: 120, endPoint y: 218, distance: 4.9
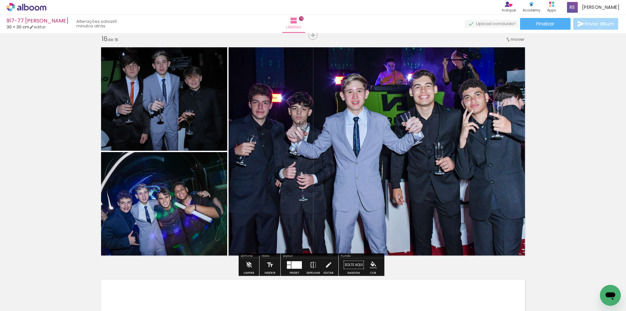
click at [370, 264] on iron-icon "color picker" at bounding box center [373, 264] width 7 height 7
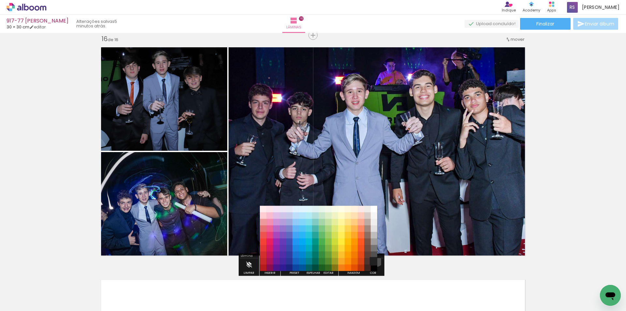
click at [374, 259] on paper-item "#212121" at bounding box center [374, 261] width 7 height 7
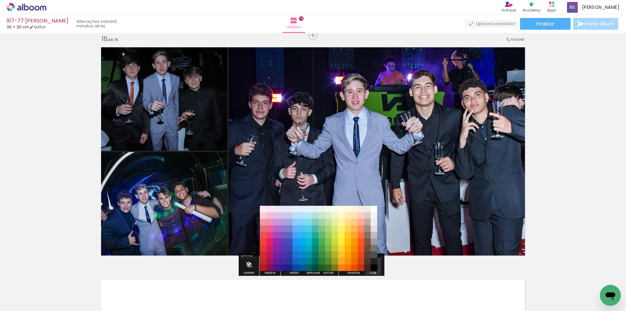
click at [372, 265] on iron-icon "color picker" at bounding box center [373, 264] width 7 height 7
click at [374, 268] on paper-item "#000000" at bounding box center [374, 267] width 7 height 7
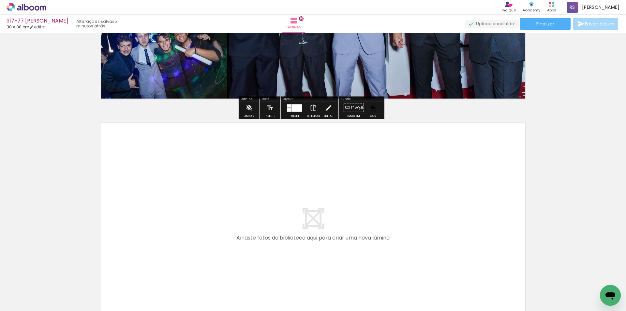
scroll to position [3652, 0]
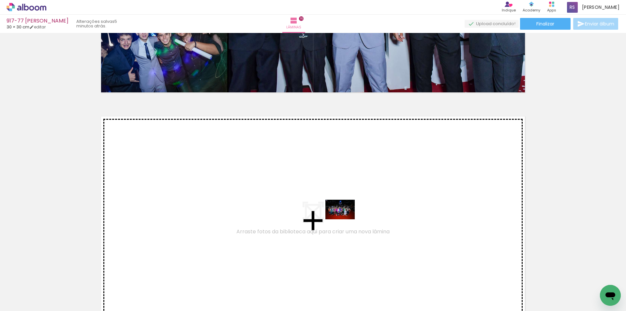
drag, startPoint x: 559, startPoint y: 284, endPoint x: 345, endPoint y: 219, distance: 224.1
click at [345, 219] on quentale-workspace at bounding box center [313, 155] width 626 height 311
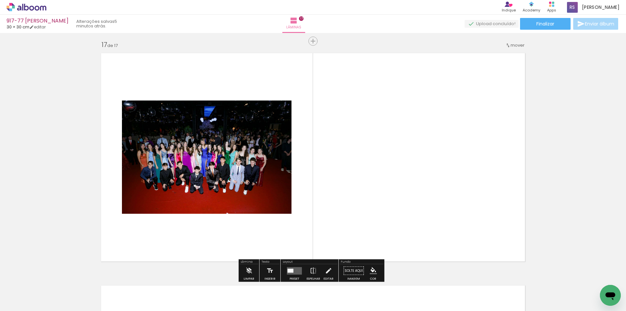
scroll to position [3721, 0]
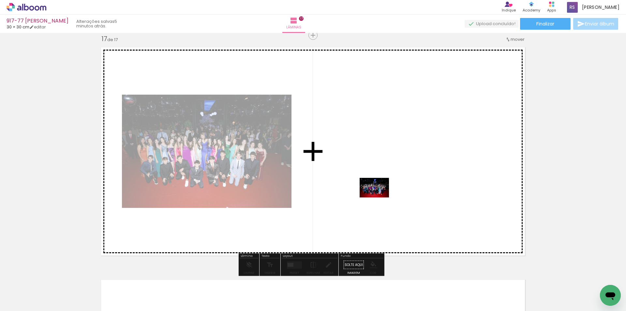
drag, startPoint x: 579, startPoint y: 276, endPoint x: 375, endPoint y: 193, distance: 220.6
click at [375, 193] on quentale-workspace at bounding box center [313, 155] width 626 height 311
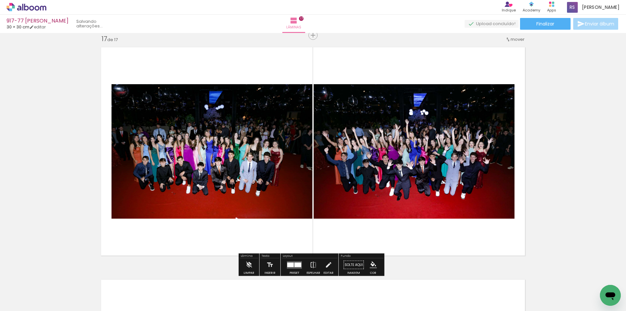
scroll to position [0, 926]
drag, startPoint x: 297, startPoint y: 263, endPoint x: 340, endPoint y: 240, distance: 48.7
click at [296, 263] on div at bounding box center [297, 264] width 7 height 5
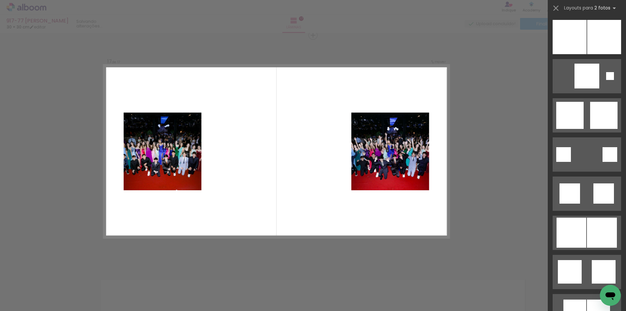
scroll to position [1850, 0]
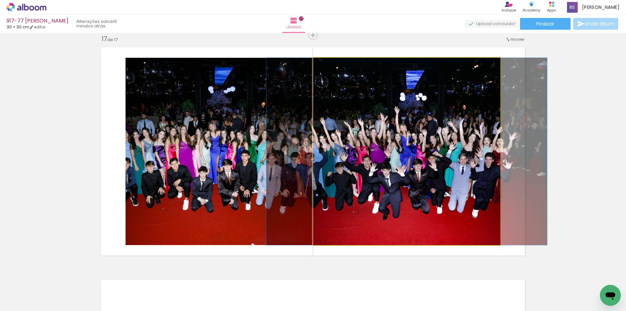
click at [404, 190] on quentale-photo at bounding box center [406, 151] width 187 height 187
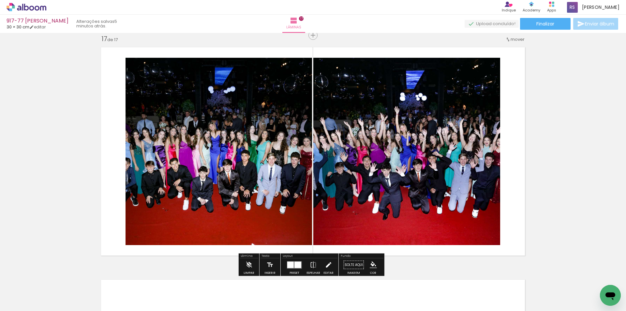
click at [328, 263] on iron-icon at bounding box center [328, 264] width 7 height 13
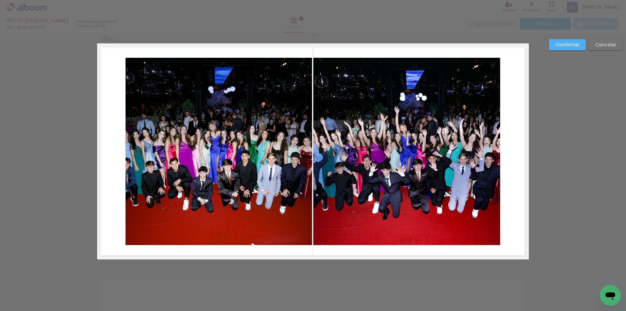
click at [378, 166] on quentale-photo at bounding box center [406, 151] width 187 height 187
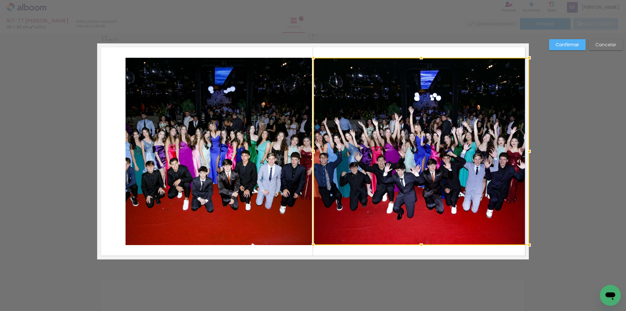
drag, startPoint x: 497, startPoint y: 153, endPoint x: 528, endPoint y: 152, distance: 30.6
click at [528, 152] on div at bounding box center [528, 151] width 13 height 13
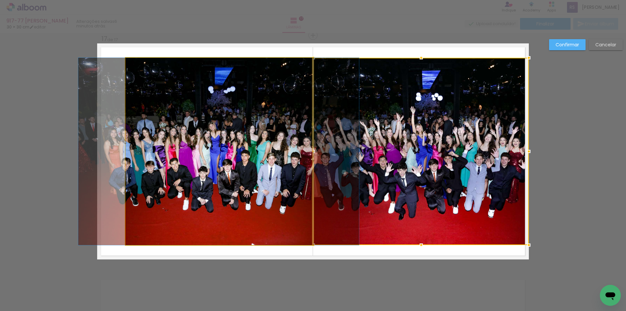
click at [241, 168] on quentale-photo at bounding box center [218, 151] width 186 height 187
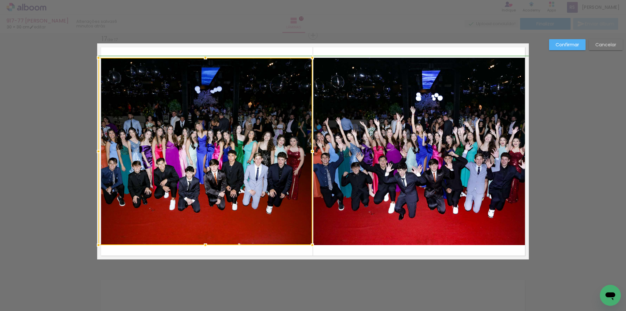
drag, startPoint x: 125, startPoint y: 151, endPoint x: 97, endPoint y: 151, distance: 27.7
click at [97, 151] on div at bounding box center [98, 151] width 13 height 13
click at [0, 0] on slot "Confirmar" at bounding box center [0, 0] width 0 height 0
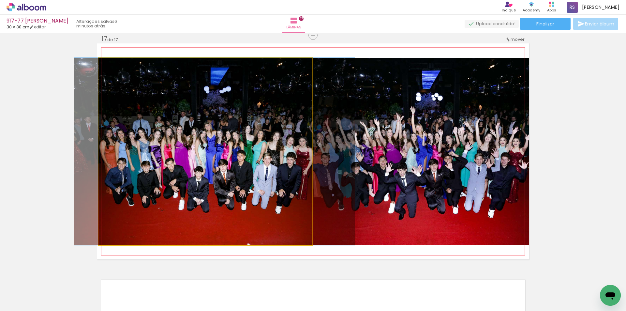
drag, startPoint x: 201, startPoint y: 160, endPoint x: 211, endPoint y: 160, distance: 9.1
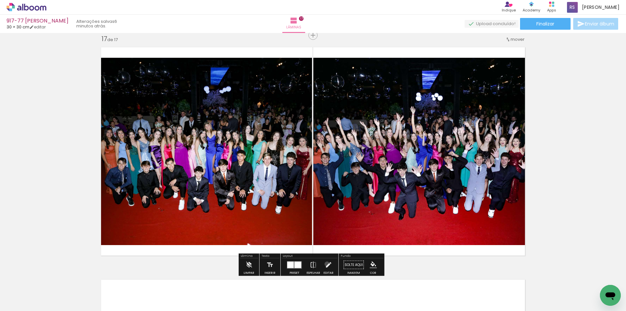
drag, startPoint x: 325, startPoint y: 264, endPoint x: 325, endPoint y: 259, distance: 4.6
click at [325, 264] on iron-icon at bounding box center [328, 264] width 7 height 13
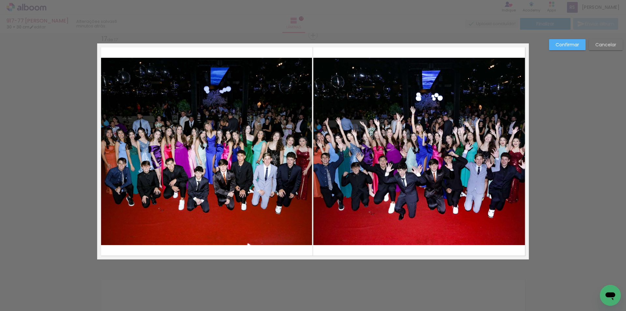
click at [288, 180] on quentale-photo at bounding box center [205, 151] width 214 height 187
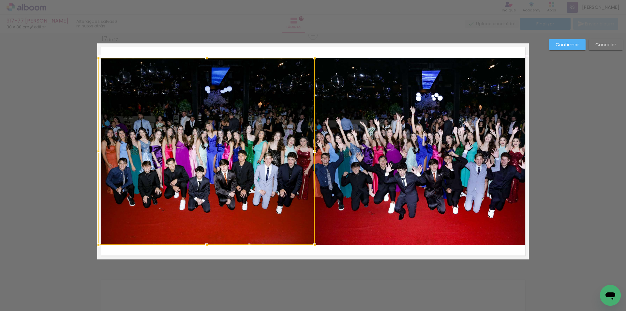
click at [310, 152] on div at bounding box center [314, 151] width 13 height 13
click at [0, 0] on slot "Confirmar" at bounding box center [0, 0] width 0 height 0
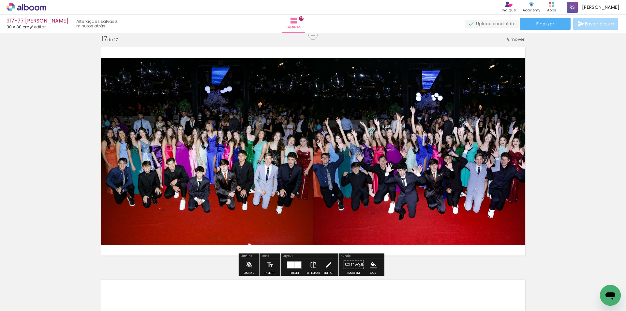
click at [370, 262] on iron-icon "color picker" at bounding box center [373, 264] width 7 height 7
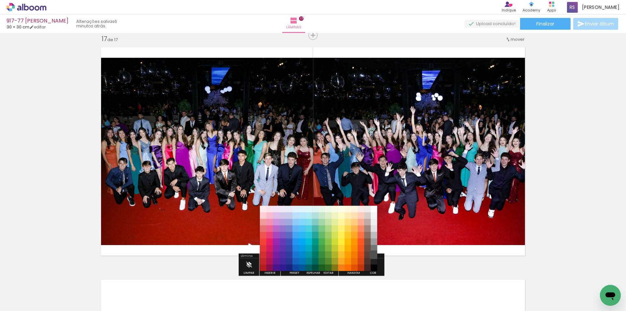
click at [372, 257] on paper-item "#515151" at bounding box center [374, 254] width 7 height 7
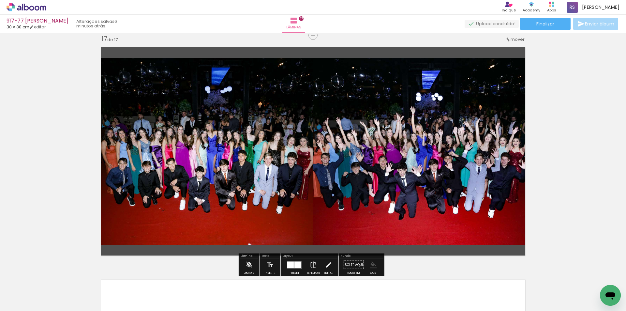
click at [373, 265] on iron-icon "color picker" at bounding box center [373, 264] width 7 height 7
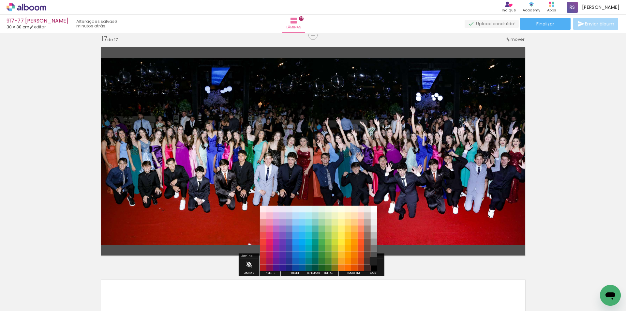
click at [372, 260] on paper-item "#212121" at bounding box center [374, 261] width 7 height 7
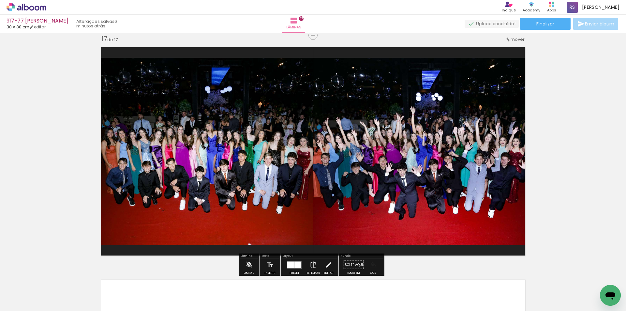
click at [373, 267] on iron-icon "color picker" at bounding box center [373, 264] width 7 height 7
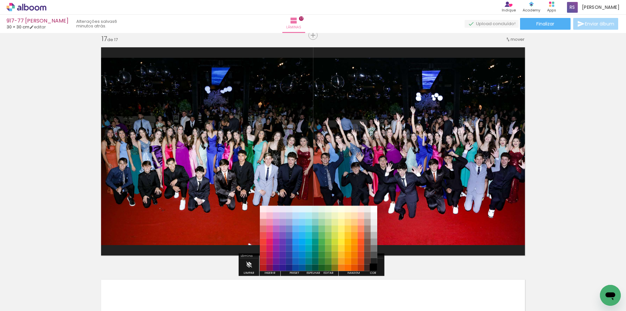
click at [374, 267] on paper-item "#000000" at bounding box center [374, 267] width 7 height 7
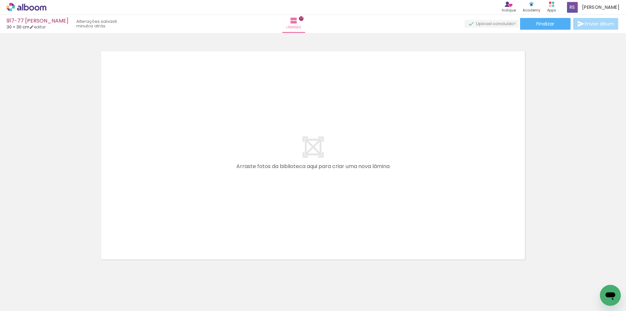
scroll to position [0, 0]
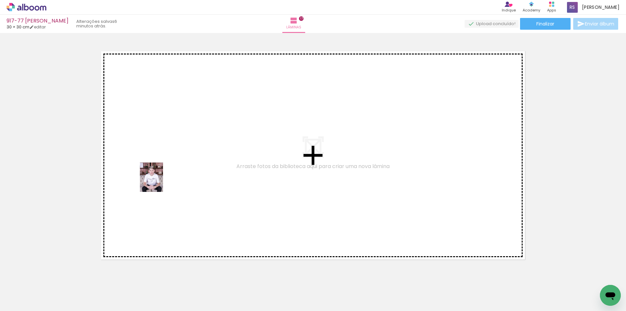
drag, startPoint x: 62, startPoint y: 287, endPoint x: 163, endPoint y: 177, distance: 148.8
click at [163, 177] on quentale-workspace at bounding box center [313, 155] width 626 height 311
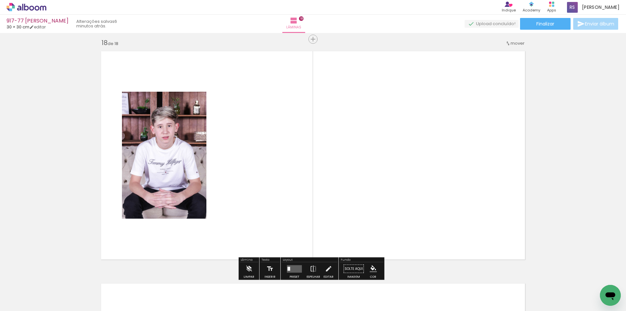
scroll to position [3953, 0]
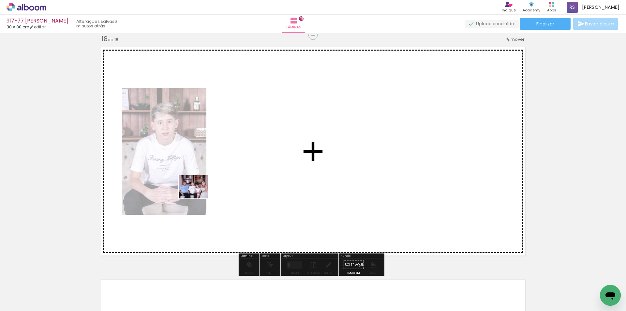
drag, startPoint x: 112, startPoint y: 290, endPoint x: 198, endPoint y: 195, distance: 128.8
click at [198, 195] on quentale-workspace at bounding box center [313, 155] width 626 height 311
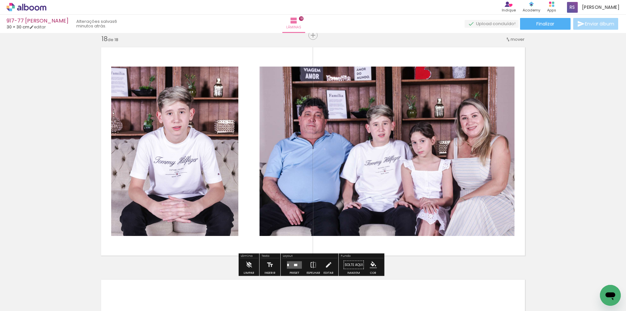
click at [287, 262] on quentale-layouter at bounding box center [294, 264] width 15 height 7
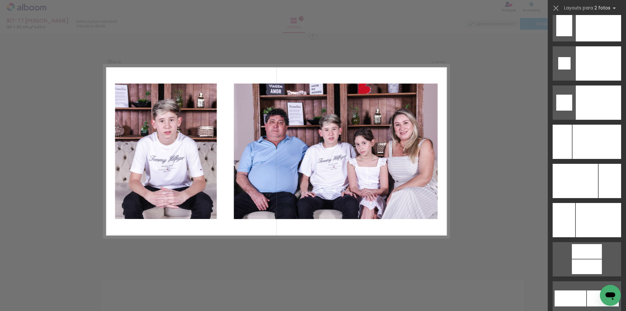
scroll to position [2797, 0]
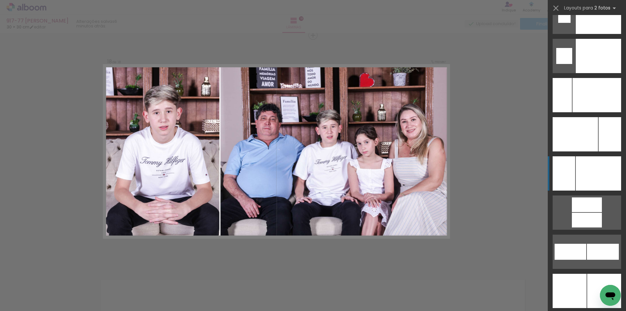
click at [603, 34] on div at bounding box center [598, 17] width 45 height 34
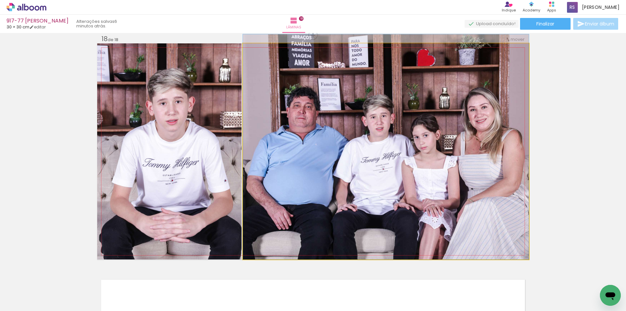
drag, startPoint x: 382, startPoint y: 191, endPoint x: 382, endPoint y: 169, distance: 22.2
drag, startPoint x: 382, startPoint y: 167, endPoint x: 382, endPoint y: 158, distance: 9.1
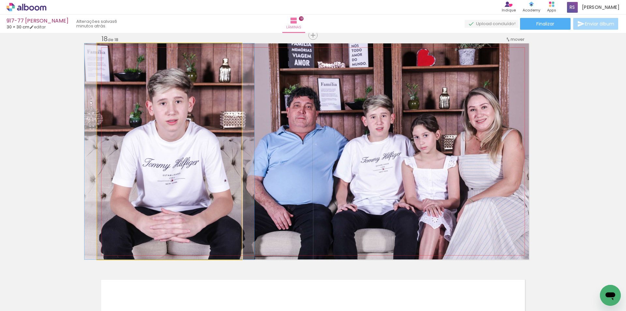
click at [219, 220] on quentale-photo at bounding box center [169, 151] width 144 height 216
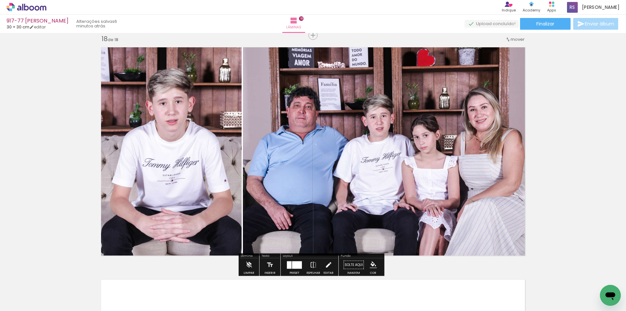
click at [327, 263] on iron-icon at bounding box center [328, 264] width 7 height 13
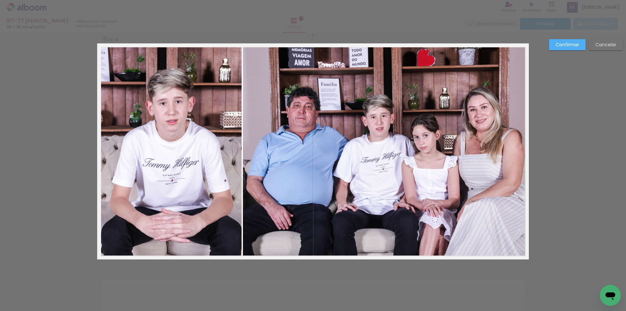
click at [313, 180] on quentale-photo at bounding box center [386, 151] width 286 height 216
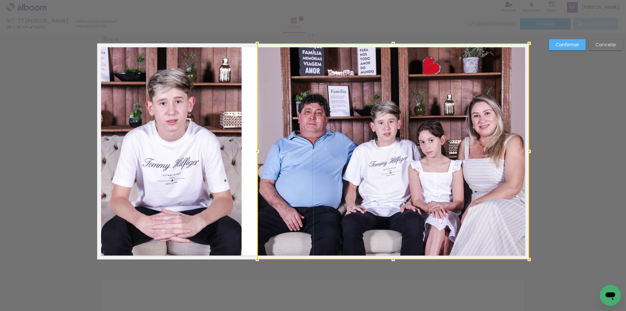
drag, startPoint x: 242, startPoint y: 147, endPoint x: 257, endPoint y: 144, distance: 16.2
click at [257, 144] on div at bounding box center [393, 151] width 272 height 216
click at [220, 142] on quentale-photo at bounding box center [169, 151] width 144 height 216
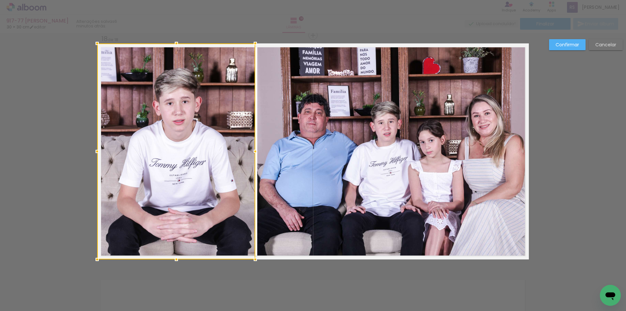
drag, startPoint x: 240, startPoint y: 146, endPoint x: 254, endPoint y: 149, distance: 13.6
click at [254, 149] on div at bounding box center [255, 151] width 13 height 13
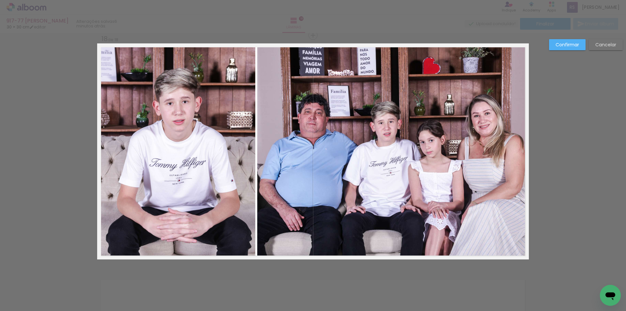
click at [0, 0] on slot "Confirmar" at bounding box center [0, 0] width 0 height 0
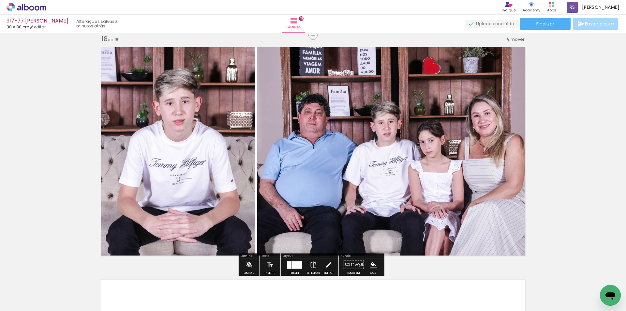
click at [373, 262] on iron-icon "color picker" at bounding box center [373, 264] width 7 height 7
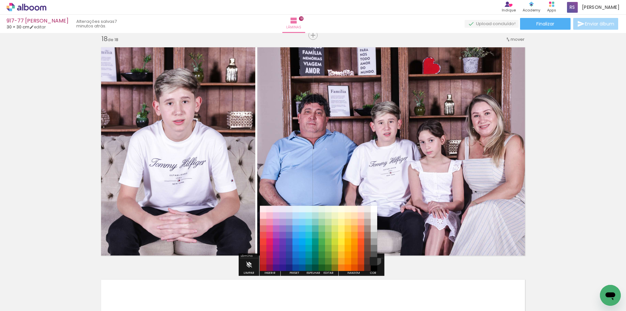
click at [374, 260] on paper-item "#212121" at bounding box center [374, 261] width 7 height 7
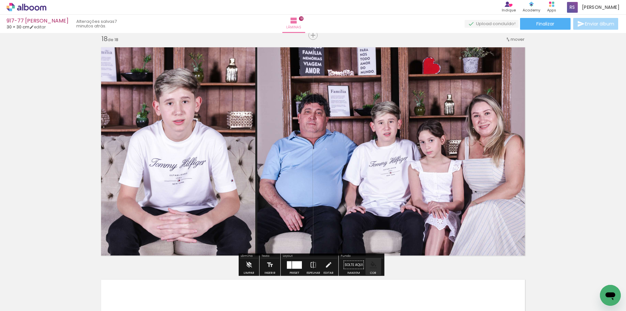
click at [373, 263] on iron-icon "color picker" at bounding box center [373, 264] width 7 height 7
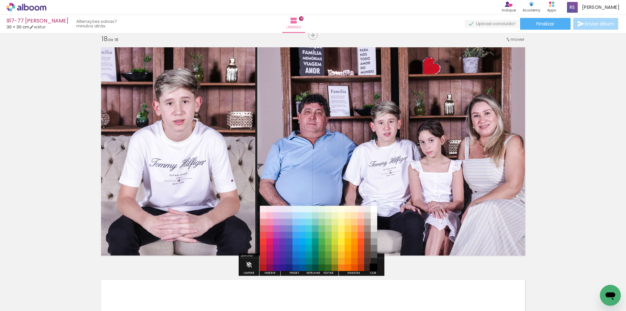
click at [372, 267] on paper-item "#000000" at bounding box center [374, 267] width 7 height 7
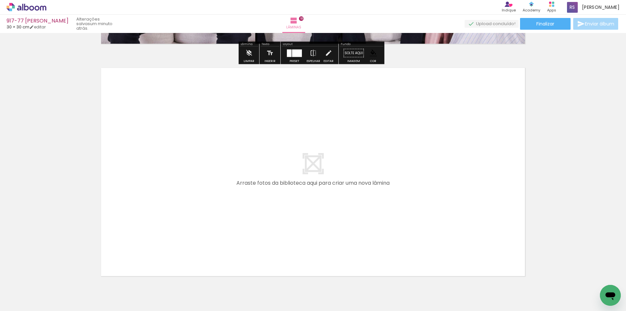
scroll to position [4182, 0]
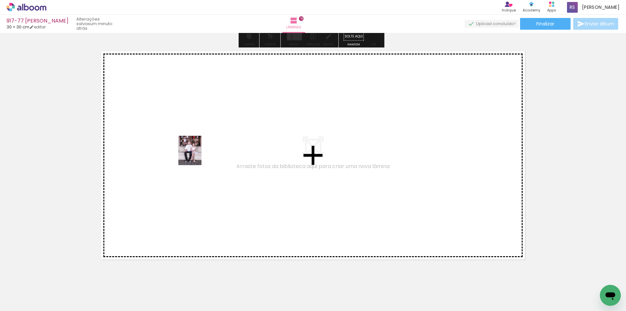
drag, startPoint x: 65, startPoint y: 288, endPoint x: 198, endPoint y: 155, distance: 188.1
click at [198, 155] on quentale-workspace at bounding box center [313, 155] width 626 height 311
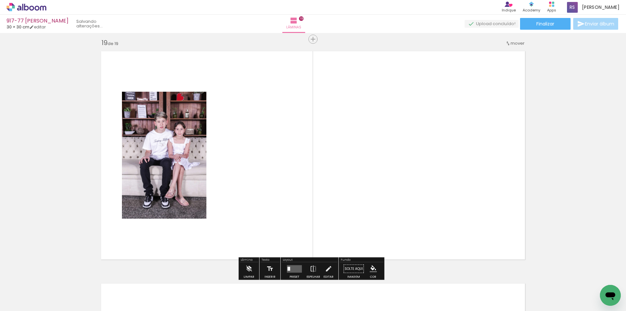
scroll to position [4185, 0]
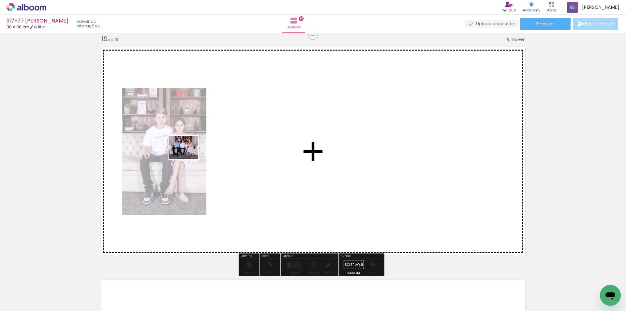
drag, startPoint x: 78, startPoint y: 289, endPoint x: 188, endPoint y: 155, distance: 173.7
click at [188, 155] on quentale-workspace at bounding box center [313, 155] width 626 height 311
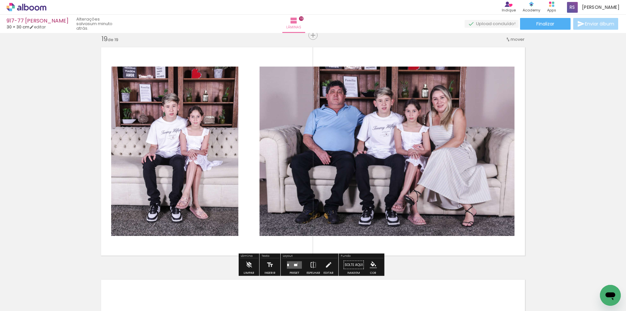
click at [296, 263] on quentale-layouter at bounding box center [294, 264] width 15 height 7
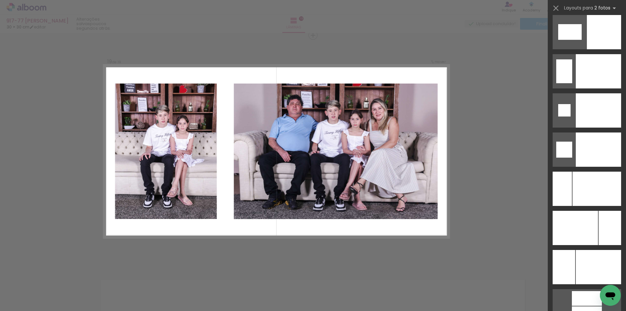
scroll to position [2733, 0]
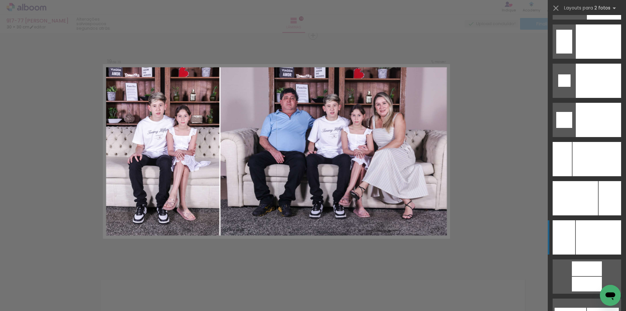
click at [596, 59] on div at bounding box center [598, 41] width 45 height 34
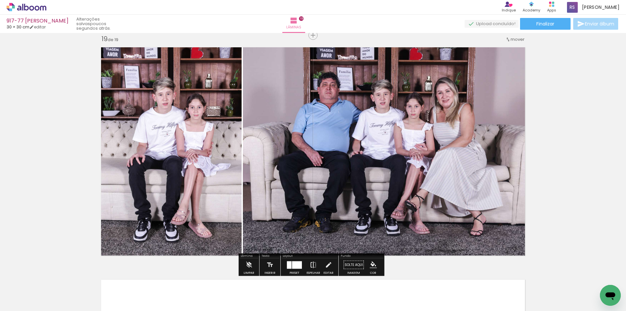
click at [313, 265] on iron-icon at bounding box center [313, 264] width 7 height 13
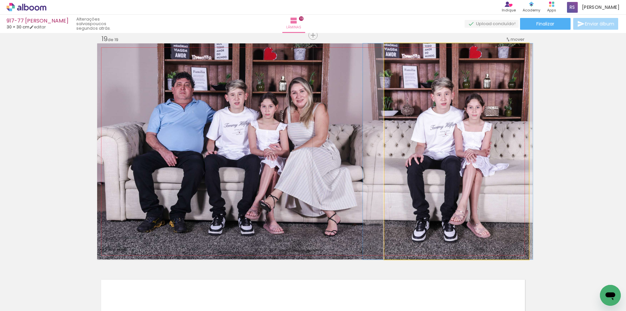
drag, startPoint x: 411, startPoint y: 169, endPoint x: 403, endPoint y: 170, distance: 8.9
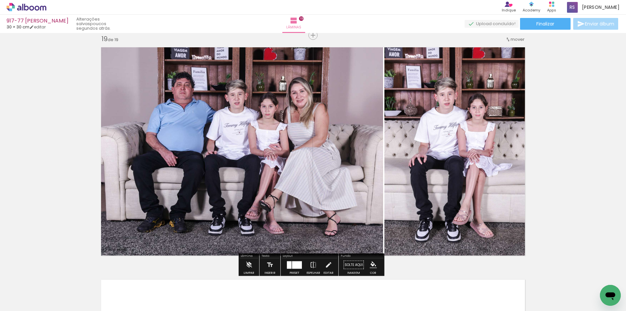
click at [370, 262] on iron-icon "color picker" at bounding box center [373, 264] width 7 height 7
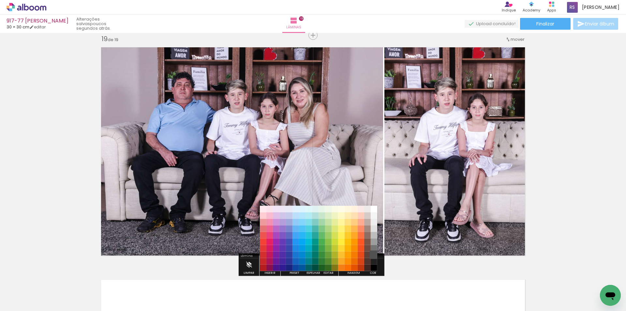
click at [374, 255] on paper-item "#515151" at bounding box center [374, 254] width 7 height 7
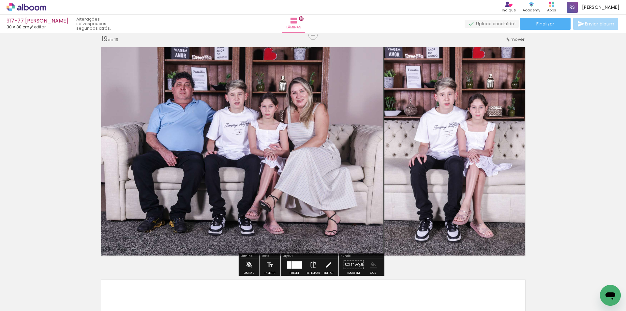
click at [373, 266] on iron-icon "color picker" at bounding box center [373, 264] width 7 height 7
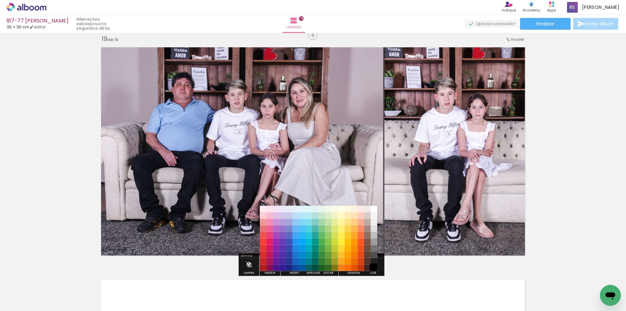
click at [374, 266] on paper-item "#000000" at bounding box center [374, 267] width 7 height 7
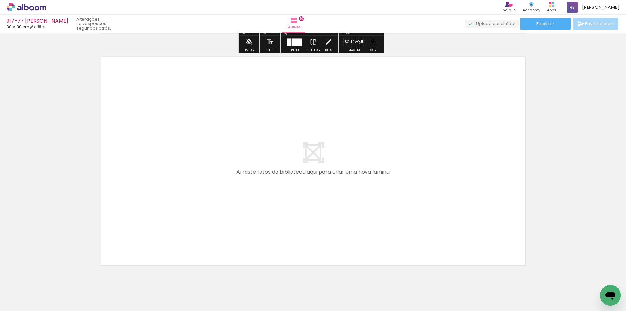
scroll to position [4414, 0]
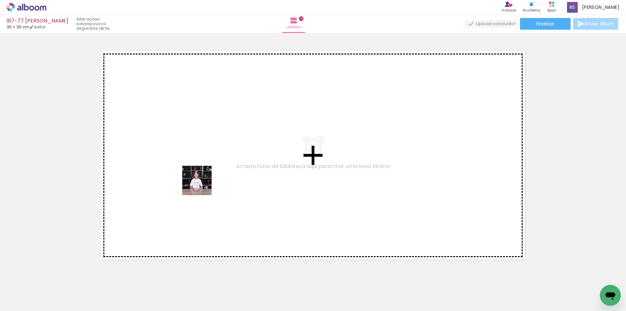
drag, startPoint x: 78, startPoint y: 286, endPoint x: 212, endPoint y: 178, distance: 172.9
click at [212, 178] on quentale-workspace at bounding box center [313, 155] width 626 height 311
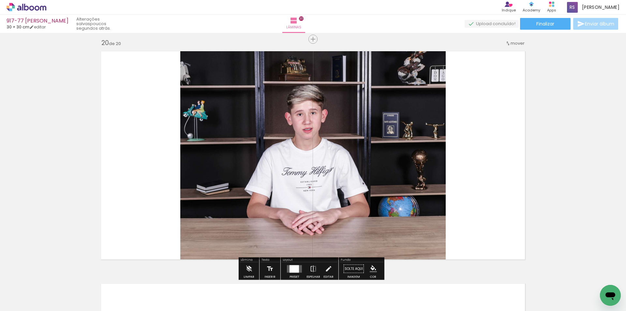
scroll to position [4418, 0]
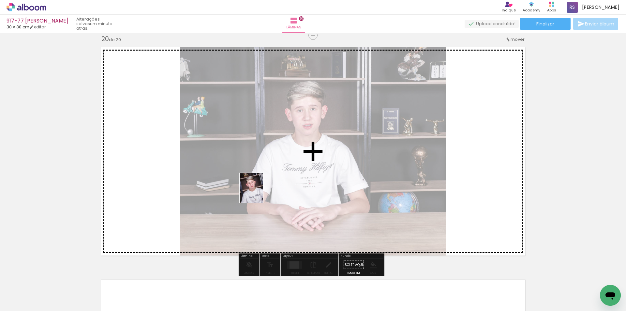
drag, startPoint x: 80, startPoint y: 280, endPoint x: 259, endPoint y: 193, distance: 199.6
click at [259, 193] on quentale-workspace at bounding box center [313, 155] width 626 height 311
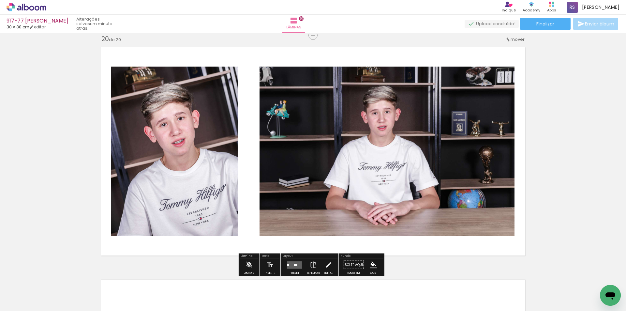
scroll to position [2733, 0]
click at [292, 264] on quentale-layouter at bounding box center [294, 264] width 15 height 7
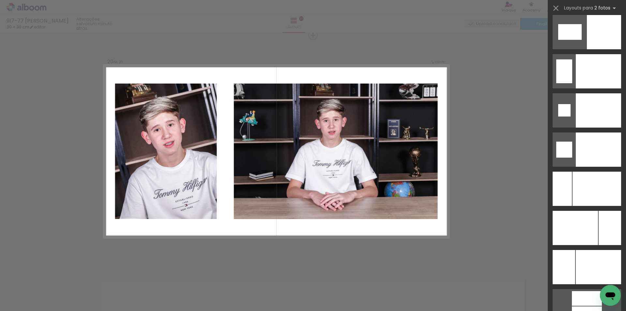
scroll to position [2712, 0]
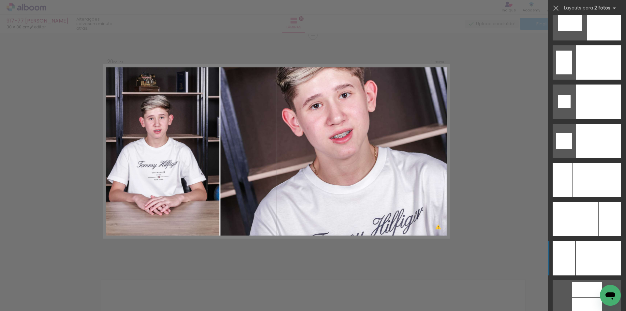
click at [597, 119] on div at bounding box center [598, 101] width 45 height 34
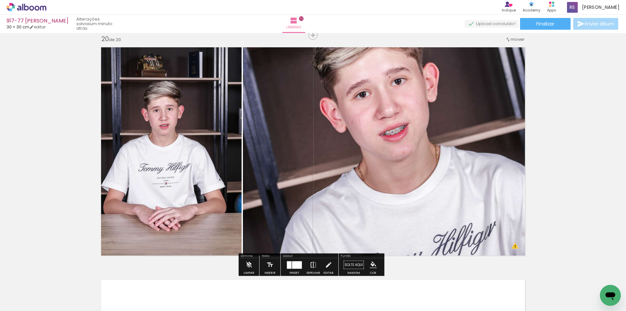
click at [310, 267] on iron-icon at bounding box center [313, 264] width 7 height 13
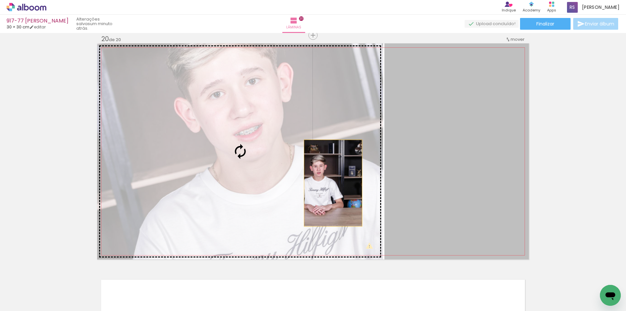
drag, startPoint x: 412, startPoint y: 183, endPoint x: 305, endPoint y: 177, distance: 107.4
click at [0, 0] on slot at bounding box center [0, 0] width 0 height 0
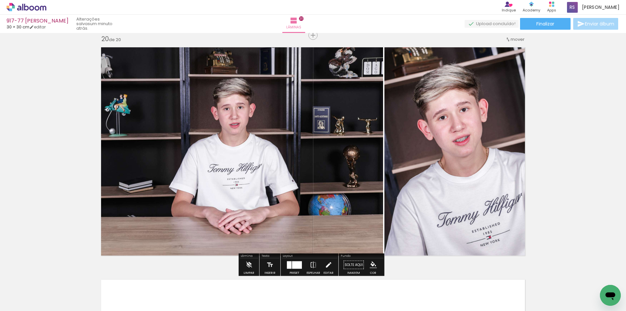
click at [326, 267] on iron-icon at bounding box center [328, 264] width 7 height 13
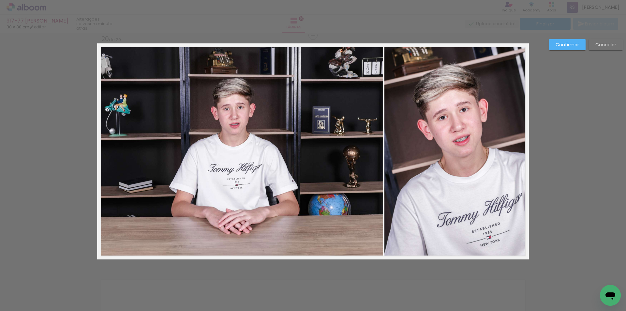
click at [366, 182] on quentale-photo at bounding box center [240, 151] width 286 height 216
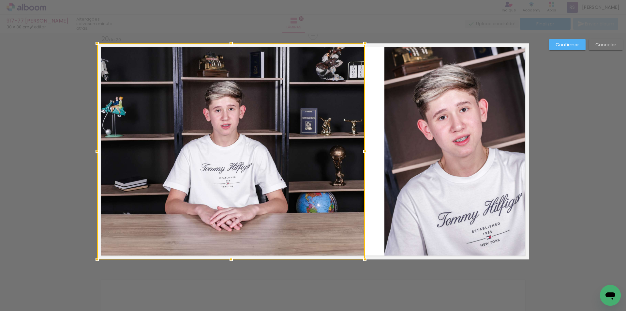
drag, startPoint x: 377, startPoint y: 152, endPoint x: 359, endPoint y: 151, distance: 18.3
click at [359, 151] on div at bounding box center [364, 151] width 13 height 13
click at [396, 156] on quentale-photo at bounding box center [456, 151] width 144 height 216
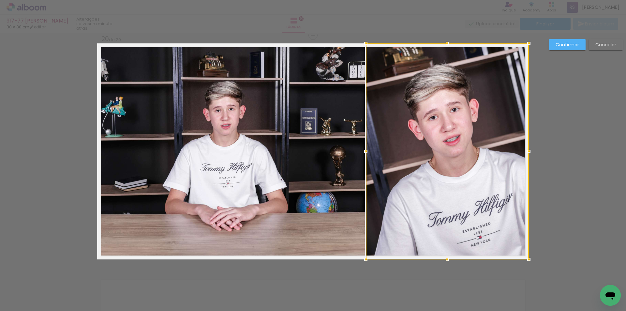
drag, startPoint x: 380, startPoint y: 154, endPoint x: 362, endPoint y: 154, distance: 18.6
click at [362, 154] on div at bounding box center [365, 151] width 13 height 13
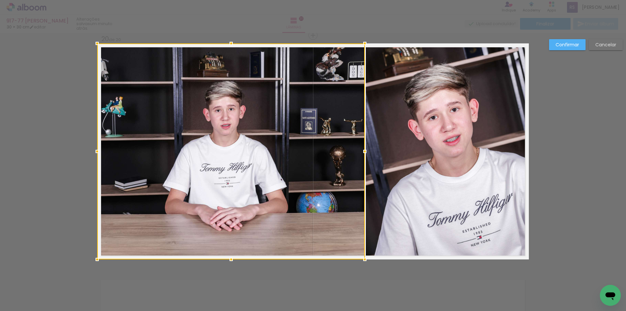
click at [559, 48] on paper-button "Confirmar" at bounding box center [567, 44] width 37 height 11
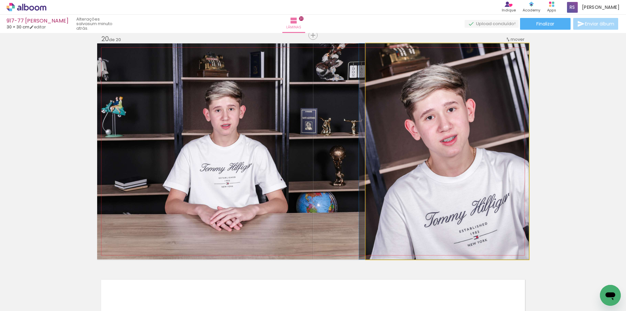
drag, startPoint x: 470, startPoint y: 161, endPoint x: 455, endPoint y: 163, distance: 15.1
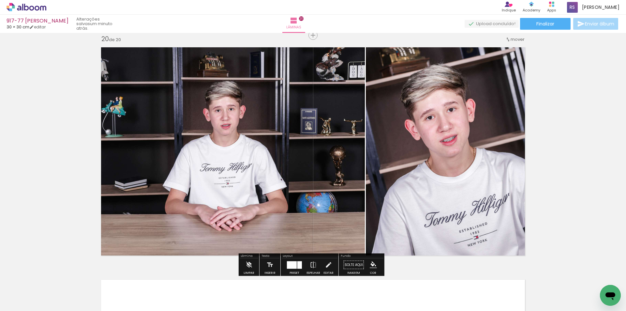
click at [372, 260] on paper-menu-button "#ffebee #ffcdd2 #ef9a9a #e57373 #ef5350 #f44336 #e53935 #d32f2f #c62828 #b71c1c…" at bounding box center [373, 264] width 12 height 12
click at [372, 262] on iron-icon "color picker" at bounding box center [373, 264] width 7 height 7
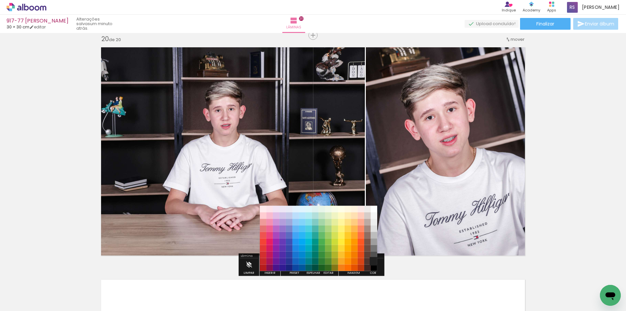
click at [373, 260] on paper-item "#212121" at bounding box center [374, 261] width 7 height 7
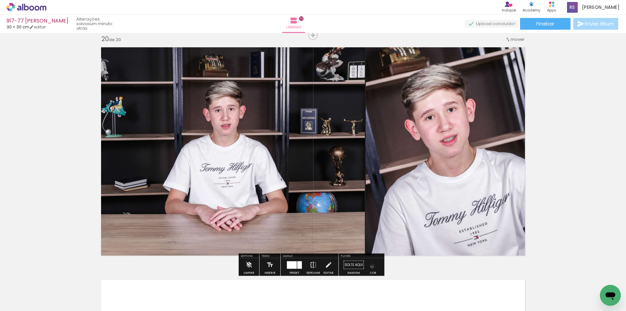
click at [370, 266] on iron-icon "color picker" at bounding box center [373, 264] width 7 height 7
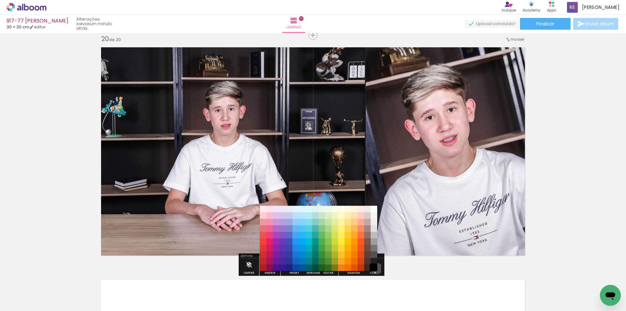
click at [375, 268] on paper-item "#000000" at bounding box center [374, 267] width 7 height 7
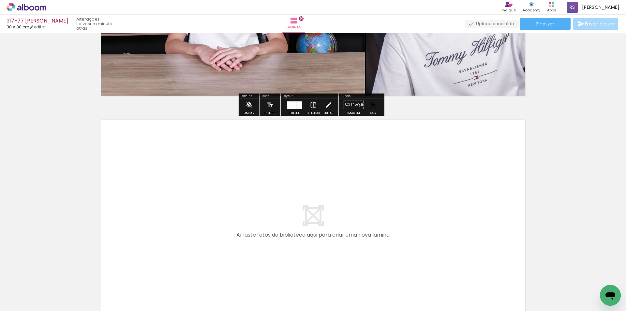
scroll to position [4580, 0]
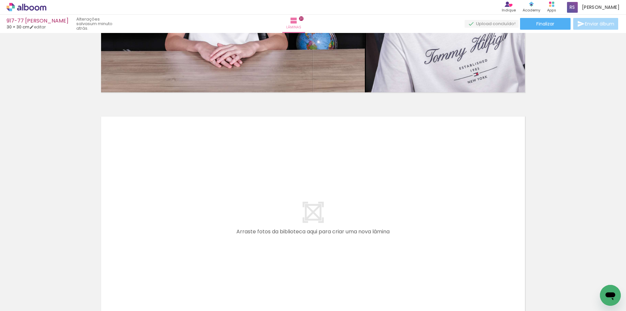
click at [104, 289] on div at bounding box center [102, 288] width 32 height 25
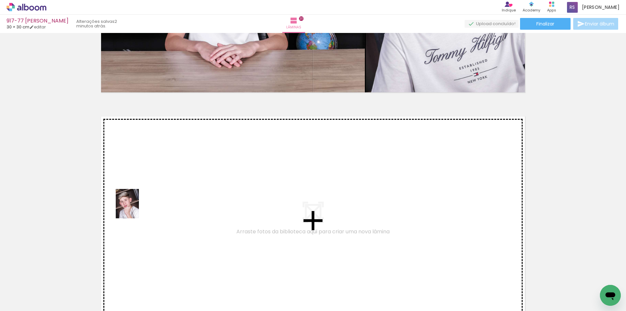
drag, startPoint x: 67, startPoint y: 294, endPoint x: 136, endPoint y: 208, distance: 109.9
click at [136, 208] on quentale-workspace at bounding box center [313, 155] width 626 height 311
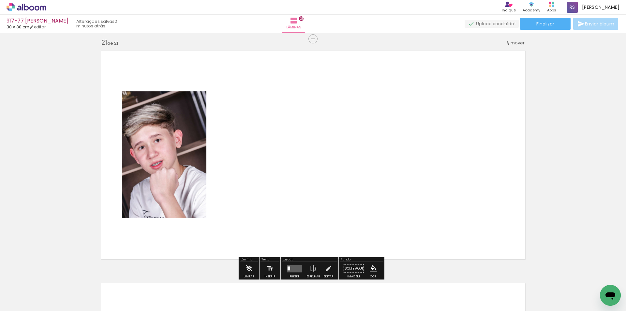
scroll to position [4650, 0]
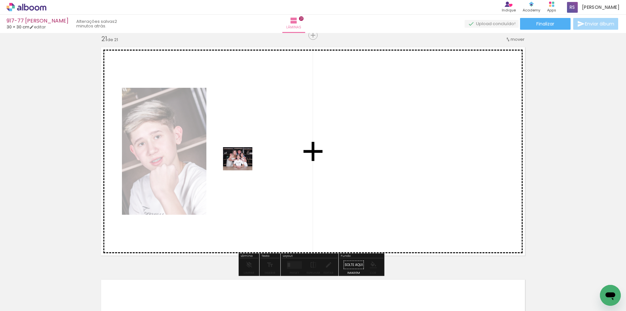
drag, startPoint x: 108, startPoint y: 287, endPoint x: 242, endPoint y: 167, distance: 180.3
click at [242, 167] on quentale-workspace at bounding box center [313, 155] width 626 height 311
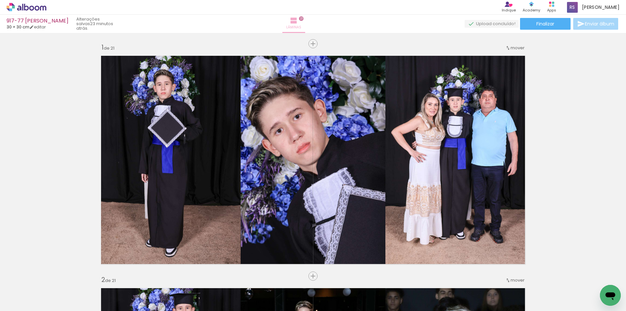
scroll to position [2712, 0]
